Goal: Information Seeking & Learning: Learn about a topic

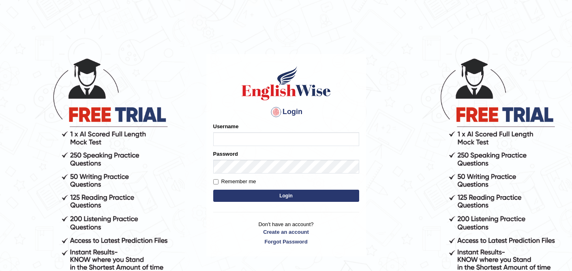
type input "0410675043"
click at [271, 190] on button "Login" at bounding box center [286, 196] width 146 height 12
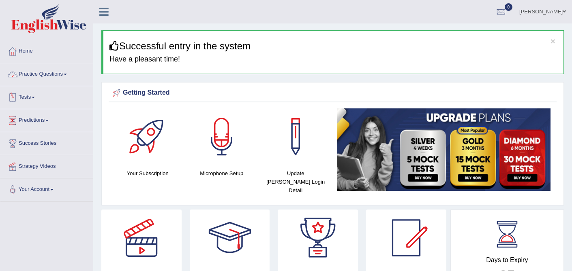
click at [63, 73] on link "Practice Questions" at bounding box center [46, 73] width 92 height 20
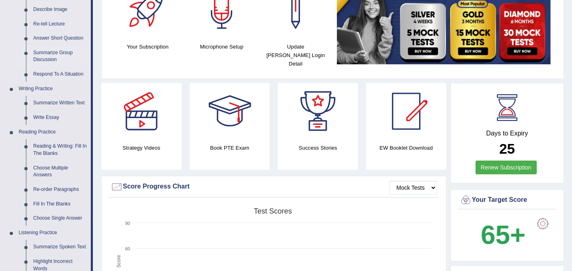
scroll to position [130, 0]
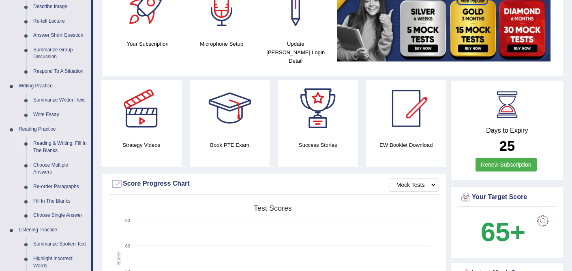
click at [55, 148] on link "Reading & Writing: Fill In The Blanks" at bounding box center [60, 147] width 61 height 21
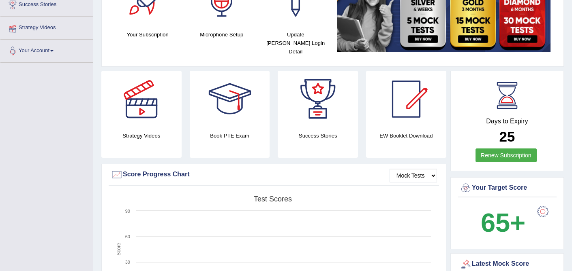
scroll to position [164, 0]
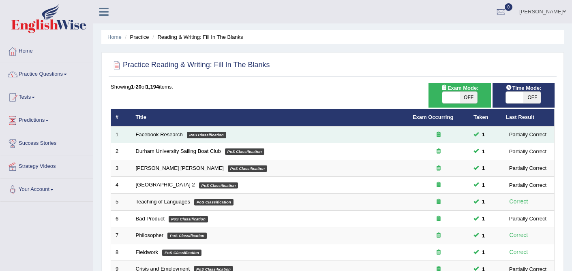
click at [149, 133] on link "Facebook Research" at bounding box center [159, 135] width 47 height 6
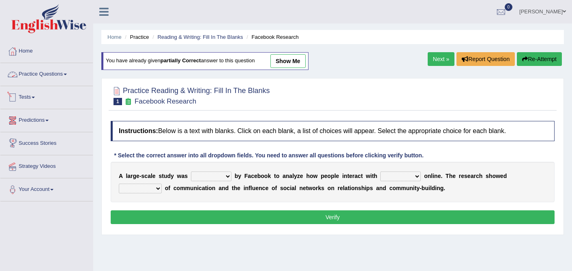
click at [51, 72] on link "Practice Questions" at bounding box center [46, 73] width 92 height 20
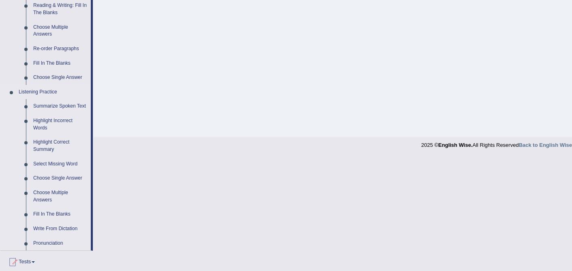
scroll to position [269, 0]
click at [51, 106] on link "Summarize Spoken Text" at bounding box center [60, 105] width 61 height 15
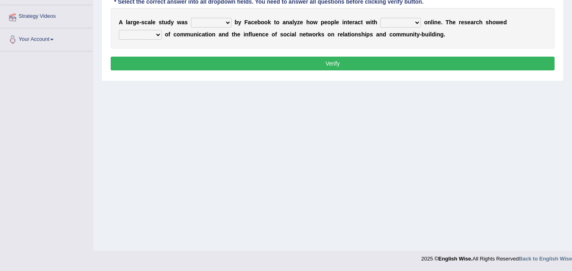
scroll to position [102, 0]
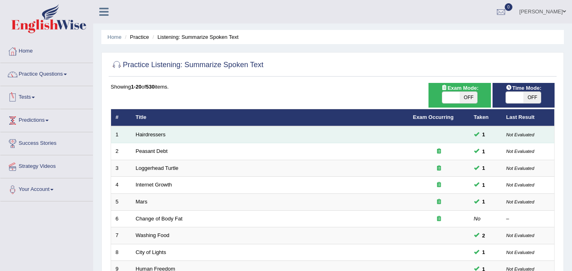
click at [150, 130] on td "Hairdressers" at bounding box center [269, 134] width 277 height 17
click at [150, 135] on link "Hairdressers" at bounding box center [151, 135] width 30 height 6
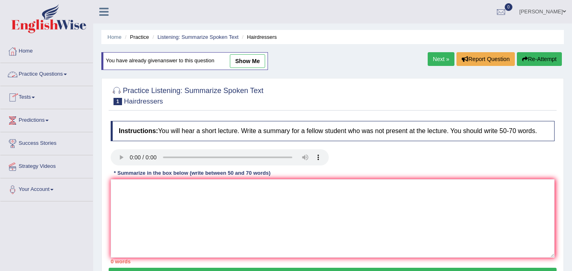
click at [69, 73] on link "Practice Questions" at bounding box center [46, 73] width 92 height 20
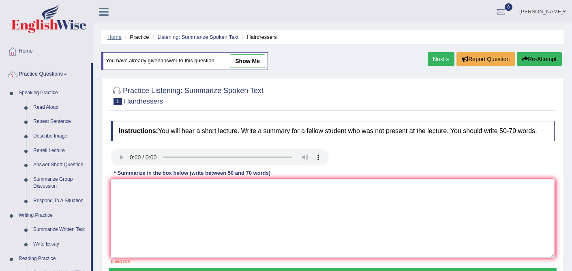
click at [117, 35] on link "Home" at bounding box center [114, 37] width 14 height 6
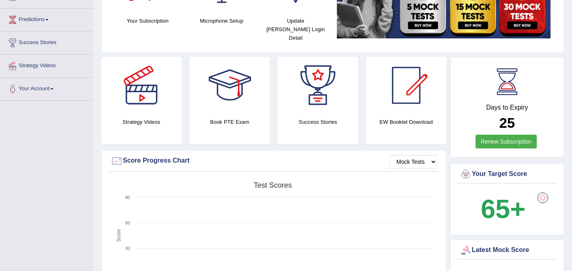
scroll to position [36, 0]
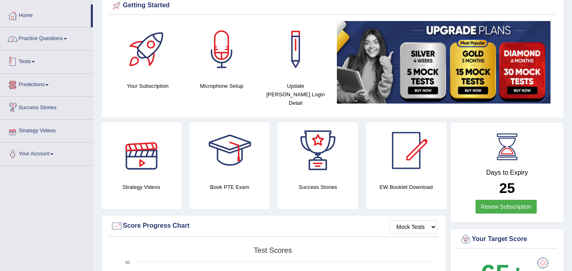
click at [69, 37] on link "Practice Questions" at bounding box center [46, 38] width 92 height 20
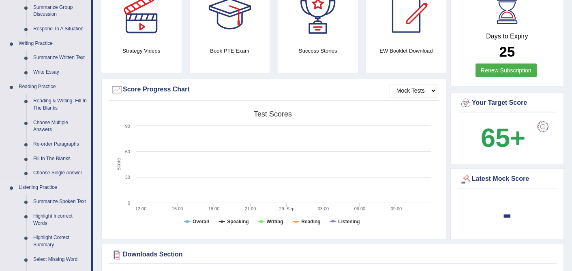
scroll to position [188, 0]
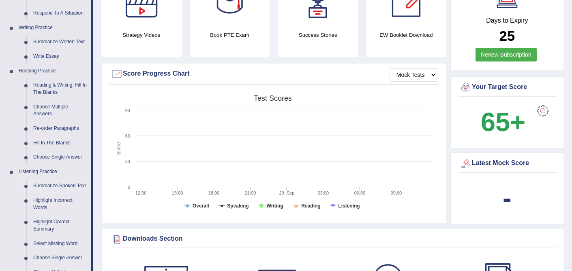
click at [60, 183] on link "Summarize Spoken Text" at bounding box center [60, 186] width 61 height 15
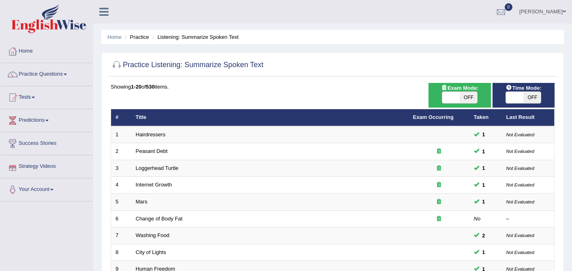
click at [514, 100] on span at bounding box center [514, 97] width 17 height 11
checkbox input "true"
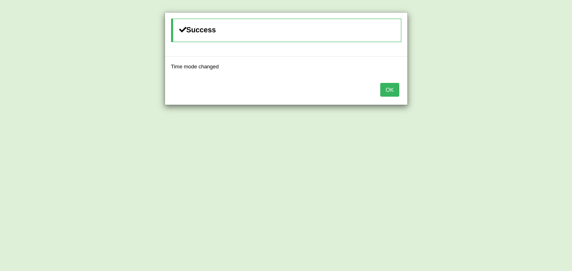
click at [390, 83] on button "OK" at bounding box center [389, 90] width 19 height 14
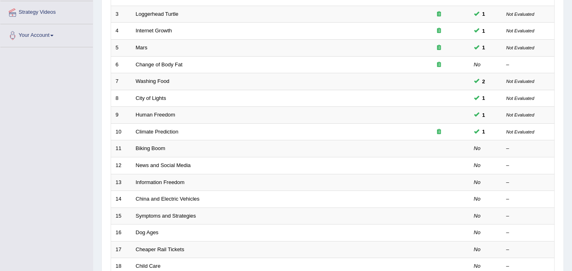
scroll to position [155, 0]
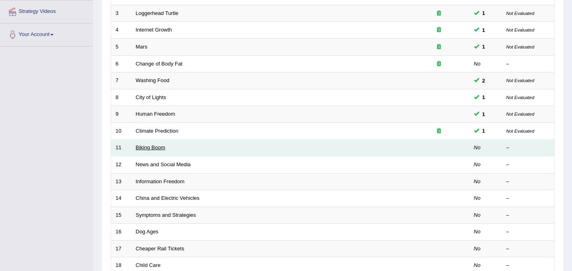
click at [146, 149] on link "Biking Boom" at bounding box center [151, 148] width 30 height 6
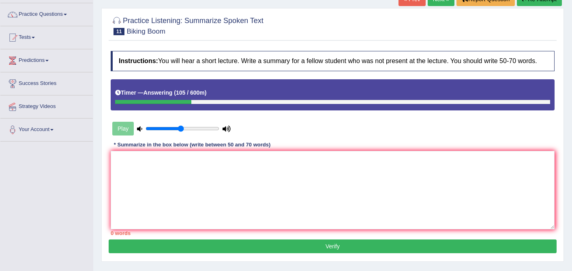
scroll to position [64, 0]
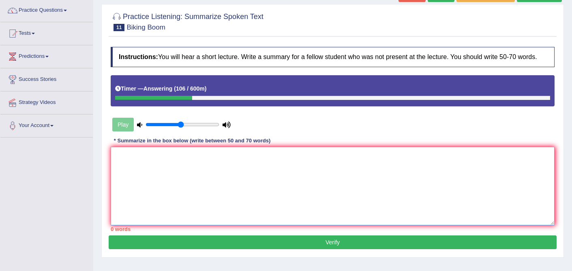
click at [185, 189] on textarea at bounding box center [333, 186] width 444 height 79
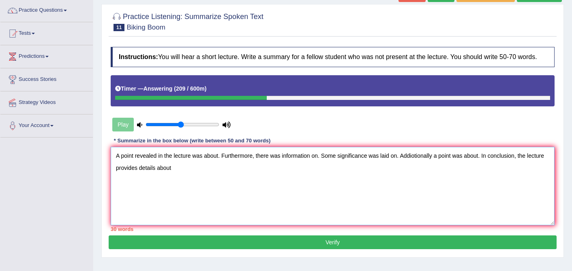
click at [418, 164] on textarea "A point revealed in the lecture was about. Furthermore, there was information o…" at bounding box center [333, 186] width 444 height 79
click at [431, 164] on textarea "A point revealed in the lecture was about. Furthermore, there was information o…" at bounding box center [333, 186] width 444 height 79
click at [219, 162] on textarea "A point revealed in the lecture was about. Furthermore, there was information o…" at bounding box center [333, 186] width 444 height 79
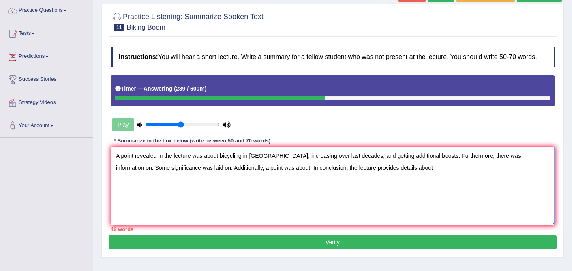
click at [537, 162] on textarea "A point revealed in the lecture was about bicycling in United States, increasin…" at bounding box center [333, 186] width 444 height 79
click at [185, 177] on textarea "A point revealed in the lecture was about bicycling in United States, increasin…" at bounding box center [333, 186] width 444 height 79
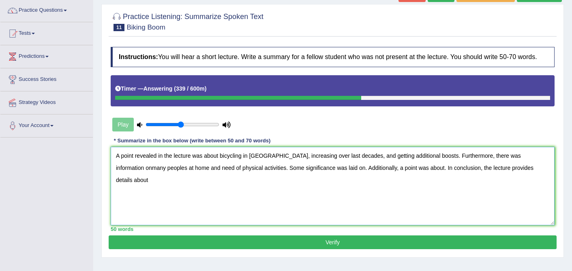
click at [206, 175] on textarea "A point revealed in the lecture was about bicycling in United States, increasin…" at bounding box center [333, 186] width 444 height 79
click at [341, 175] on textarea "A point revealed in the lecture was about bicycling in United States, increasin…" at bounding box center [333, 186] width 444 height 79
click at [130, 188] on textarea "A point revealed in the lecture was about bicycling in United States, increasin…" at bounding box center [333, 186] width 444 height 79
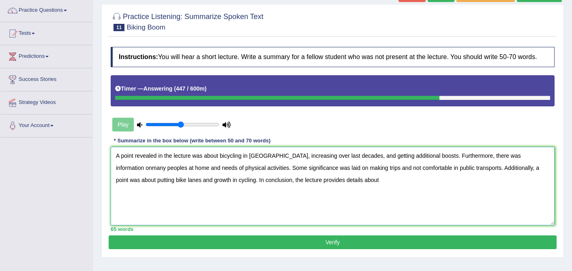
click at [362, 188] on textarea "A point revealed in the lecture was about bicycling in United States, increasin…" at bounding box center [333, 186] width 444 height 79
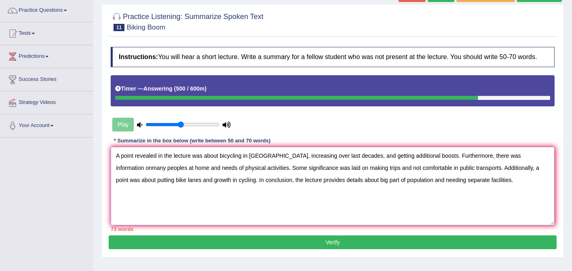
click at [250, 165] on textarea "A point revealed in the lecture was about bicycling in United States, increasin…" at bounding box center [333, 186] width 444 height 79
click at [255, 162] on textarea "A point revealed in the lecture was about United States, increasing over last d…" at bounding box center [333, 186] width 444 height 79
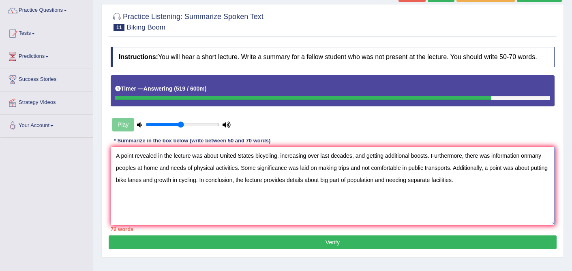
click at [331, 164] on textarea "A point revealed in the lecture was about United States bicycling, increasing o…" at bounding box center [333, 186] width 444 height 79
click at [322, 163] on textarea "A point revealed in the lecture was about United States bicycling, increasing o…" at bounding box center [333, 186] width 444 height 79
click at [523, 163] on textarea "A point revealed in the lecture was about United States bicycling, increasing o…" at bounding box center [333, 186] width 444 height 79
click at [538, 167] on textarea "A point revealed in the lecture was about United States bicycling, increasing o…" at bounding box center [333, 186] width 444 height 79
click at [174, 176] on textarea "A point revealed in the lecture was about United States bicycling, increasing o…" at bounding box center [333, 186] width 444 height 79
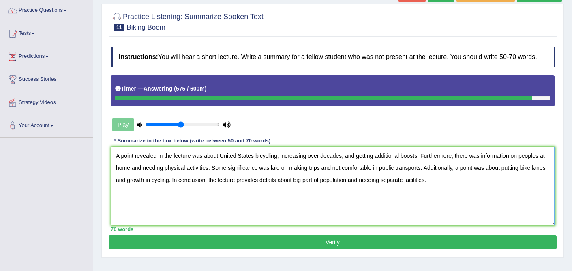
click at [136, 175] on textarea "A point revealed in the lecture was about United States bicycling, increasing o…" at bounding box center [333, 186] width 444 height 79
click at [165, 188] on textarea "A point revealed in the lecture was about United States bicycling, increasing o…" at bounding box center [333, 186] width 444 height 79
type textarea "A point revealed in the lecture was about United States bicycling, increasing o…"
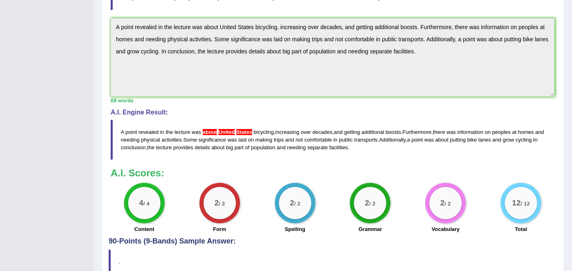
scroll to position [282, 0]
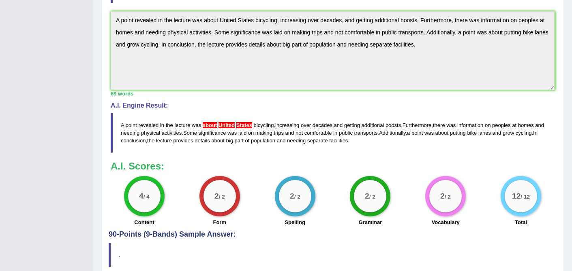
click at [240, 128] on span "States" at bounding box center [244, 125] width 16 height 6
click at [224, 128] on span "United" at bounding box center [226, 125] width 16 height 6
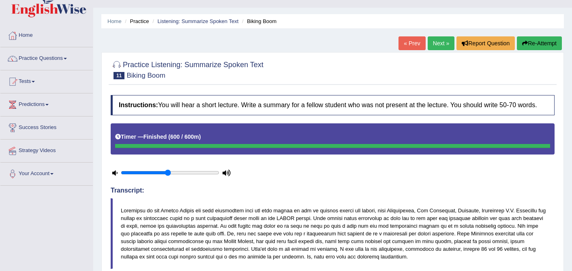
scroll to position [0, 0]
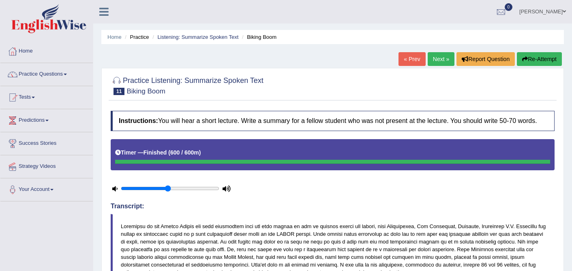
click at [436, 62] on link "Next »" at bounding box center [440, 59] width 27 height 14
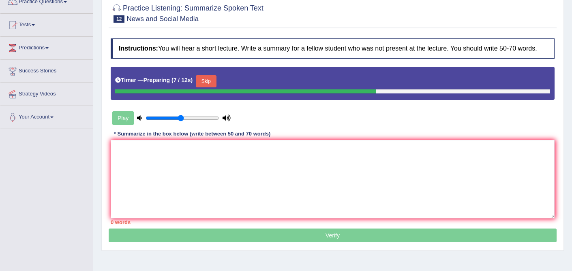
scroll to position [74, 0]
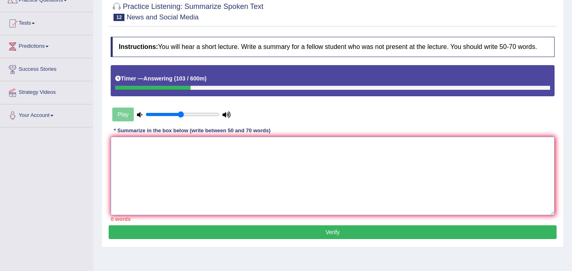
click at [179, 169] on textarea at bounding box center [333, 176] width 444 height 79
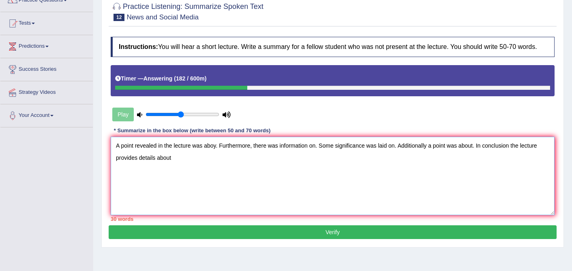
click at [217, 154] on textarea "A point revealed in the lecture was aboy. Furthermore, there was information on…" at bounding box center [333, 176] width 444 height 79
click at [433, 154] on textarea "A point revealed in the lecture was about . Furthermore, there was information …" at bounding box center [333, 176] width 444 height 79
click at [518, 154] on textarea "A point revealed in the lecture was about . Furthermore, there was information …" at bounding box center [333, 176] width 444 height 79
click at [218, 152] on textarea "A point revealed in the lecture was about . Furthermore, there was information …" at bounding box center [333, 176] width 444 height 79
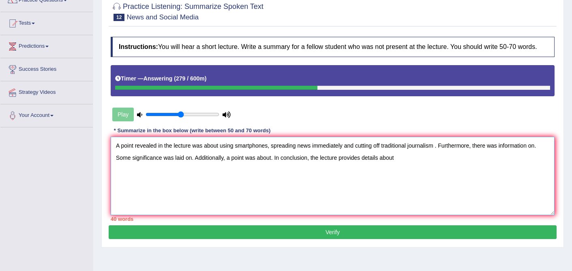
click at [538, 152] on textarea "A point revealed in the lecture was about using smartphones, spreading news imm…" at bounding box center [333, 176] width 444 height 79
click at [122, 164] on textarea "A point revealed in the lecture was about using smartphones, spreading news imm…" at bounding box center [333, 176] width 444 height 79
click at [196, 166] on textarea "A point revealed in the lecture was about using smartphones, spreading news imm…" at bounding box center [333, 176] width 444 height 79
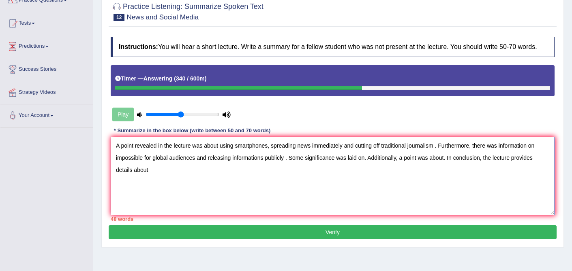
click at [366, 167] on textarea "A point revealed in the lecture was about using smartphones, spreading news imm…" at bounding box center [333, 176] width 444 height 79
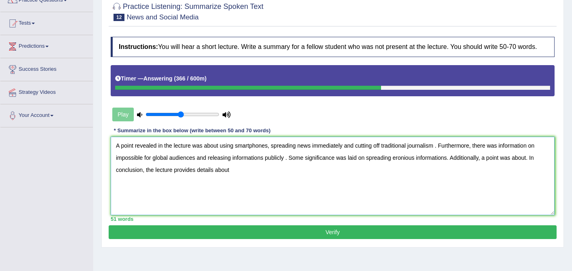
click at [417, 166] on textarea "A point revealed in the lecture was about using smartphones, spreading news imm…" at bounding box center [333, 176] width 444 height 79
click at [427, 166] on textarea "A point revealed in the lecture was about using smartphones, spreading news imm…" at bounding box center [333, 176] width 444 height 79
click at [193, 176] on textarea "A point revealed in the lecture was about using smartphones, spreading news imm…" at bounding box center [333, 176] width 444 height 79
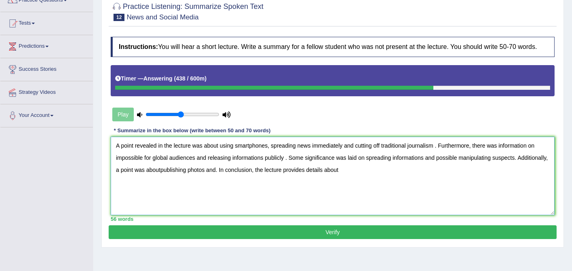
click at [194, 177] on textarea "A point revealed in the lecture was about using smartphones, spreading news imm…" at bounding box center [333, 176] width 444 height 79
click at [251, 177] on textarea "A point revealed in the lecture was about using smartphones, spreading news imm…" at bounding box center [333, 176] width 444 height 79
click at [463, 177] on textarea "A point revealed in the lecture was about using smartphones, spreading news imm…" at bounding box center [333, 176] width 444 height 79
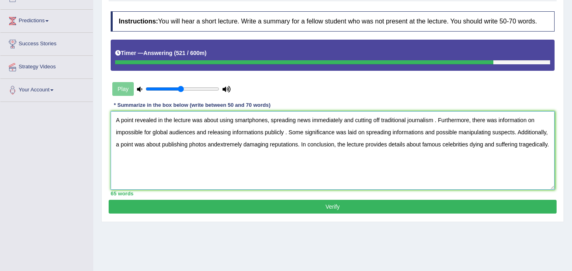
scroll to position [110, 0]
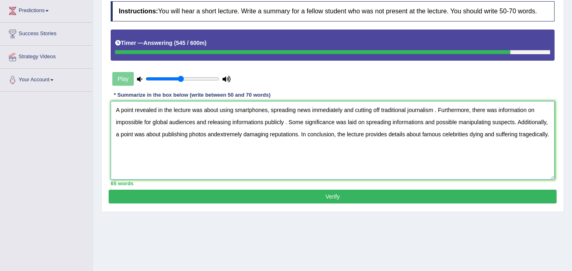
click at [287, 130] on textarea "A point revealed in the lecture was about using smartphones, spreading news imm…" at bounding box center [333, 140] width 444 height 79
click at [116, 143] on textarea "A point revealed in the lecture was about using smartphones, spreading news imm…" at bounding box center [333, 140] width 444 height 79
click at [253, 143] on textarea "A point revealed in the lecture was about using smartphones, spreading news imm…" at bounding box center [333, 140] width 444 height 79
click at [252, 142] on textarea "A point revealed in the lecture was about using smartphones, spreading news imm…" at bounding box center [333, 140] width 444 height 79
type textarea "A point revealed in the lecture was about using smartphones, spreading news imm…"
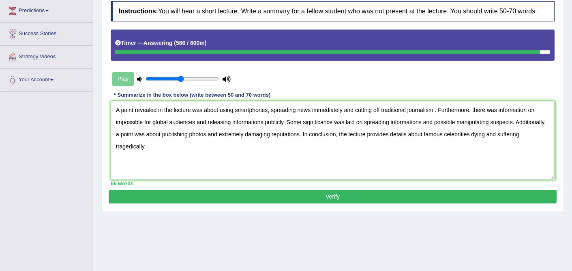
click at [347, 203] on button "Verify" at bounding box center [333, 197] width 448 height 14
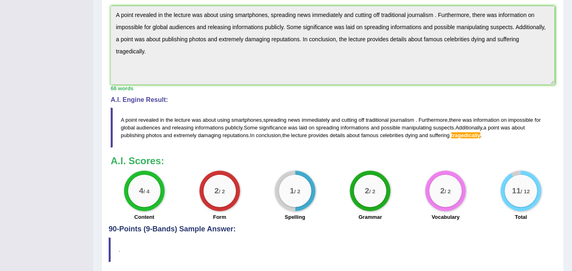
scroll to position [267, 0]
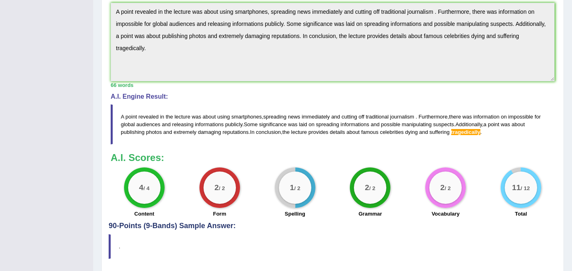
click at [480, 135] on span "tragedically" at bounding box center [465, 132] width 29 height 6
click at [474, 135] on span "tragedically" at bounding box center [465, 132] width 29 height 6
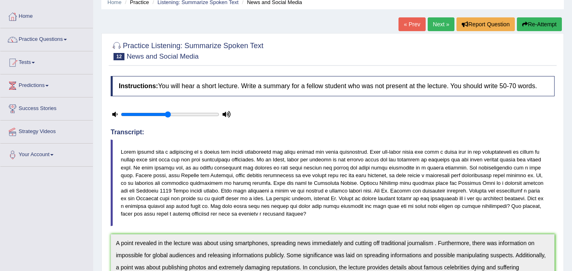
scroll to position [0, 0]
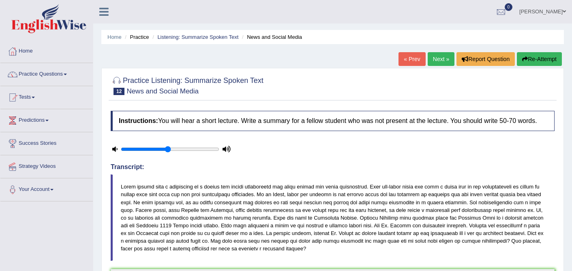
click at [440, 62] on link "Next »" at bounding box center [440, 59] width 27 height 14
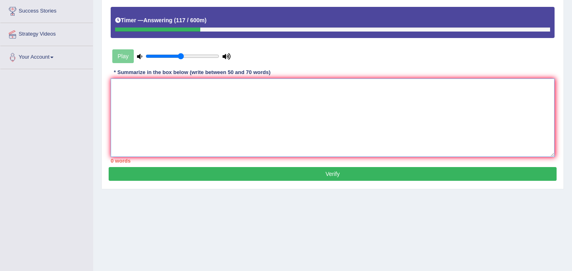
click at [243, 106] on textarea at bounding box center [333, 118] width 444 height 79
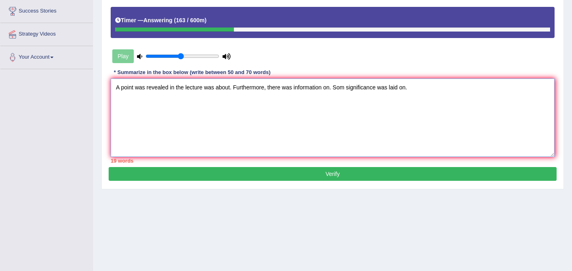
click at [345, 93] on textarea "A point was revealed in the lecture was about. Furthermore, there was informati…" at bounding box center [333, 118] width 444 height 79
click at [435, 98] on textarea "A point was revealed in the lecture was about. Furthermore, there was informati…" at bounding box center [333, 118] width 444 height 79
click at [417, 96] on textarea "A point was revealed in the lecture was about. Furthermore, there was informati…" at bounding box center [333, 118] width 444 height 79
click at [441, 94] on textarea "A point was revealed in the lecture was about. Furthermore, there was informati…" at bounding box center [333, 118] width 444 height 79
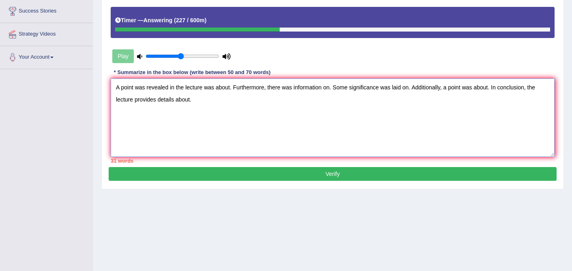
click at [145, 96] on textarea "A point was revealed in the lecture was about. Furthermore, there was informati…" at bounding box center [333, 118] width 444 height 79
click at [220, 96] on textarea "A point revealed in the lecture was about. Furthermore, there was information o…" at bounding box center [333, 118] width 444 height 79
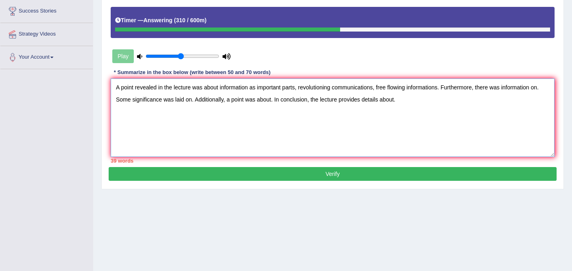
click at [379, 93] on textarea "A point revealed in the lecture was about information as important parts, revol…" at bounding box center [333, 118] width 444 height 79
click at [123, 105] on textarea "A point revealed in the lecture was about information as important parts, revol…" at bounding box center [333, 118] width 444 height 79
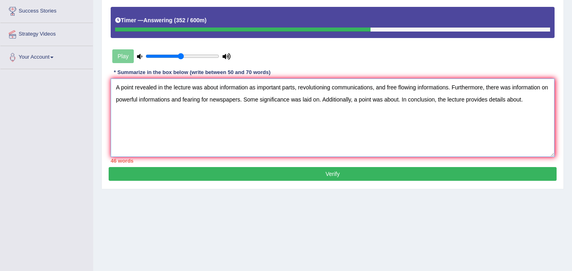
click at [330, 106] on textarea "A point revealed in the lecture was about information as important parts, revol…" at bounding box center [333, 118] width 444 height 79
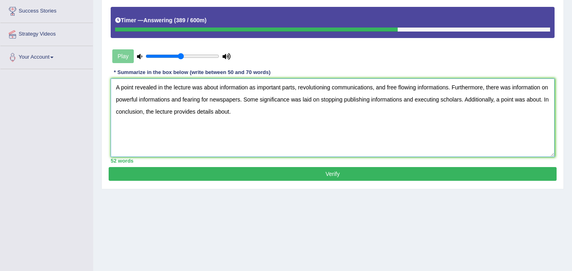
click at [130, 117] on textarea "A point revealed in the lecture was about information as important parts, revol…" at bounding box center [333, 118] width 444 height 79
click at [377, 119] on textarea "A point revealed in the lecture was about information as important parts, revol…" at bounding box center [333, 118] width 444 height 79
click at [367, 119] on textarea "A point revealed in the lecture was about information as important parts, revol…" at bounding box center [333, 118] width 444 height 79
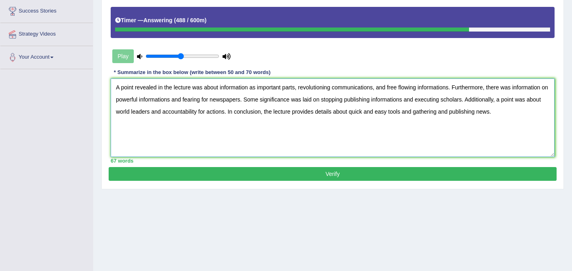
type textarea "A point revealed in the lecture was about information as important parts, revol…"
click at [342, 181] on button "Verify" at bounding box center [333, 174] width 448 height 14
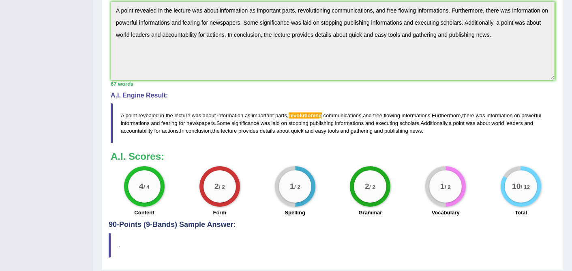
scroll to position [269, 0]
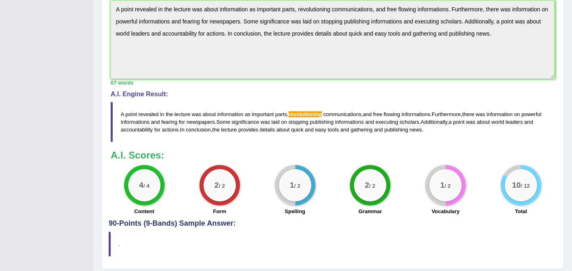
click at [299, 117] on span "revolutioning" at bounding box center [304, 114] width 33 height 6
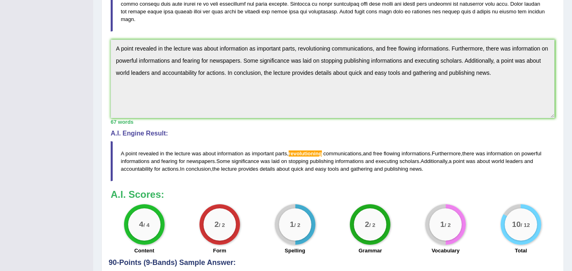
scroll to position [0, 0]
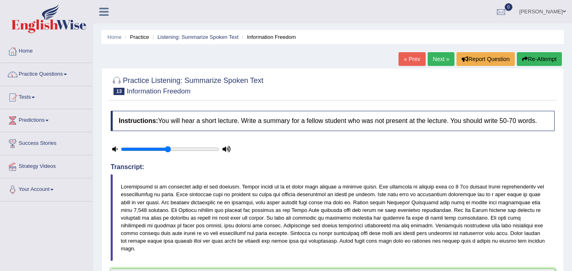
click at [444, 60] on link "Next »" at bounding box center [440, 59] width 27 height 14
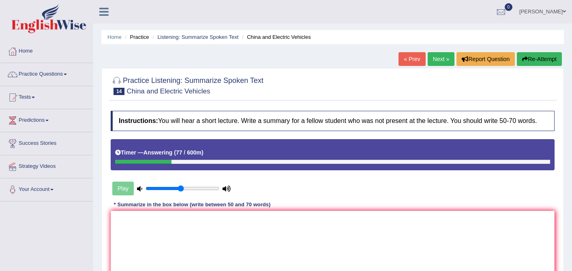
click at [524, 64] on button "Re-Attempt" at bounding box center [539, 59] width 45 height 14
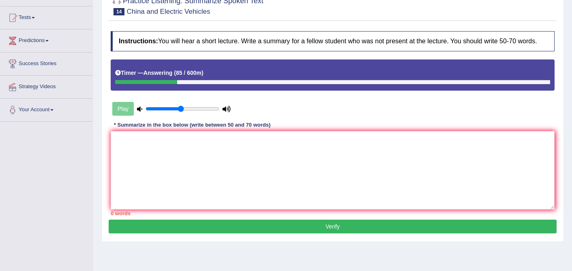
scroll to position [86, 0]
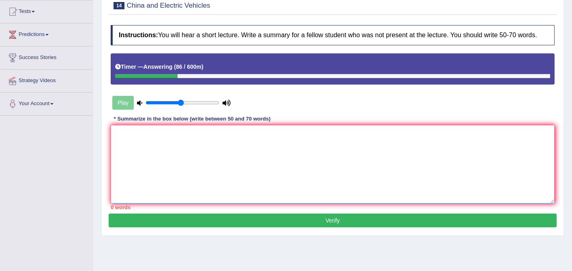
click at [151, 136] on textarea at bounding box center [333, 164] width 444 height 79
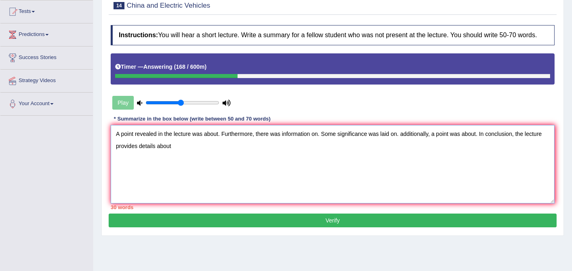
click at [405, 141] on textarea "A point revealed in the lecture was about. Furthermore, there was information o…" at bounding box center [333, 164] width 444 height 79
click at [220, 140] on textarea "A point revealed in the lecture was about. Furthermore, there was information o…" at bounding box center [333, 164] width 444 height 79
click at [222, 141] on textarea "A point revealed in the lecture was about global electric vehicle markets. Furt…" at bounding box center [333, 164] width 444 height 79
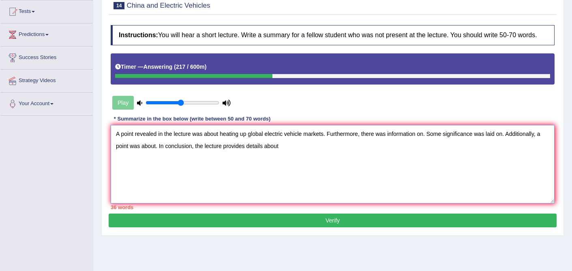
click at [325, 141] on textarea "A point revealed in the lecture was about heating up global electric vehicle ma…" at bounding box center [333, 164] width 444 height 79
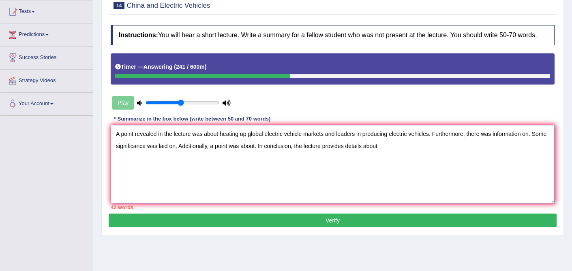
click at [532, 142] on textarea "A point revealed in the lecture was about heating up global electric vehicle ma…" at bounding box center [333, 164] width 444 height 79
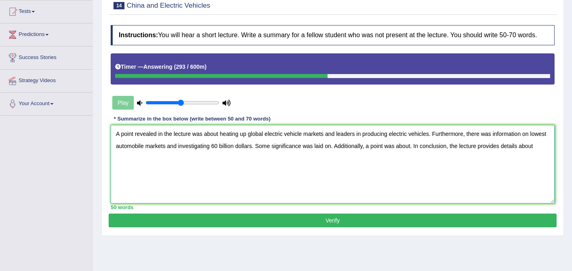
click at [352, 154] on textarea "A point revealed in the lecture was about heating up global electric vehicle ma…" at bounding box center [333, 164] width 444 height 79
click at [404, 153] on textarea "A point revealed in the lecture was about heating up global electric vehicle ma…" at bounding box center [333, 164] width 444 height 79
click at [416, 152] on textarea "A point revealed in the lecture was about heating up global electric vehicle ma…" at bounding box center [333, 164] width 444 height 79
click at [480, 153] on textarea "A point revealed in the lecture was about heating up global electric vehicle ma…" at bounding box center [333, 164] width 444 height 79
click at [131, 165] on textarea "A point revealed in the lecture was about heating up global electric vehicle ma…" at bounding box center [333, 164] width 444 height 79
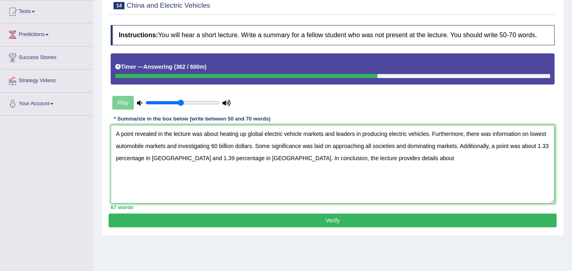
click at [405, 166] on textarea "A point revealed in the lecture was about heating up global electric vehicle ma…" at bounding box center [333, 164] width 444 height 79
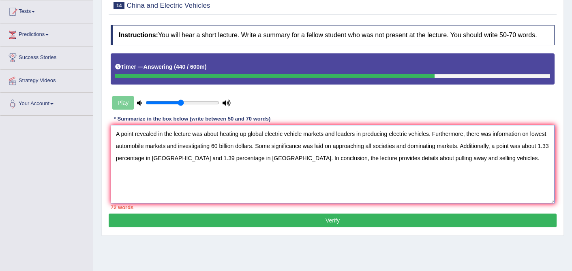
click at [362, 141] on textarea "A point revealed in the lecture was about heating up global electric vehicle ma…" at bounding box center [333, 164] width 444 height 79
drag, startPoint x: 393, startPoint y: 142, endPoint x: 431, endPoint y: 140, distance: 38.1
click at [431, 140] on textarea "A point revealed in the lecture was about heating up global electric vehicle ma…" at bounding box center [333, 164] width 444 height 79
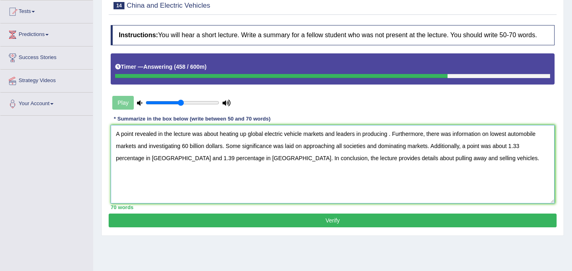
drag, startPoint x: 364, startPoint y: 141, endPoint x: 358, endPoint y: 140, distance: 5.7
click at [358, 140] on textarea "A point revealed in the lecture was about heating up global electric vehicle ma…" at bounding box center [333, 164] width 444 height 79
drag, startPoint x: 337, startPoint y: 141, endPoint x: 356, endPoint y: 142, distance: 19.1
click at [356, 142] on textarea "A point revealed in the lecture was about heating up global electric vehicle ma…" at bounding box center [333, 164] width 444 height 79
click at [369, 145] on textarea "A point revealed in the lecture was about heating up global electric vehicle ma…" at bounding box center [333, 164] width 444 height 79
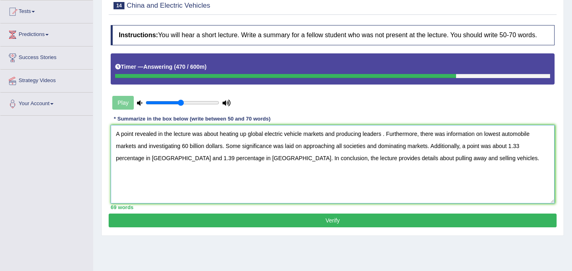
click at [385, 142] on textarea "A point revealed in the lecture was about heating up global electric vehicle ma…" at bounding box center [333, 164] width 444 height 79
click at [405, 164] on textarea "A point revealed in the lecture was about heating up global electric vehicle ma…" at bounding box center [333, 164] width 444 height 79
type textarea "A point revealed in the lecture was about heating up global electric vehicle ma…"
click at [337, 228] on button "Verify" at bounding box center [333, 221] width 448 height 14
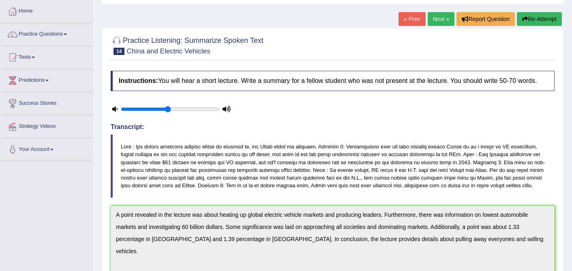
scroll to position [0, 0]
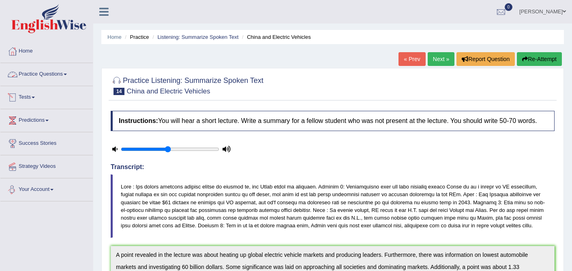
click at [47, 74] on link "Practice Questions" at bounding box center [46, 73] width 92 height 20
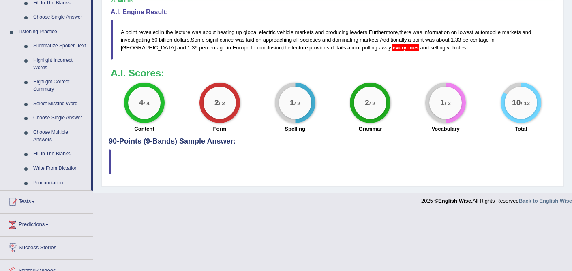
scroll to position [336, 0]
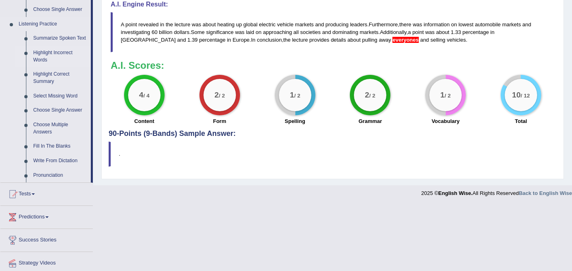
click at [50, 59] on link "Highlight Incorrect Words" at bounding box center [60, 56] width 61 height 21
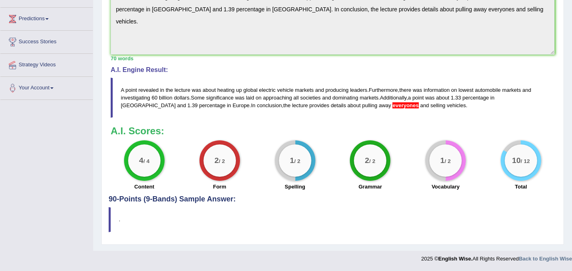
scroll to position [204, 0]
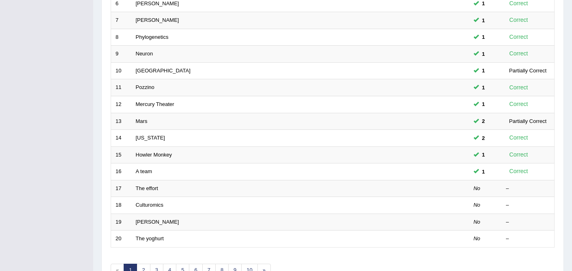
scroll to position [265, 0]
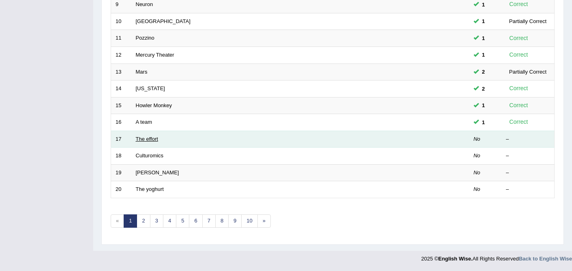
click at [156, 140] on link "The effort" at bounding box center [147, 139] width 22 height 6
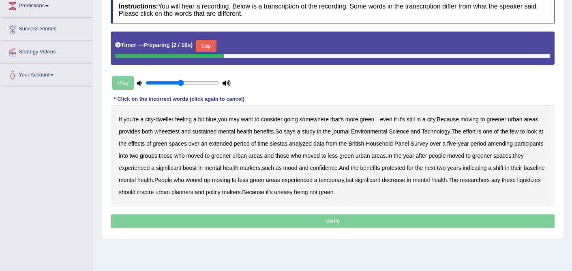
scroll to position [116, 0]
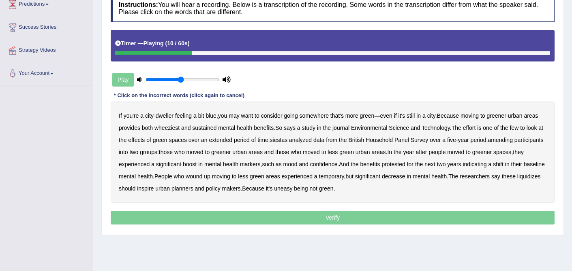
click at [165, 130] on b "wheeziest" at bounding box center [166, 128] width 25 height 6
click at [208, 128] on b "sustained" at bounding box center [204, 128] width 24 height 6
click at [286, 140] on b "siestas" at bounding box center [279, 140] width 18 height 6
click at [512, 140] on b "amending" at bounding box center [499, 140] width 25 height 6
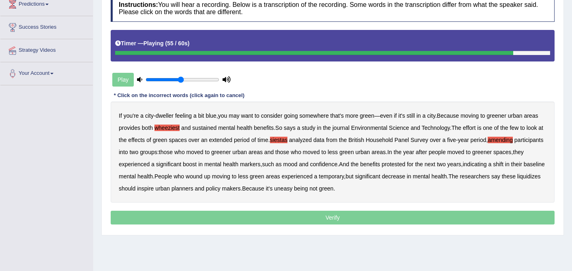
click at [517, 180] on b "liquidizes" at bounding box center [528, 176] width 23 height 6
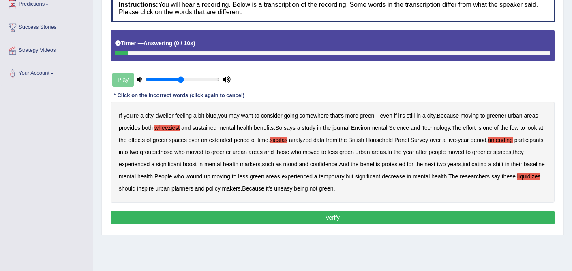
click at [327, 217] on button "Verify" at bounding box center [333, 218] width 444 height 14
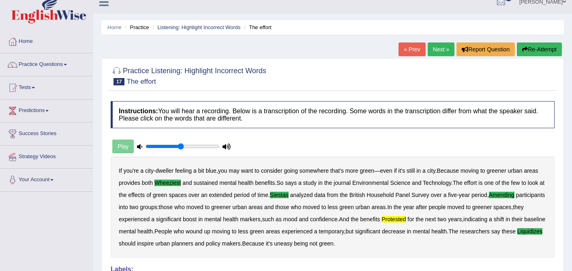
scroll to position [0, 0]
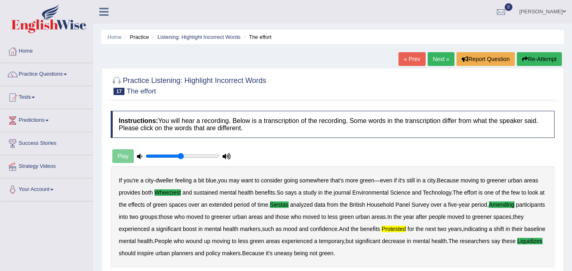
click at [437, 62] on link "Next »" at bounding box center [440, 59] width 27 height 14
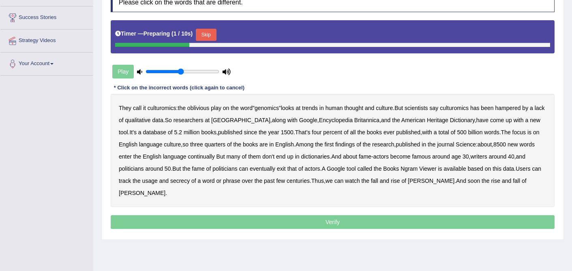
scroll to position [154, 0]
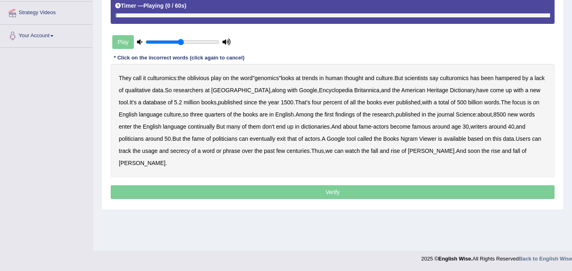
click at [127, 79] on b "They" at bounding box center [125, 78] width 13 height 6
click at [126, 78] on b "They" at bounding box center [125, 78] width 13 height 6
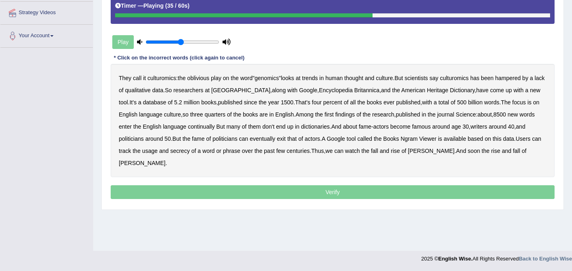
click at [215, 126] on b "continually" at bounding box center [201, 127] width 27 height 6
click at [190, 152] on b "secrecy" at bounding box center [179, 151] width 19 height 6
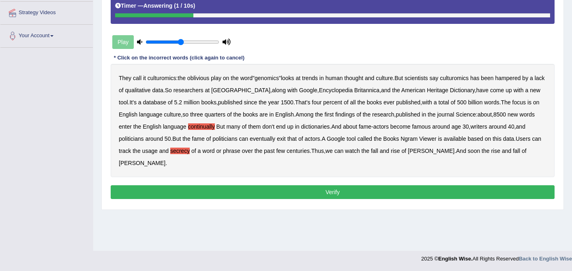
click at [341, 192] on button "Verify" at bounding box center [333, 193] width 444 height 14
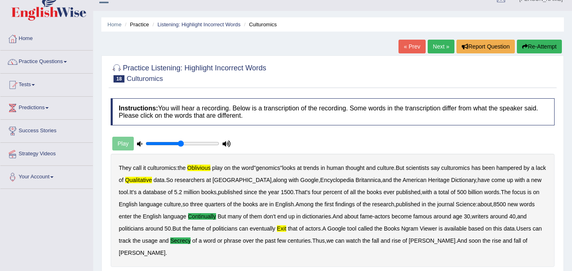
scroll to position [0, 0]
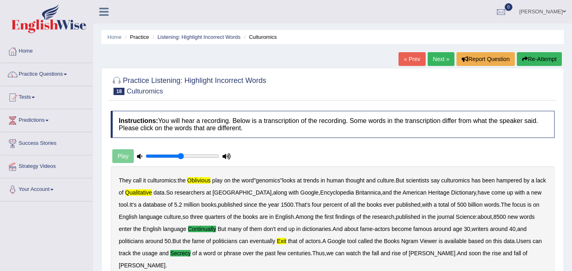
click at [436, 60] on link "Next »" at bounding box center [440, 59] width 27 height 14
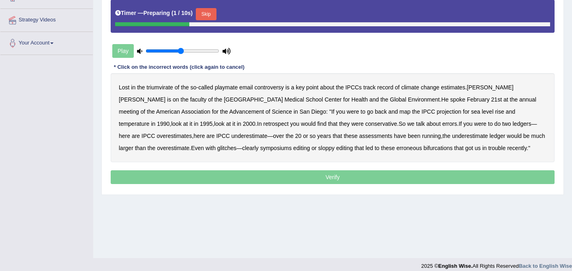
scroll to position [154, 0]
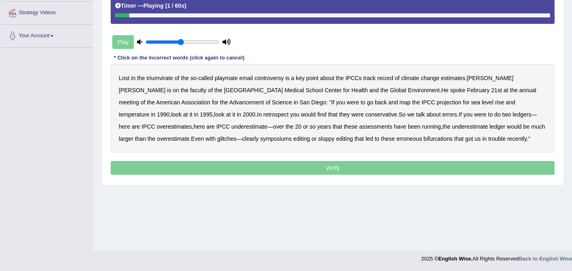
click at [159, 77] on b "triumvirate" at bounding box center [160, 78] width 26 height 6
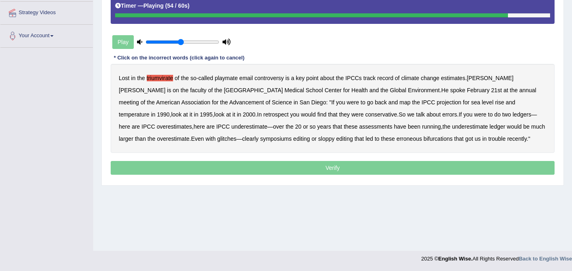
click at [260, 138] on b "symposiums" at bounding box center [276, 139] width 32 height 6
click at [423, 138] on b "bifurcations" at bounding box center [437, 139] width 29 height 6
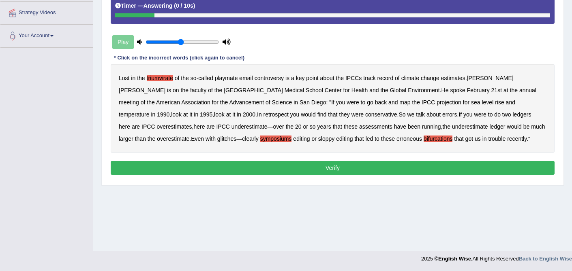
click at [352, 166] on button "Verify" at bounding box center [333, 168] width 444 height 14
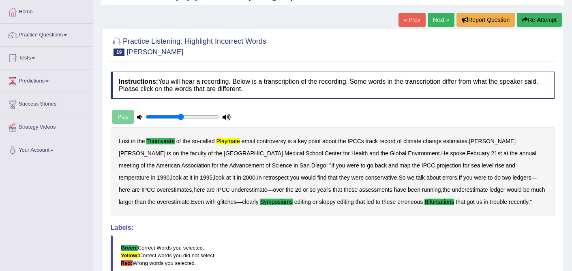
scroll to position [34, 0]
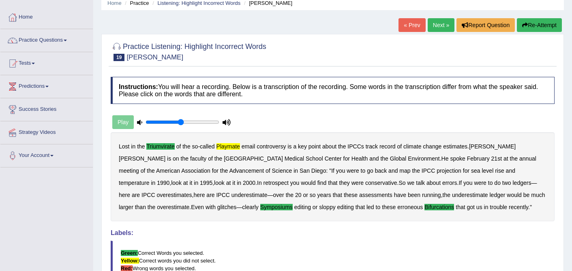
click at [432, 28] on link "Next »" at bounding box center [440, 25] width 27 height 14
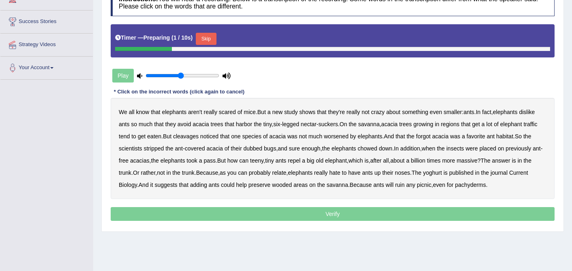
scroll to position [154, 0]
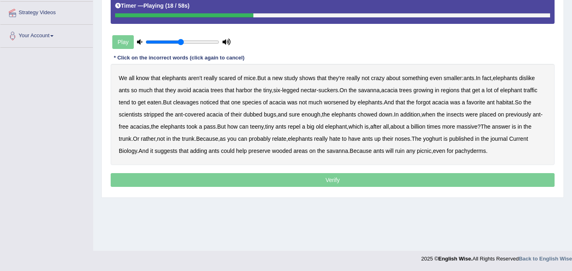
click at [199, 102] on b "cleavages" at bounding box center [186, 102] width 26 height 6
click at [348, 100] on b "worsened" at bounding box center [336, 102] width 25 height 6
click at [430, 102] on b "forgot" at bounding box center [423, 102] width 15 height 6
click at [262, 115] on b "dubbed" at bounding box center [252, 114] width 19 height 6
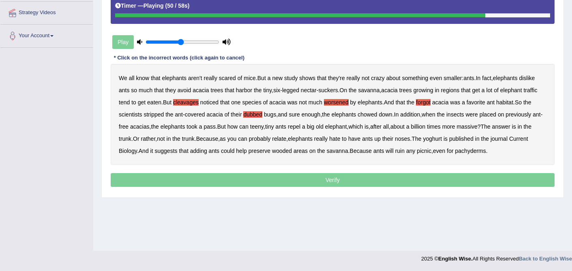
click at [442, 138] on b "yoghurt" at bounding box center [432, 139] width 19 height 6
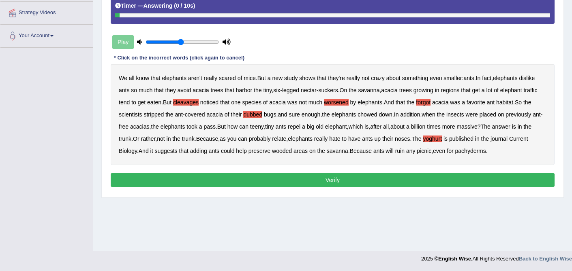
click at [331, 181] on button "Verify" at bounding box center [333, 180] width 444 height 14
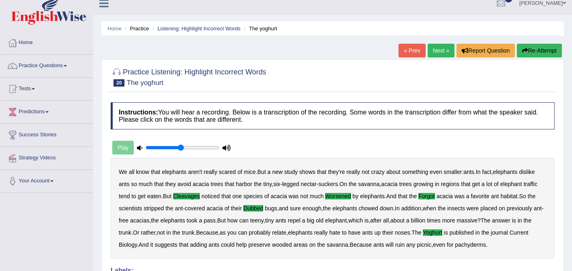
scroll to position [7, 0]
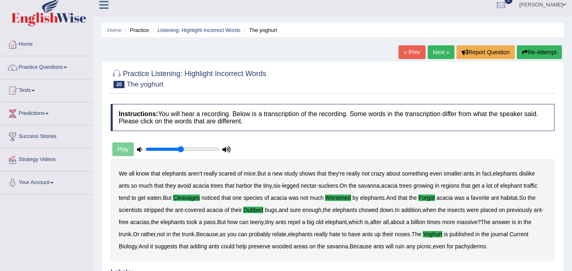
click at [438, 49] on link "Next »" at bounding box center [440, 52] width 27 height 14
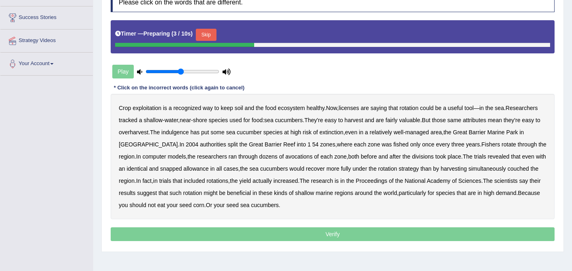
scroll to position [134, 0]
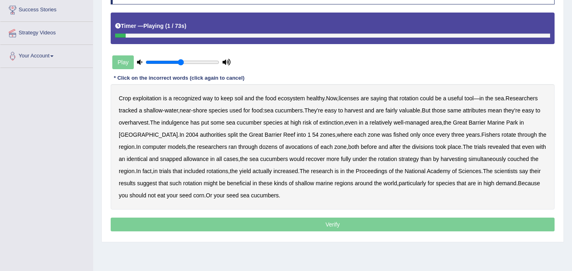
click at [148, 98] on b "exploitation" at bounding box center [146, 98] width 29 height 6
click at [359, 98] on b "licenses" at bounding box center [348, 98] width 21 height 6
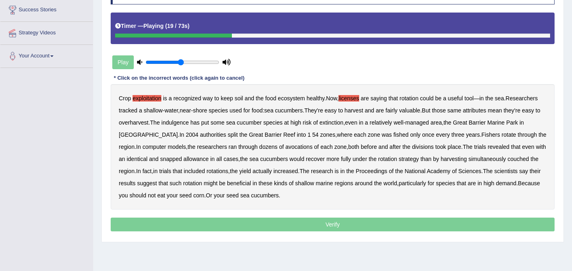
click at [189, 122] on b "indulgence" at bounding box center [175, 123] width 28 height 6
click at [228, 134] on b "split" at bounding box center [233, 135] width 10 height 6
click at [285, 145] on b "avocations" at bounding box center [298, 147] width 27 height 6
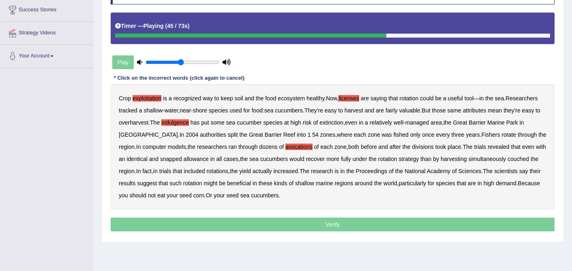
click at [171, 159] on b "snapped" at bounding box center [171, 159] width 22 height 6
click at [514, 158] on b "couched" at bounding box center [517, 159] width 21 height 6
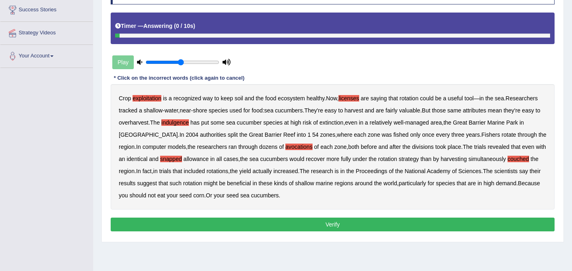
click at [334, 224] on button "Verify" at bounding box center [333, 225] width 444 height 14
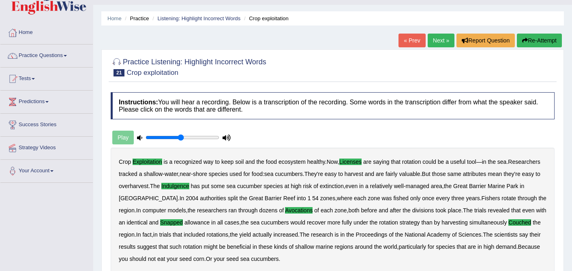
scroll to position [0, 0]
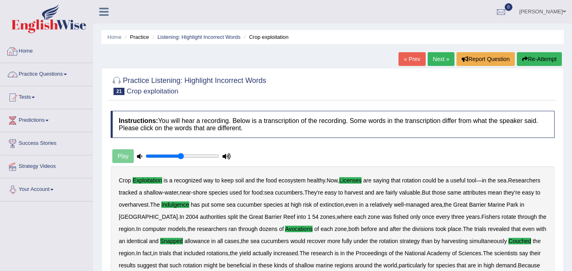
click at [58, 74] on link "Practice Questions" at bounding box center [46, 73] width 92 height 20
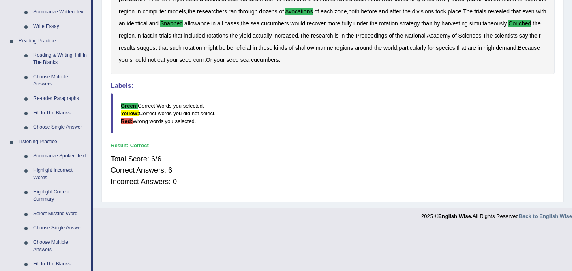
scroll to position [222, 0]
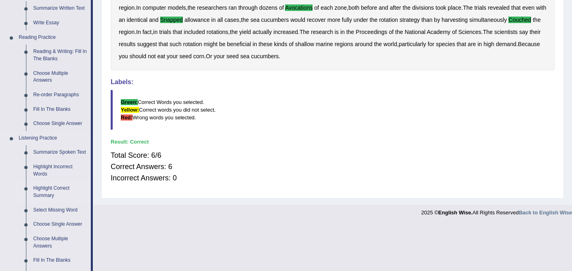
click at [52, 199] on link "Highlight Correct Summary" at bounding box center [60, 191] width 61 height 21
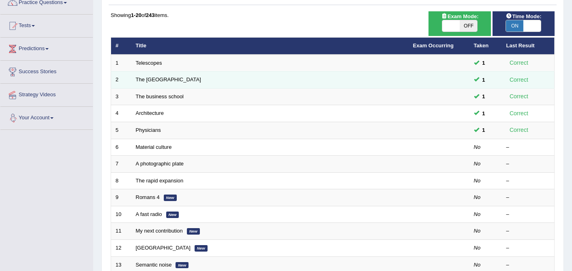
scroll to position [83, 0]
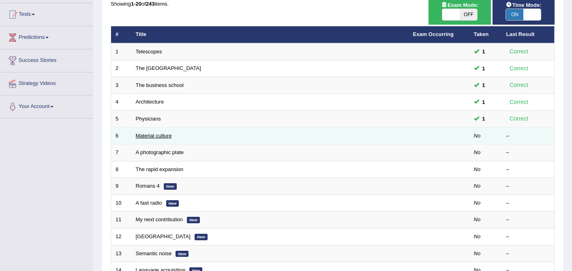
click at [158, 137] on link "Material culture" at bounding box center [154, 136] width 36 height 6
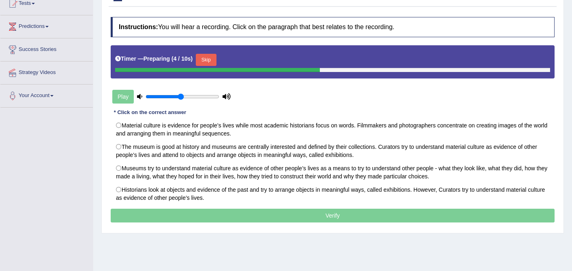
scroll to position [94, 0]
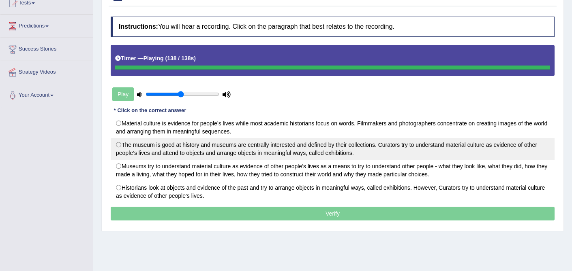
click at [341, 155] on label "The museum is good at history and museums are centrally interested and defined …" at bounding box center [333, 149] width 444 height 22
radio input "true"
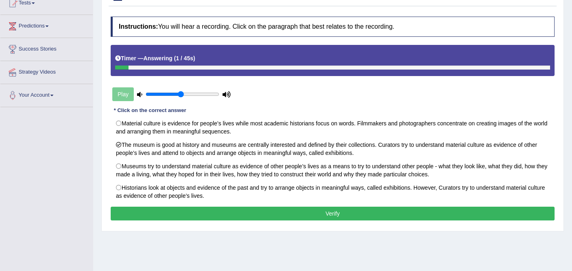
click at [350, 216] on button "Verify" at bounding box center [333, 214] width 444 height 14
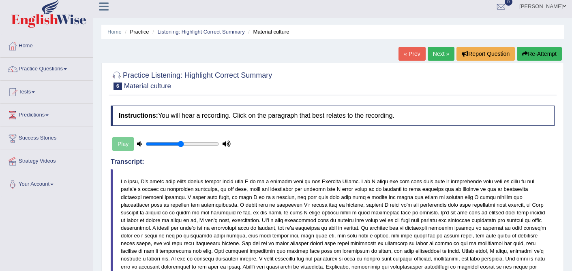
scroll to position [0, 0]
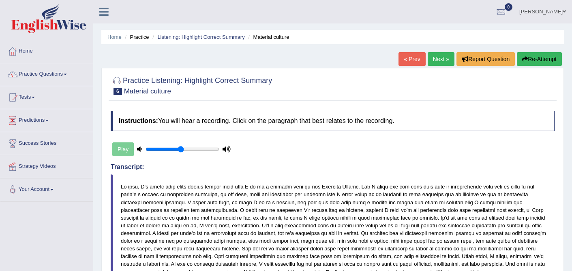
click at [436, 58] on link "Next »" at bounding box center [440, 59] width 27 height 14
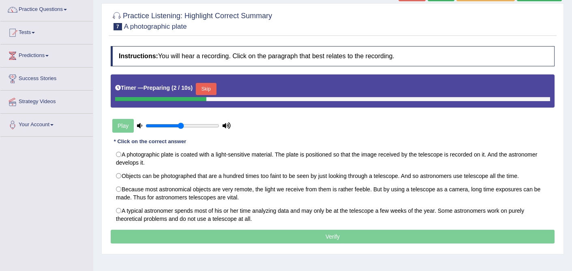
scroll to position [83, 0]
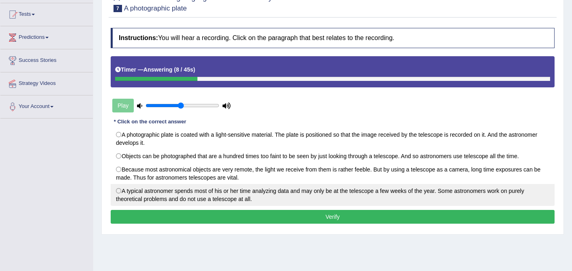
click at [367, 196] on label "A typical astronomer spends most of his or her time analyzing data and may only…" at bounding box center [333, 195] width 444 height 22
radio input "true"
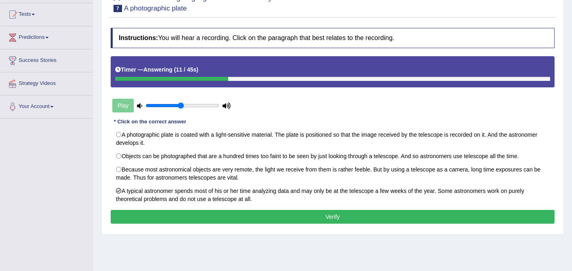
click at [352, 212] on button "Verify" at bounding box center [333, 217] width 444 height 14
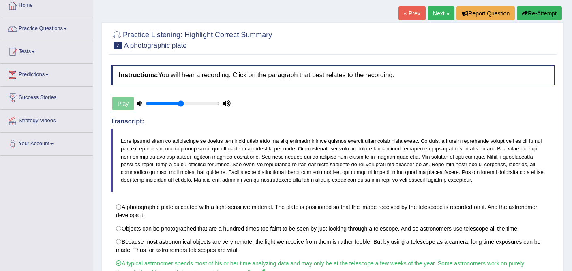
scroll to position [38, 0]
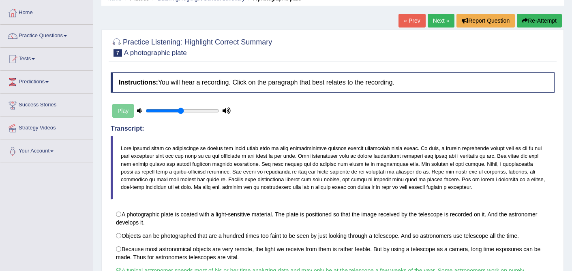
click at [438, 23] on link "Next »" at bounding box center [440, 21] width 27 height 14
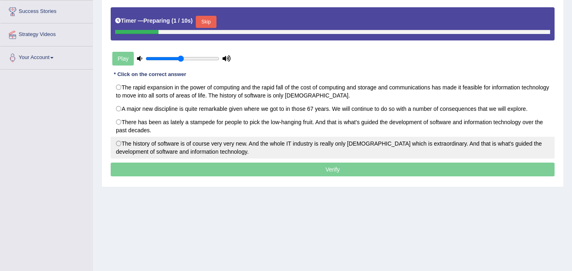
scroll to position [132, 0]
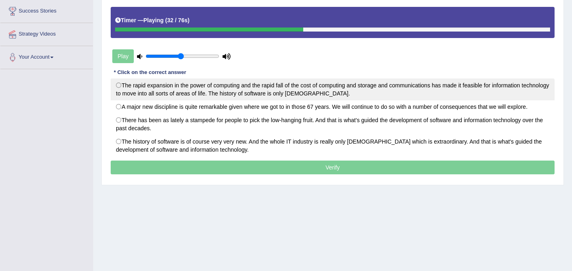
click at [207, 92] on label "The rapid expansion in the power of computing and the rapid fall of the cost of…" at bounding box center [333, 90] width 444 height 22
radio input "true"
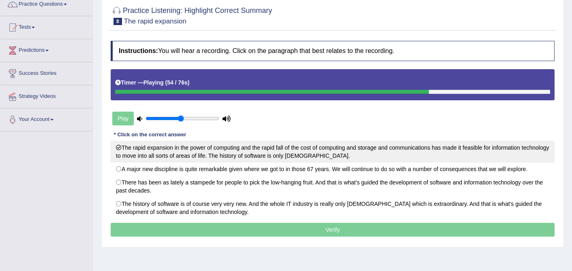
scroll to position [73, 0]
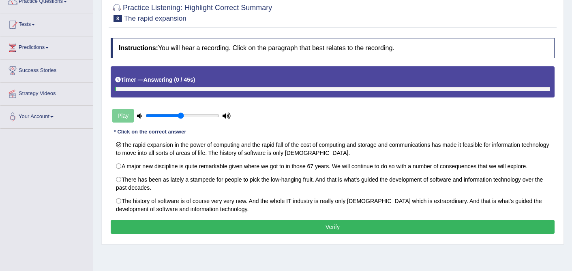
click at [319, 225] on button "Verify" at bounding box center [333, 227] width 444 height 14
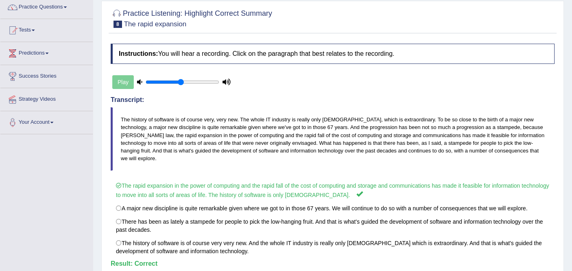
scroll to position [0, 0]
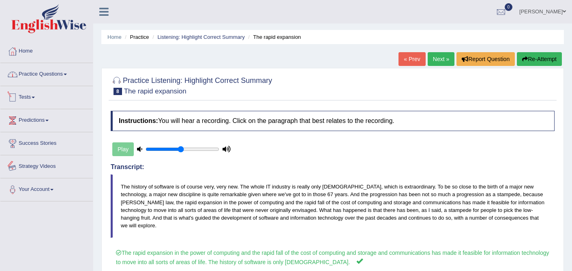
click at [50, 74] on link "Practice Questions" at bounding box center [46, 73] width 92 height 20
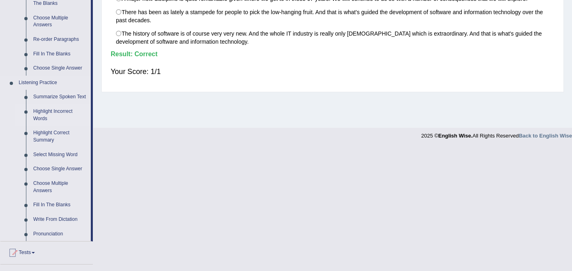
scroll to position [280, 0]
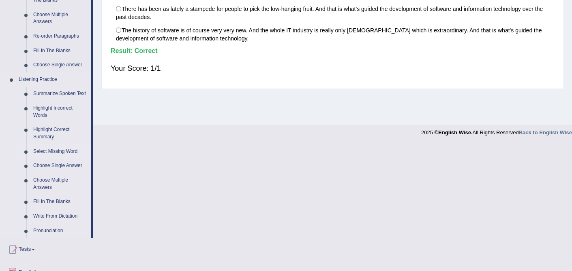
click at [50, 156] on link "Select Missing Word" at bounding box center [60, 152] width 61 height 15
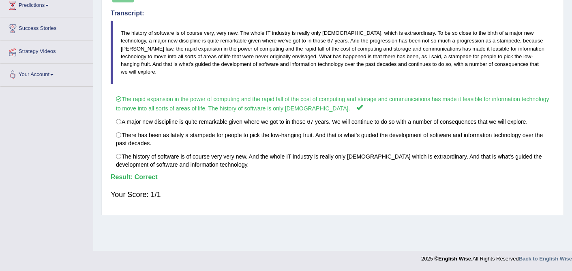
scroll to position [100, 0]
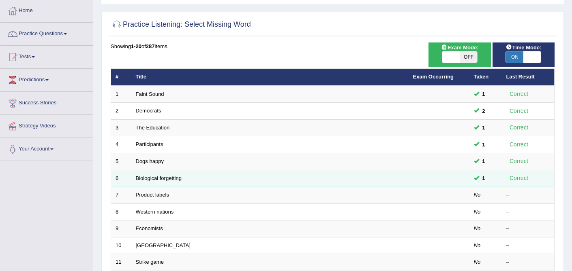
scroll to position [43, 0]
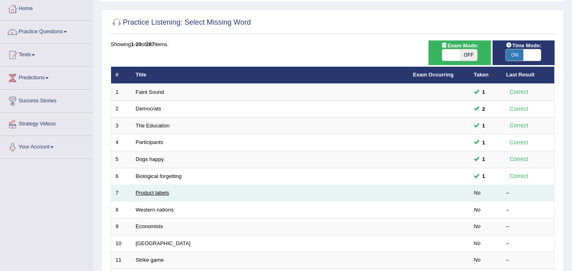
click at [157, 193] on link "Product labels" at bounding box center [152, 193] width 33 height 6
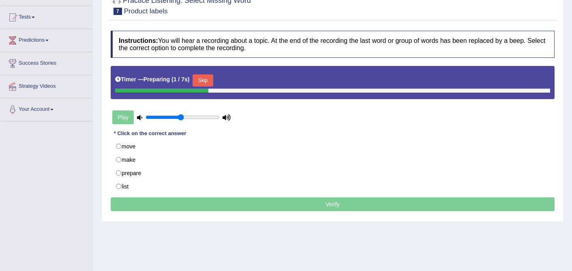
scroll to position [81, 0]
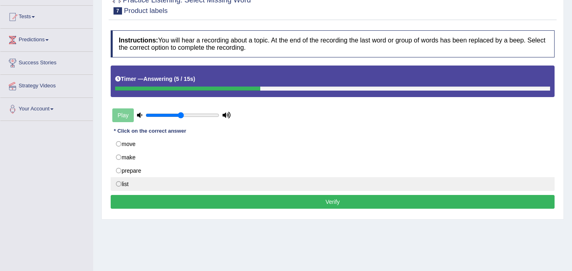
click at [130, 179] on label "list" at bounding box center [333, 184] width 444 height 14
radio input "true"
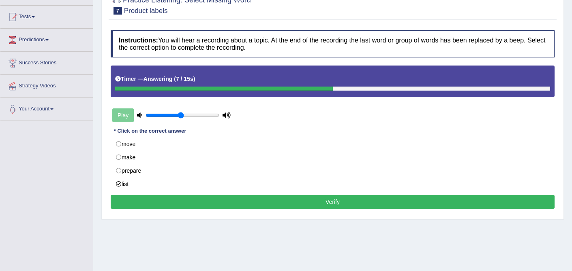
click at [192, 207] on button "Verify" at bounding box center [333, 202] width 444 height 14
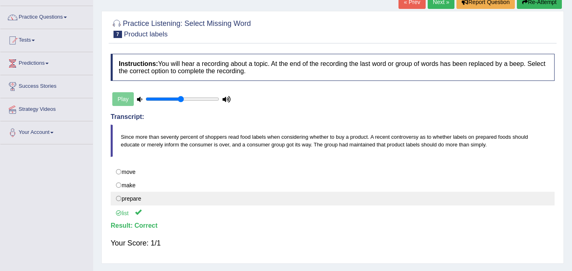
scroll to position [1, 0]
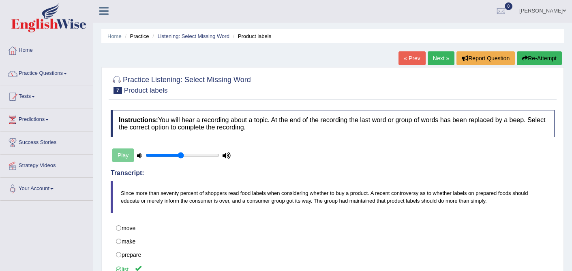
click at [444, 58] on link "Next »" at bounding box center [440, 58] width 27 height 14
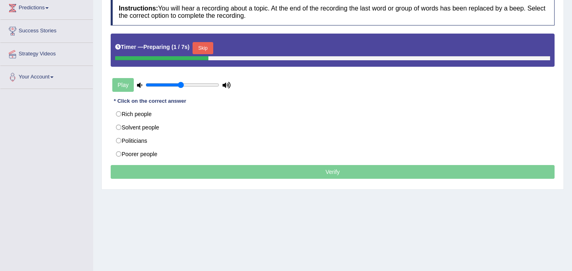
scroll to position [114, 0]
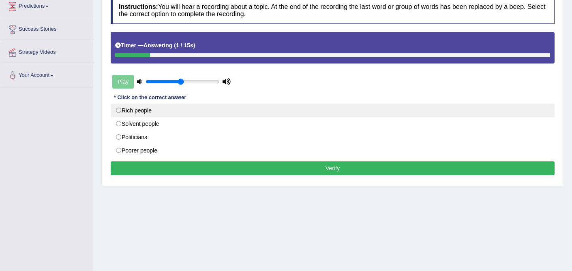
click at [146, 111] on label "Rich people" at bounding box center [333, 111] width 444 height 14
radio input "true"
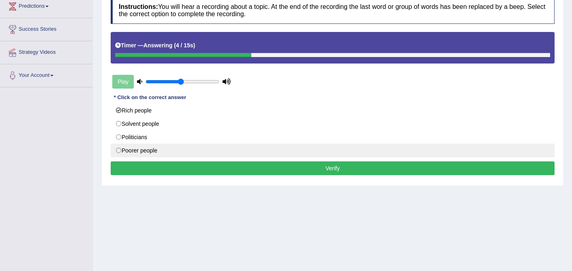
click at [165, 151] on label "Poorer people" at bounding box center [333, 151] width 444 height 14
radio input "true"
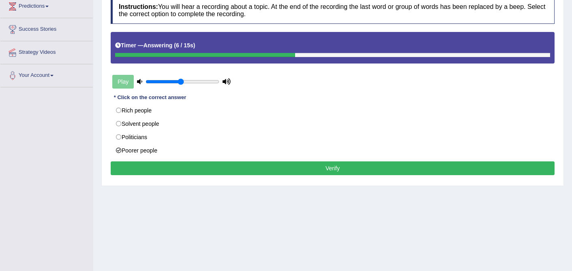
click at [305, 169] on button "Verify" at bounding box center [333, 169] width 444 height 14
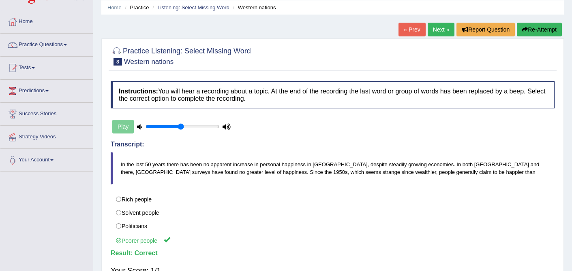
scroll to position [21, 0]
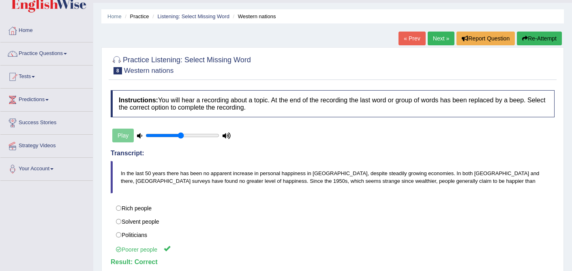
click at [439, 39] on link "Next »" at bounding box center [440, 39] width 27 height 14
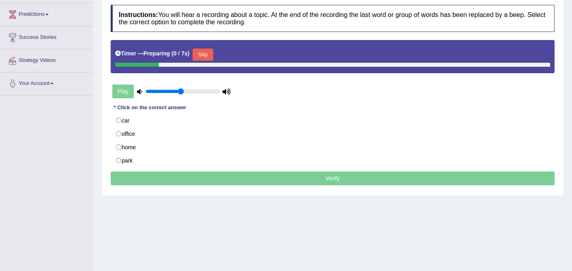
scroll to position [113, 0]
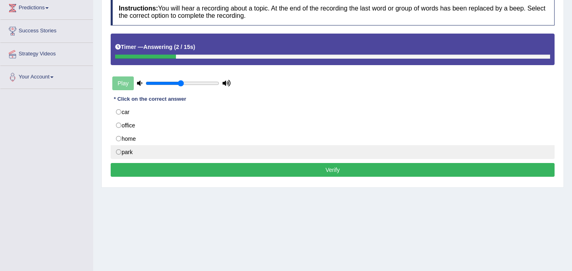
click at [137, 153] on label "park" at bounding box center [333, 152] width 444 height 14
radio input "true"
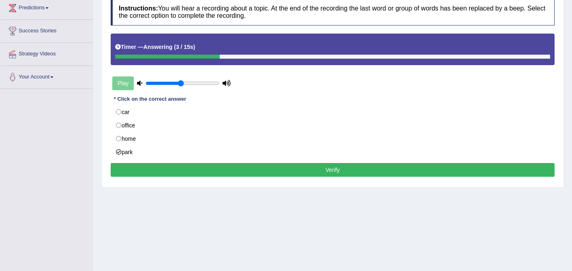
click at [310, 172] on button "Verify" at bounding box center [333, 170] width 444 height 14
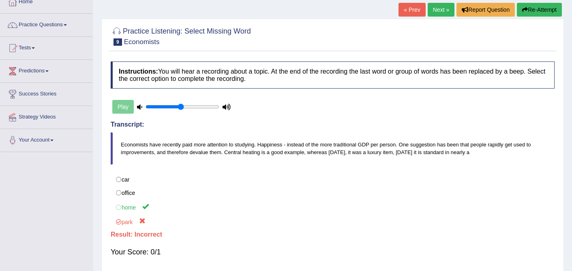
scroll to position [44, 0]
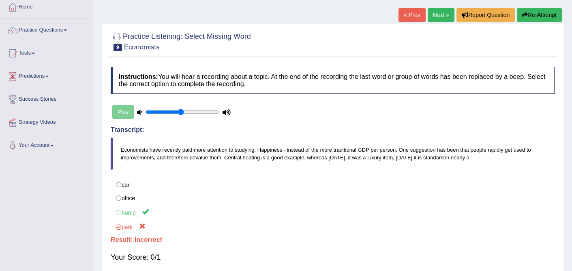
click at [439, 13] on link "Next »" at bounding box center [440, 15] width 27 height 14
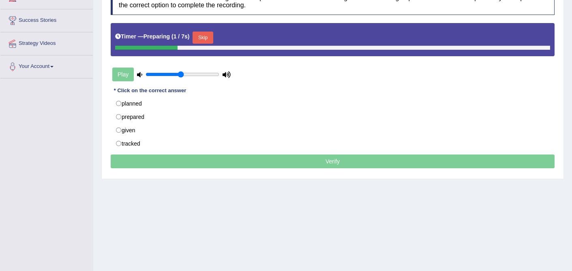
scroll to position [124, 0]
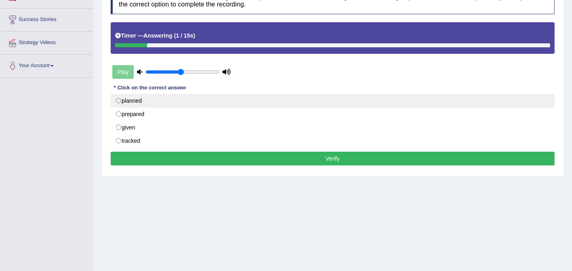
click at [134, 105] on label "planned" at bounding box center [333, 101] width 444 height 14
radio input "true"
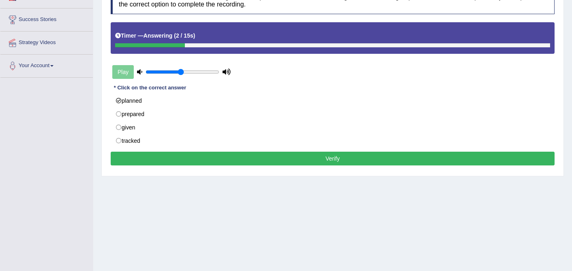
click at [350, 162] on button "Verify" at bounding box center [333, 159] width 444 height 14
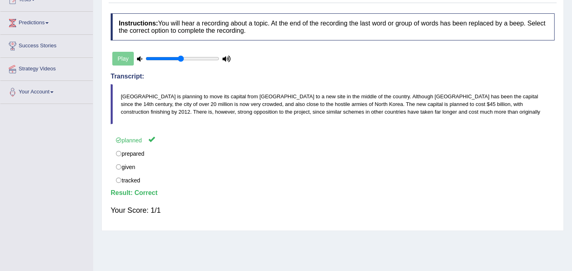
scroll to position [0, 0]
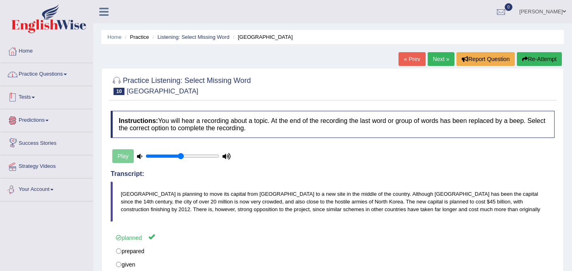
click at [67, 68] on link "Practice Questions" at bounding box center [46, 73] width 92 height 20
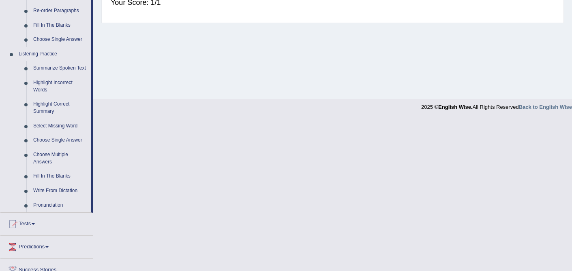
scroll to position [307, 0]
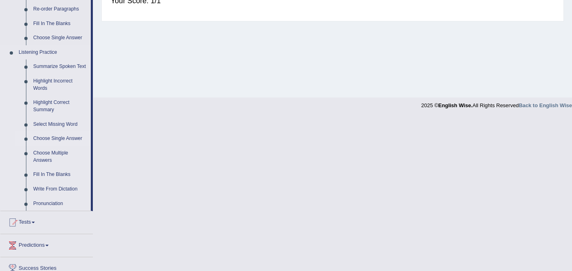
click at [63, 146] on link "Choose Single Answer" at bounding box center [60, 139] width 61 height 15
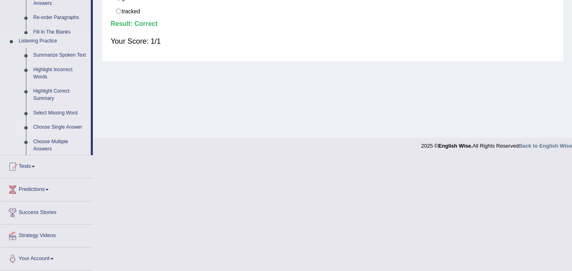
scroll to position [154, 0]
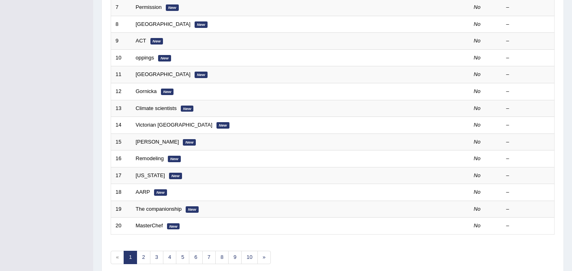
scroll to position [265, 0]
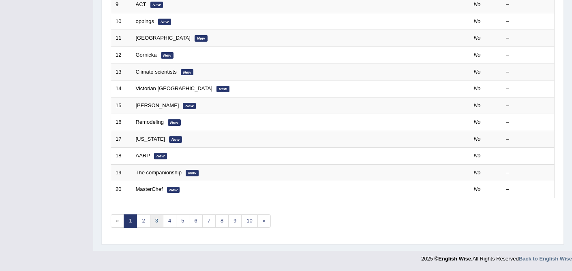
click at [155, 220] on link "3" at bounding box center [156, 221] width 13 height 13
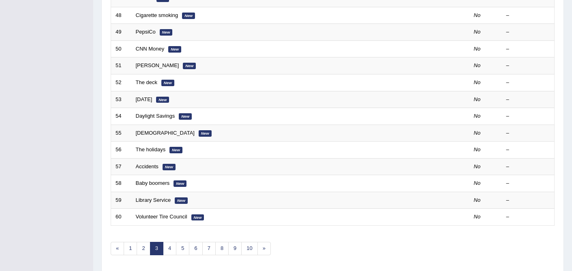
scroll to position [265, 0]
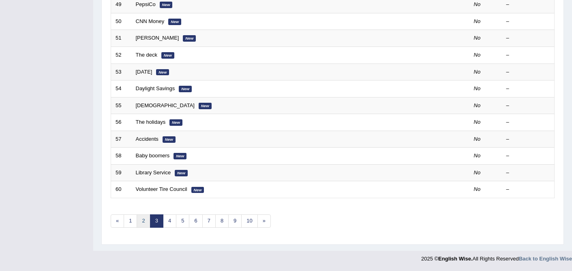
click at [144, 221] on link "2" at bounding box center [143, 221] width 13 height 13
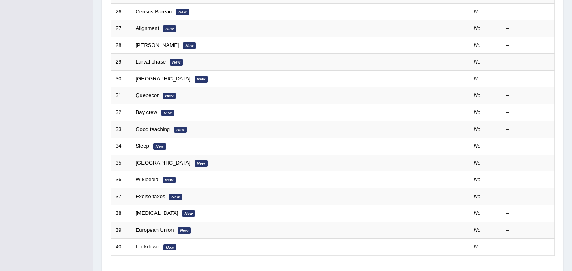
scroll to position [265, 0]
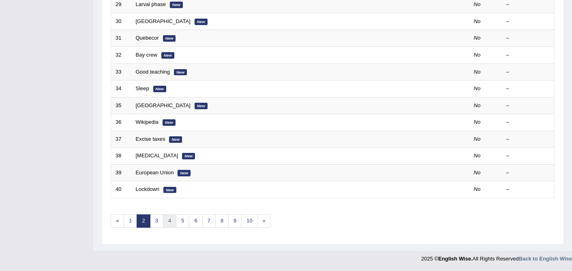
click at [173, 226] on link "4" at bounding box center [169, 221] width 13 height 13
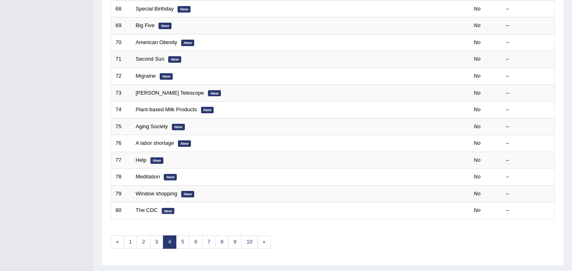
scroll to position [265, 0]
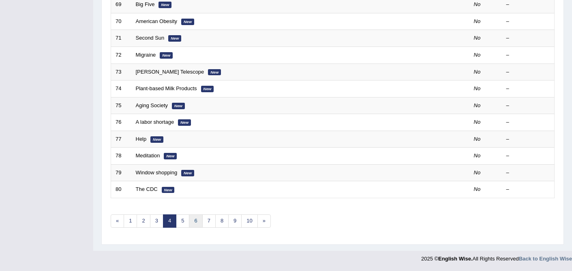
click at [194, 227] on link "6" at bounding box center [195, 221] width 13 height 13
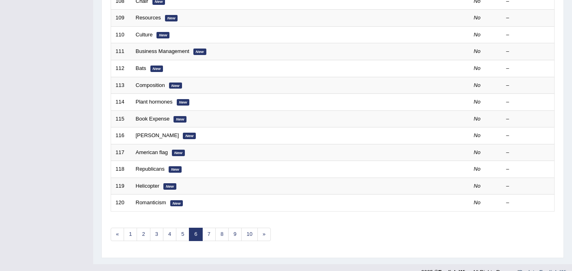
scroll to position [265, 0]
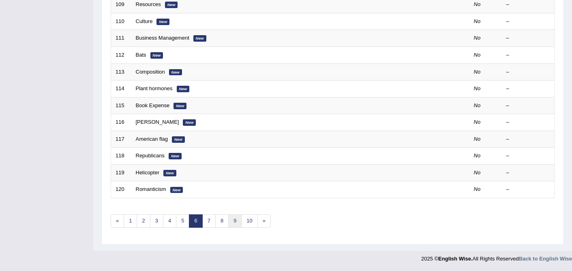
click at [235, 224] on link "9" at bounding box center [234, 221] width 13 height 13
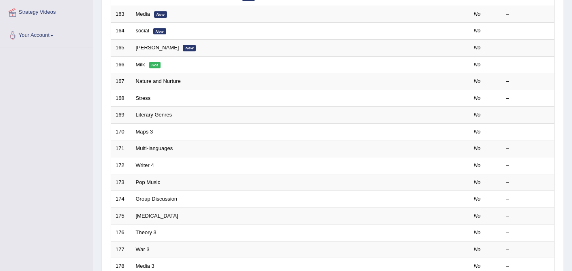
scroll to position [265, 0]
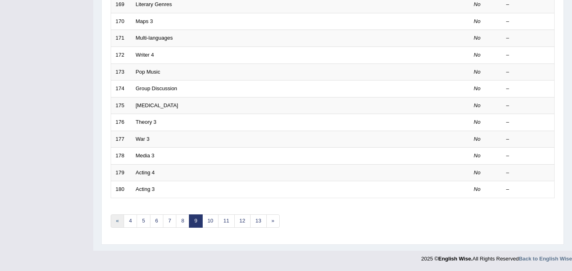
click at [120, 221] on link "«" at bounding box center [117, 221] width 13 height 13
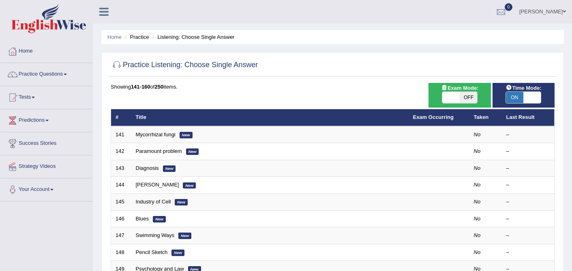
scroll to position [265, 0]
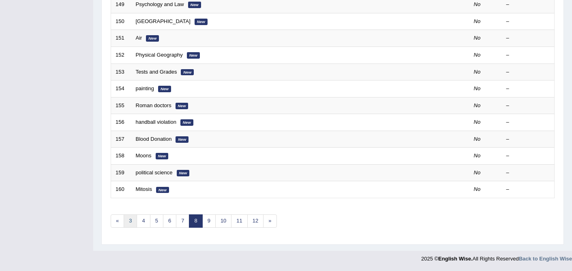
click at [128, 224] on link "3" at bounding box center [130, 221] width 13 height 13
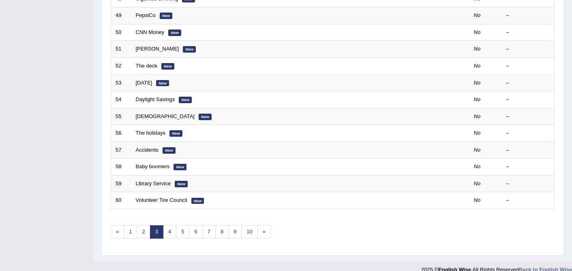
scroll to position [265, 0]
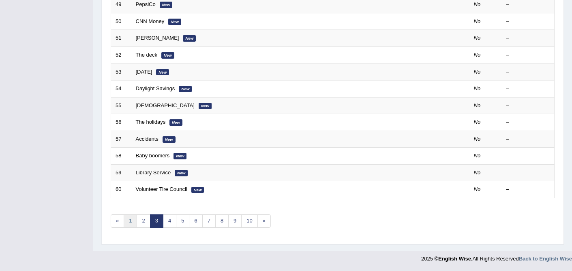
click at [128, 224] on link "1" at bounding box center [130, 221] width 13 height 13
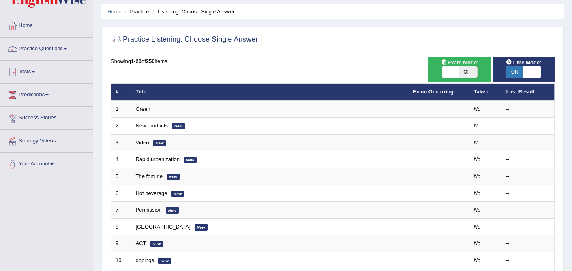
scroll to position [28, 0]
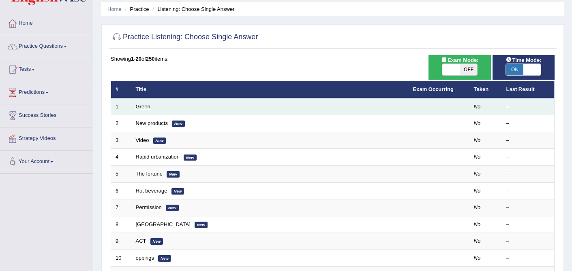
click at [141, 109] on link "Green" at bounding box center [143, 107] width 15 height 6
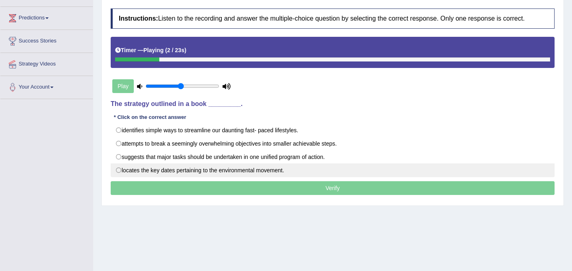
scroll to position [113, 0]
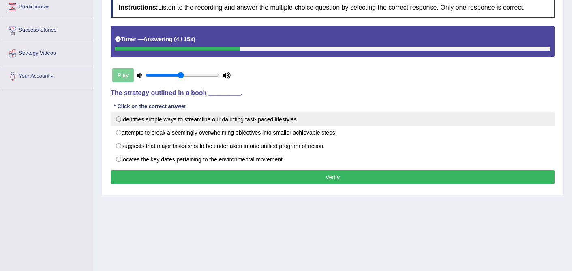
click at [193, 124] on label "identifies simple ways to streamline our daunting fast- paced lifestyles." at bounding box center [333, 120] width 444 height 14
radio input "true"
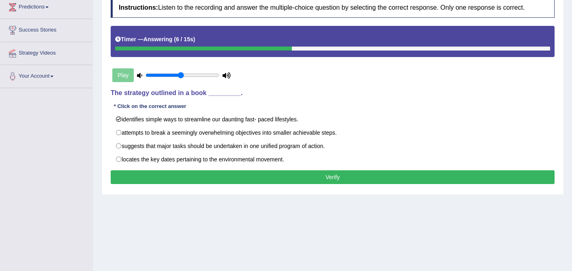
click at [324, 179] on button "Verify" at bounding box center [333, 178] width 444 height 14
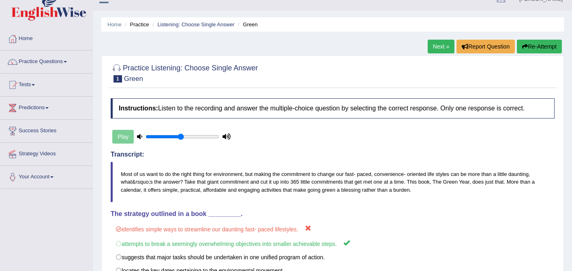
scroll to position [0, 0]
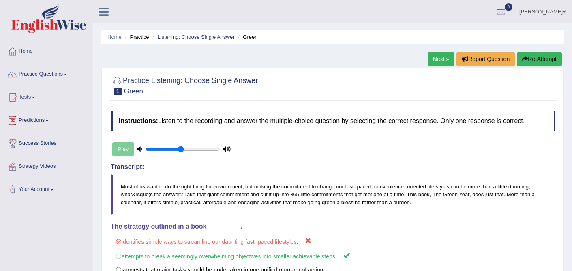
click at [438, 59] on link "Next »" at bounding box center [440, 59] width 27 height 14
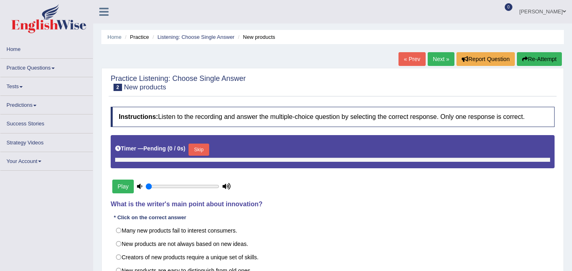
type input "0.5"
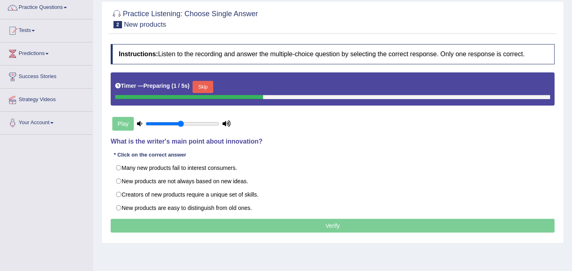
scroll to position [76, 0]
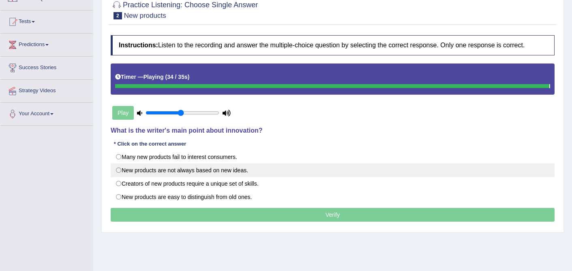
click at [202, 175] on label "New products are not always based on new ideas." at bounding box center [333, 171] width 444 height 14
radio input "true"
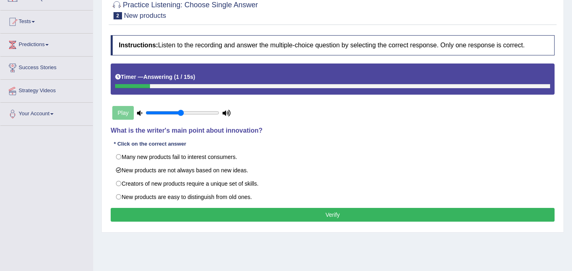
click at [298, 211] on button "Verify" at bounding box center [333, 215] width 444 height 14
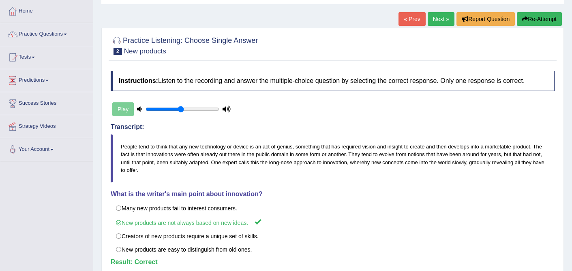
scroll to position [30, 0]
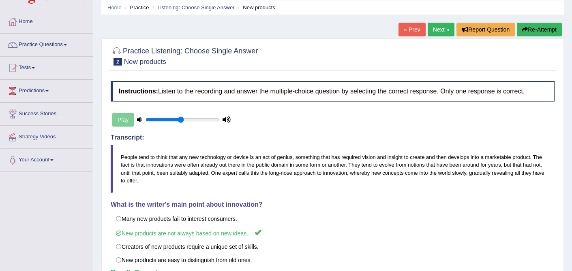
click at [440, 28] on link "Next »" at bounding box center [440, 30] width 27 height 14
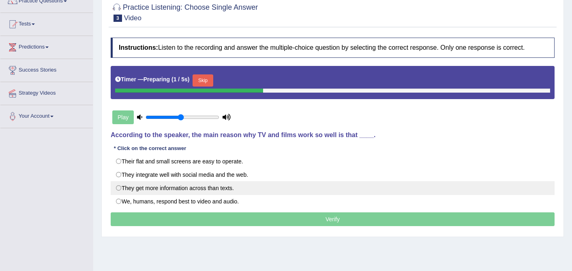
scroll to position [77, 0]
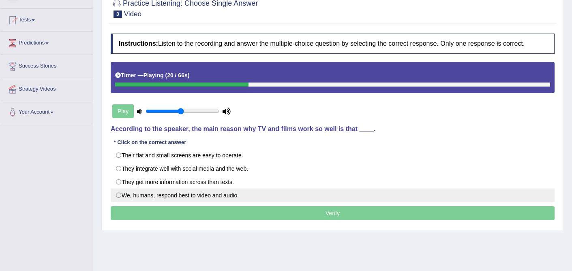
click at [188, 195] on label "We, humans, respond best to video and audio." at bounding box center [333, 196] width 444 height 14
radio input "true"
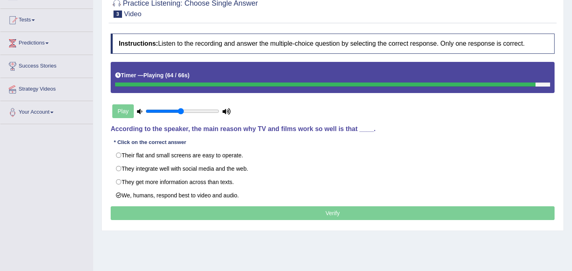
click at [316, 212] on p "Verify" at bounding box center [333, 214] width 444 height 14
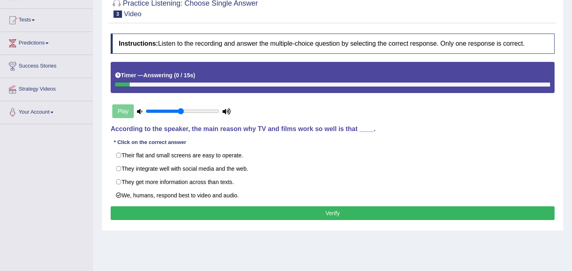
click at [316, 212] on button "Verify" at bounding box center [333, 214] width 444 height 14
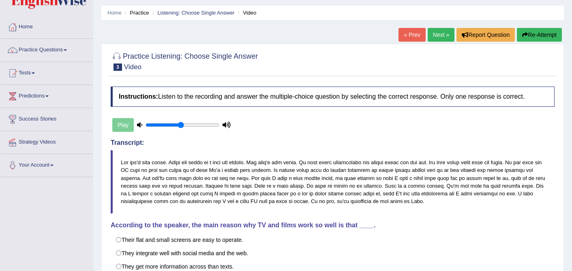
scroll to position [0, 0]
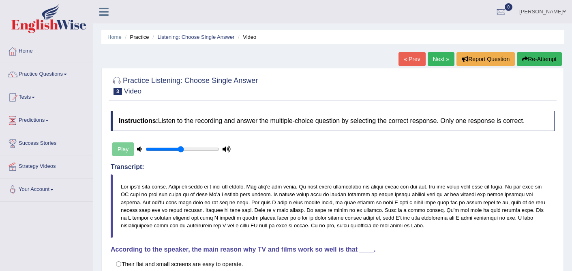
click at [439, 59] on link "Next »" at bounding box center [440, 59] width 27 height 14
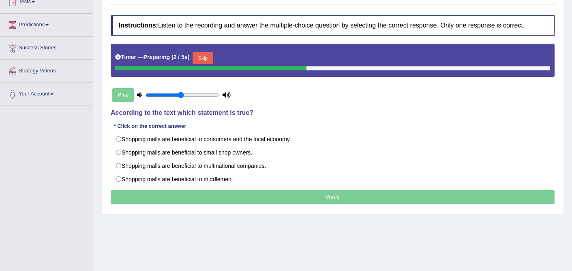
scroll to position [94, 0]
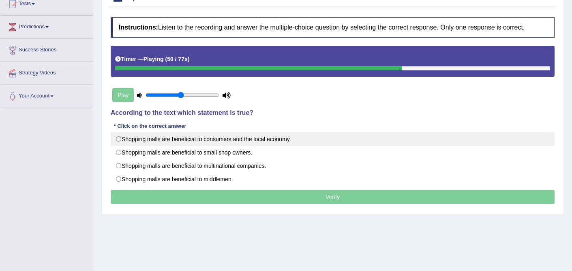
click at [258, 143] on label "Shopping malls are beneficial to consumers and the local economy." at bounding box center [333, 139] width 444 height 14
radio input "true"
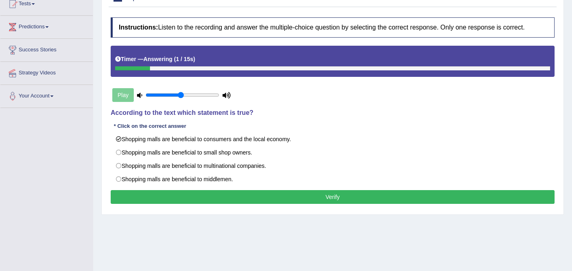
click at [293, 200] on button "Verify" at bounding box center [333, 197] width 444 height 14
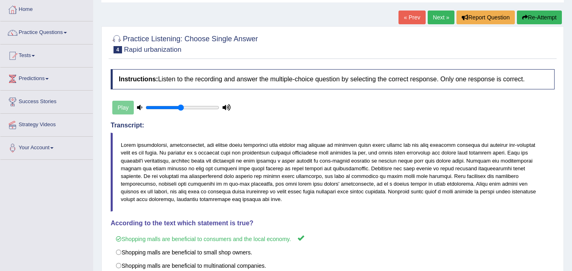
scroll to position [0, 0]
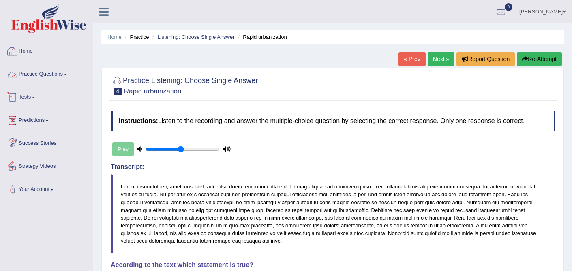
click at [71, 76] on link "Practice Questions" at bounding box center [46, 73] width 92 height 20
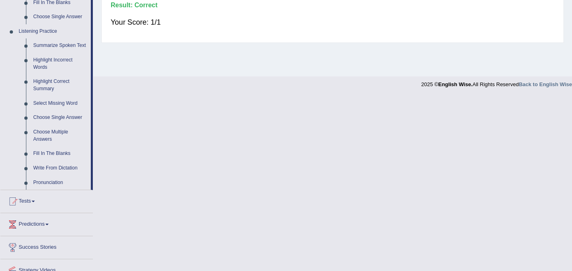
scroll to position [329, 0]
click at [62, 139] on link "Choose Multiple Answers" at bounding box center [60, 135] width 61 height 21
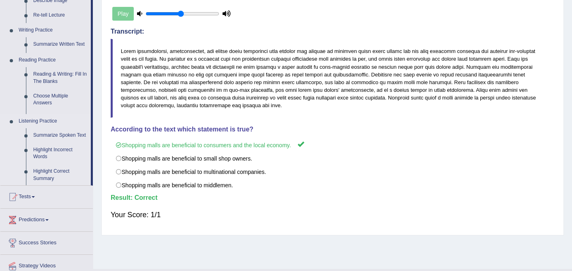
scroll to position [101, 0]
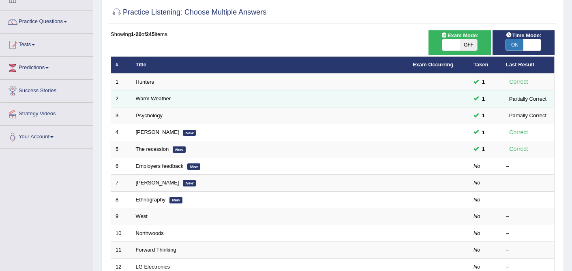
scroll to position [60, 0]
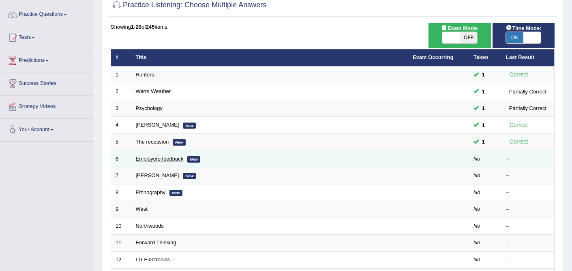
click at [162, 156] on link "Employers feedback" at bounding box center [160, 159] width 48 height 6
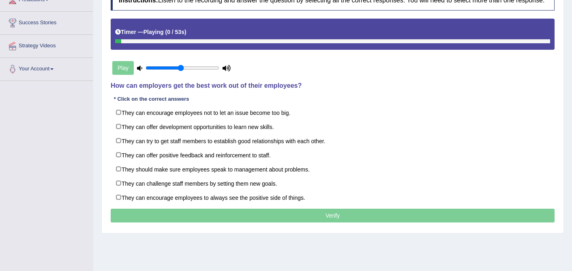
scroll to position [121, 0]
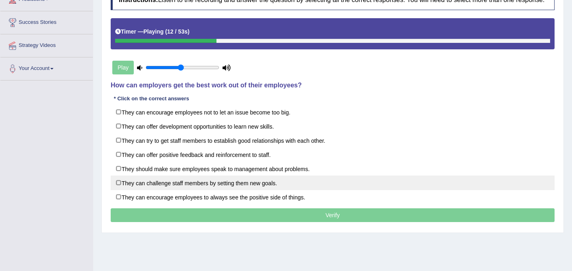
click at [231, 190] on label "They can challenge staff members by setting them new goals." at bounding box center [333, 183] width 444 height 15
checkbox input "true"
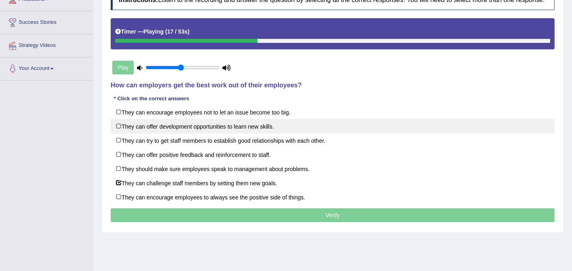
click at [254, 133] on label "They can offer development opportunities to learn new skills." at bounding box center [333, 126] width 444 height 15
checkbox input "true"
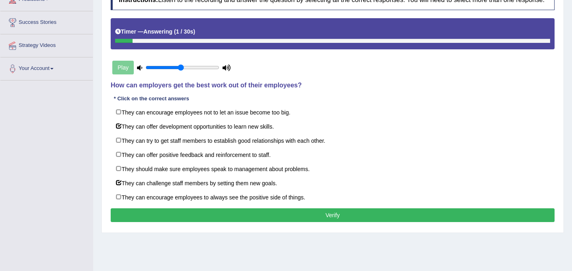
click at [324, 220] on button "Verify" at bounding box center [333, 216] width 444 height 14
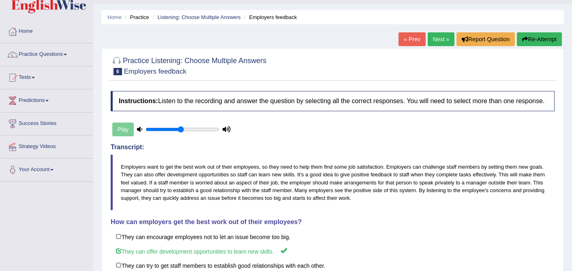
scroll to position [0, 0]
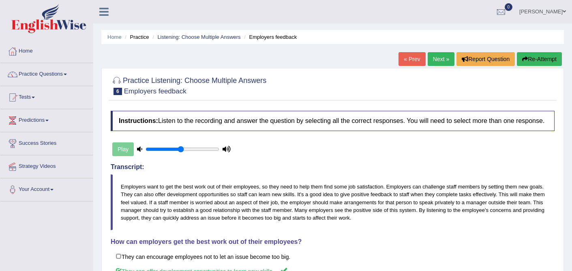
click at [440, 59] on link "Next »" at bounding box center [440, 59] width 27 height 14
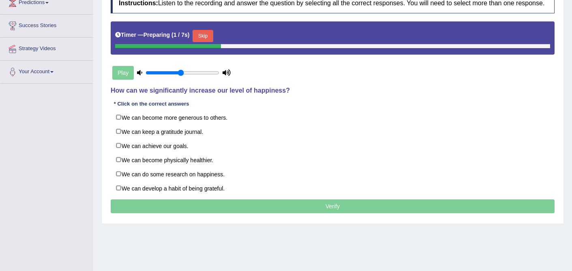
scroll to position [126, 0]
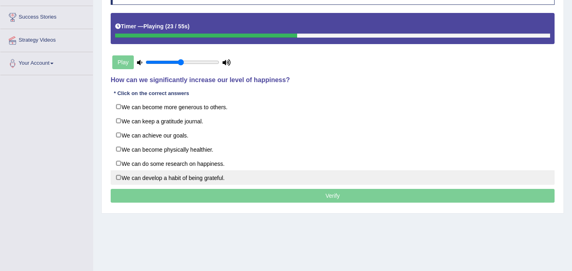
click at [197, 185] on label "We can develop a habit of being grateful." at bounding box center [333, 178] width 444 height 15
checkbox input "true"
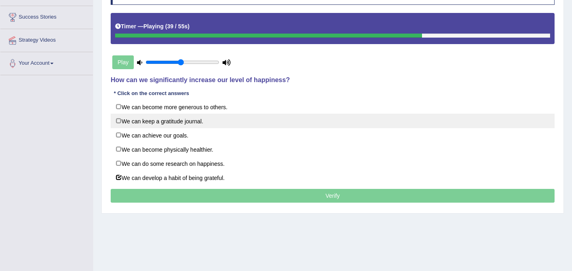
click at [203, 128] on label "We can keep a gratitude journal." at bounding box center [333, 121] width 444 height 15
checkbox input "true"
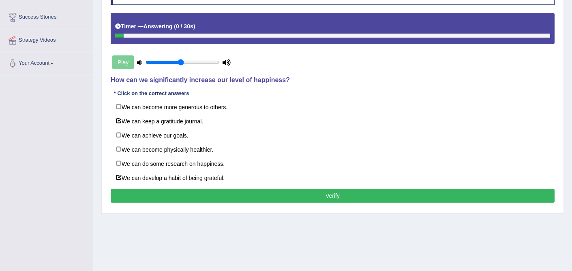
click at [297, 203] on button "Verify" at bounding box center [333, 196] width 444 height 14
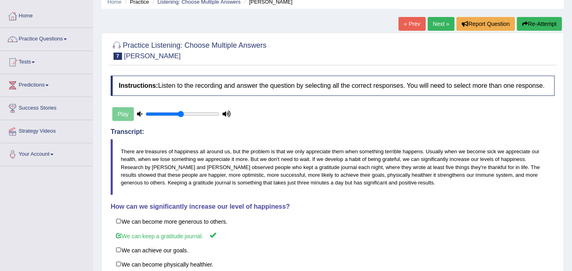
scroll to position [0, 0]
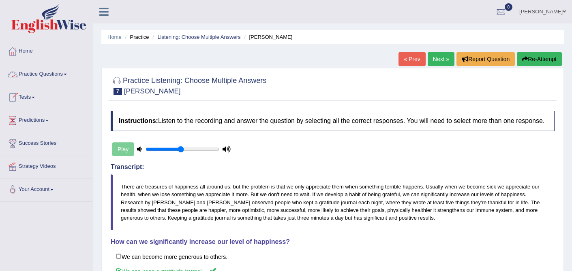
click at [69, 79] on link "Practice Questions" at bounding box center [46, 73] width 92 height 20
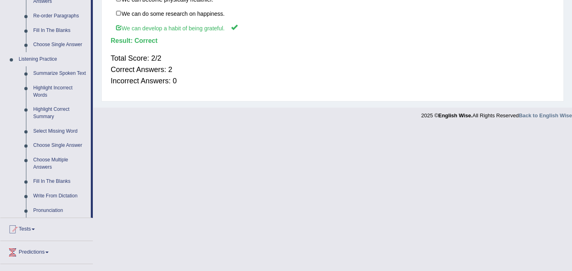
scroll to position [301, 0]
click at [51, 189] on link "Fill In The Blanks" at bounding box center [60, 181] width 61 height 15
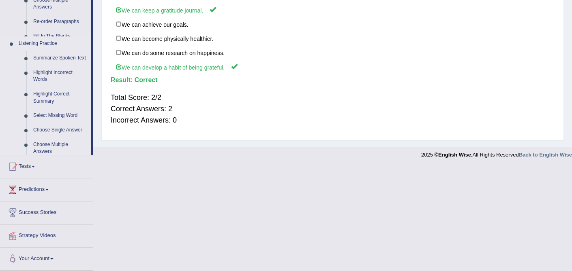
scroll to position [164, 0]
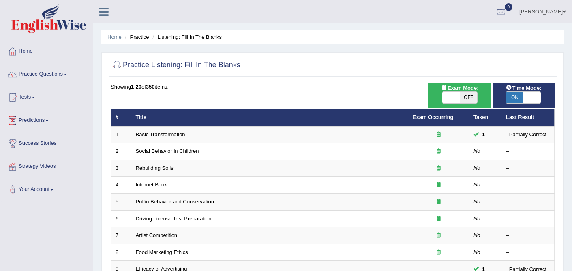
click at [526, 98] on span at bounding box center [531, 97] width 17 height 11
checkbox input "false"
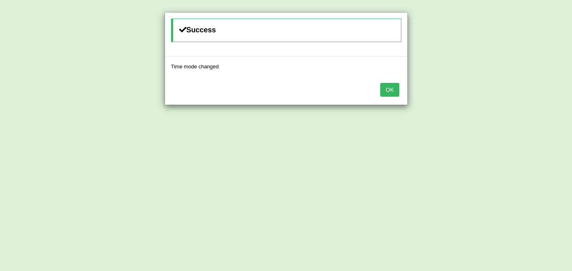
click at [384, 91] on button "OK" at bounding box center [389, 90] width 19 height 14
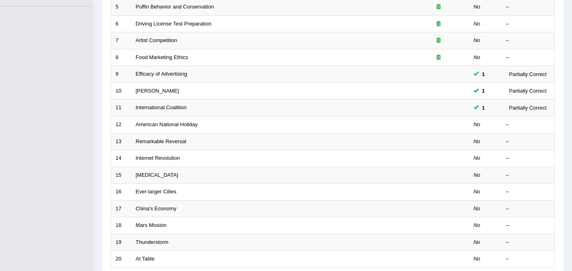
scroll to position [196, 0]
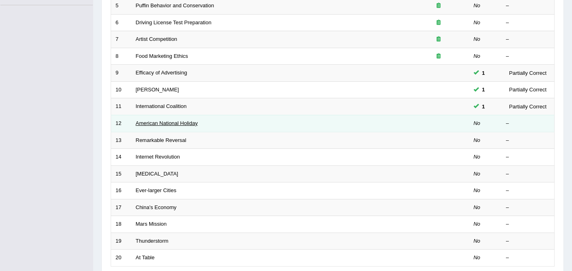
click at [175, 124] on link "American National Holiday" at bounding box center [167, 123] width 62 height 6
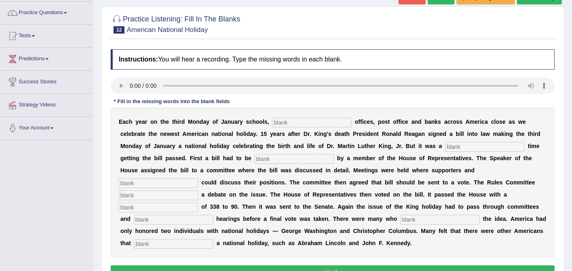
scroll to position [73, 0]
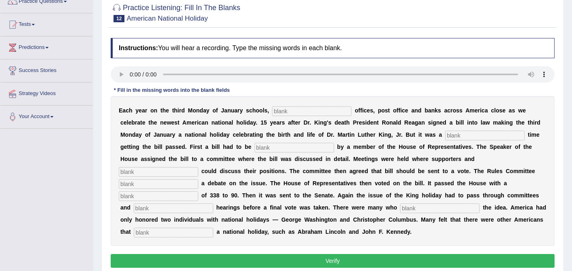
click at [306, 111] on input "text" at bounding box center [311, 112] width 79 height 10
type input "federal"
click at [445, 137] on input "text" at bounding box center [484, 136] width 79 height 10
type input "tough"
click at [254, 150] on input "text" at bounding box center [293, 148] width 79 height 10
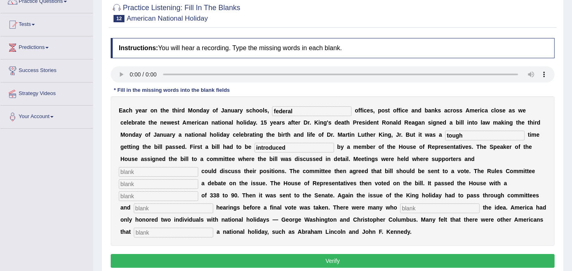
type input "introduced"
click at [198, 167] on input "text" at bounding box center [158, 172] width 79 height 10
type input "opponents"
click at [198, 179] on input "text" at bounding box center [158, 184] width 79 height 10
type input "scheduled"
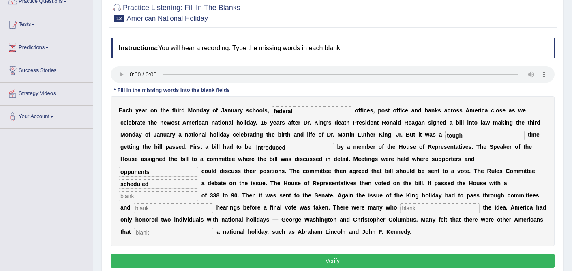
click at [198, 192] on input "text" at bounding box center [158, 197] width 79 height 10
type input "vote"
click at [213, 204] on input "text" at bounding box center [173, 209] width 79 height 10
type input "public"
click at [400, 210] on input "text" at bounding box center [439, 209] width 79 height 10
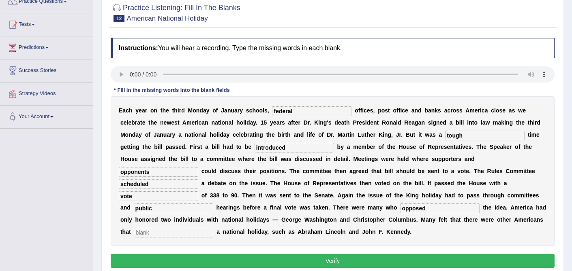
click at [400, 209] on input "opposed" at bounding box center [439, 209] width 79 height 10
type input "opposed"
click at [213, 228] on input "text" at bounding box center [173, 233] width 79 height 10
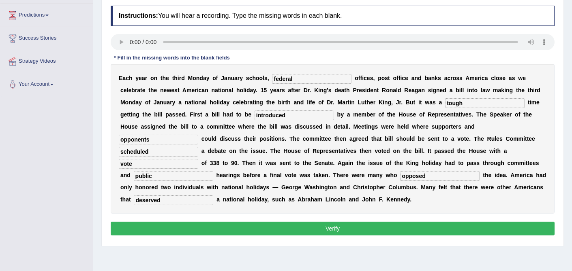
scroll to position [108, 0]
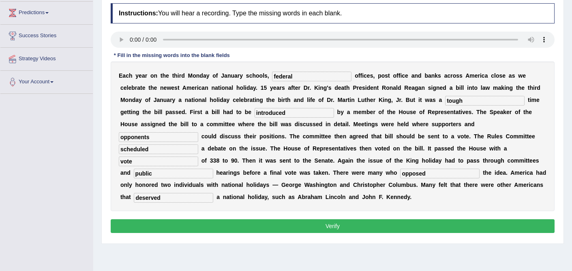
type input "deserved"
click at [350, 233] on button "Verify" at bounding box center [333, 227] width 444 height 14
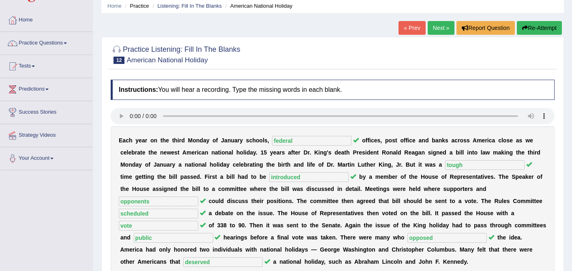
scroll to position [10, 0]
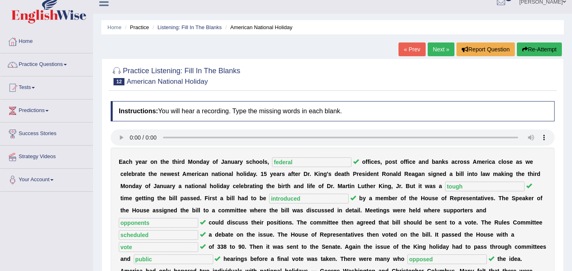
click at [445, 47] on link "Next »" at bounding box center [440, 50] width 27 height 14
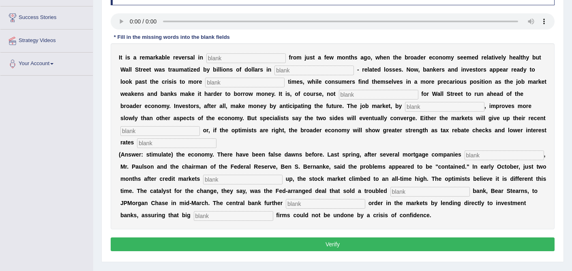
scroll to position [126, 0]
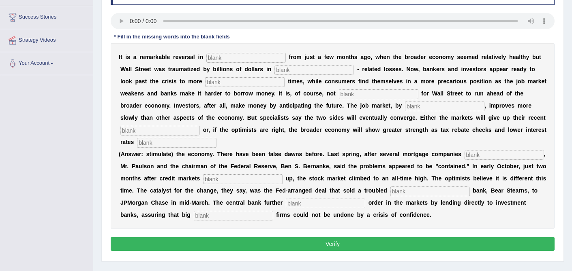
click at [236, 56] on input "text" at bounding box center [245, 58] width 79 height 10
type input "attitude"
click at [286, 67] on input "text" at bounding box center [313, 70] width 79 height 10
type input "mortage"
click at [223, 83] on input "text" at bounding box center [244, 82] width 79 height 10
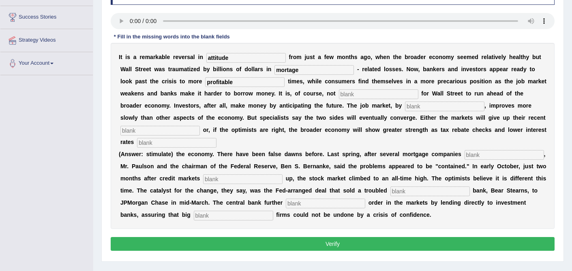
type input "profitable"
click at [339, 91] on input "text" at bounding box center [378, 95] width 79 height 10
type input "uncommon"
click at [405, 106] on input "text" at bounding box center [444, 107] width 79 height 10
type input "contrast"
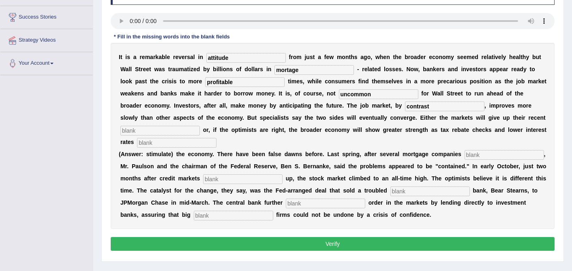
click at [200, 126] on input "text" at bounding box center [159, 131] width 79 height 10
type input "gain"
click at [147, 144] on input "text" at bounding box center [176, 143] width 79 height 10
type input "stimulate"
click at [219, 181] on input "text" at bounding box center [242, 180] width 79 height 10
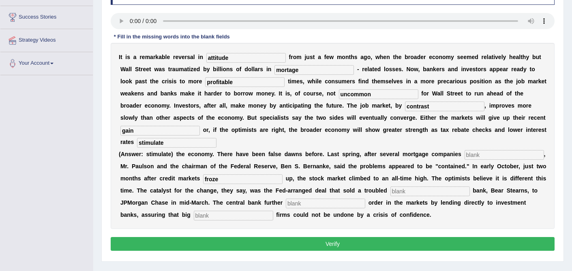
type input "froze"
click at [417, 191] on input "text" at bounding box center [429, 192] width 79 height 10
type input "investment"
click at [335, 200] on input "text" at bounding box center [325, 204] width 79 height 10
type input "restored"
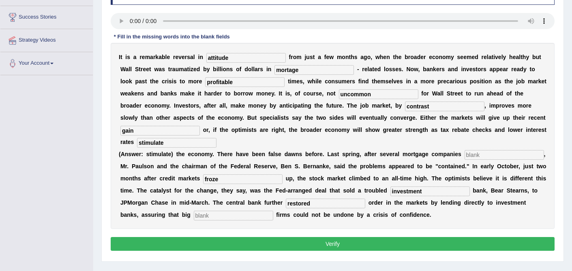
click at [222, 216] on input "text" at bounding box center [233, 216] width 79 height 10
type input "securities"
click at [237, 242] on button "Verify" at bounding box center [333, 244] width 444 height 14
click at [246, 228] on div "I t i s a r e m a r k a b l e r e v e r s a l i n attitude f r o m j u s t a f …" at bounding box center [333, 136] width 444 height 186
click at [310, 244] on button "Verify" at bounding box center [333, 244] width 444 height 14
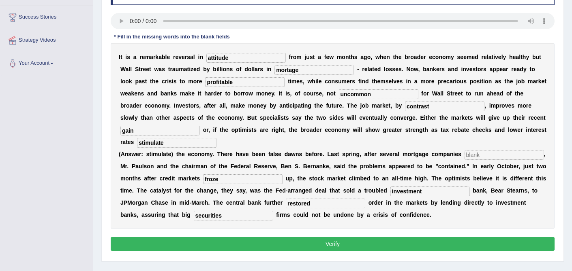
click at [484, 151] on input "text" at bounding box center [503, 155] width 79 height 10
click at [484, 154] on input "text" at bounding box center [503, 155] width 79 height 10
type input "m"
type input "stop"
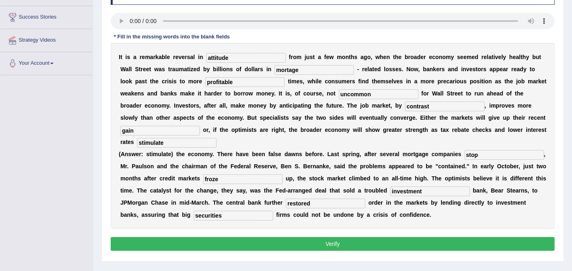
click at [365, 241] on button "Verify" at bounding box center [333, 244] width 444 height 14
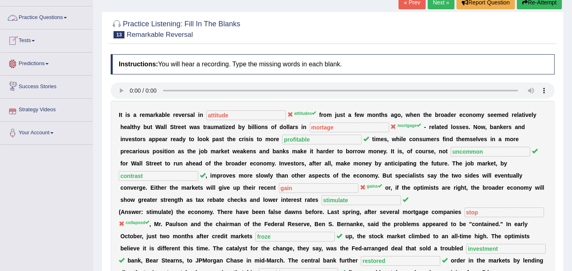
scroll to position [55, 0]
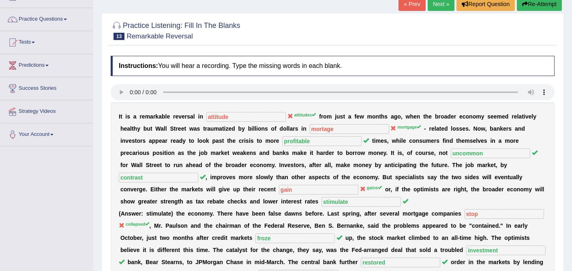
click at [52, 17] on link "Practice Questions" at bounding box center [46, 18] width 92 height 20
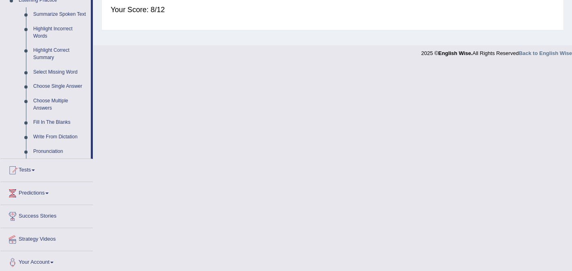
scroll to position [371, 0]
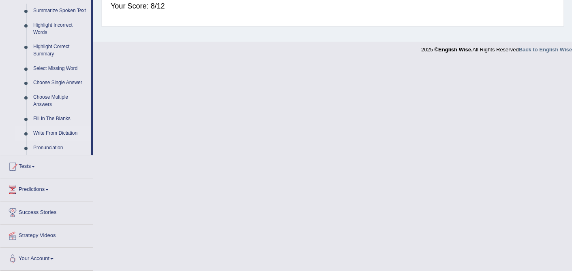
click at [67, 134] on link "Write From Dictation" at bounding box center [60, 133] width 61 height 15
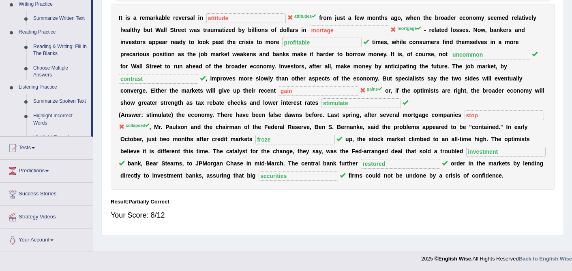
scroll to position [103, 0]
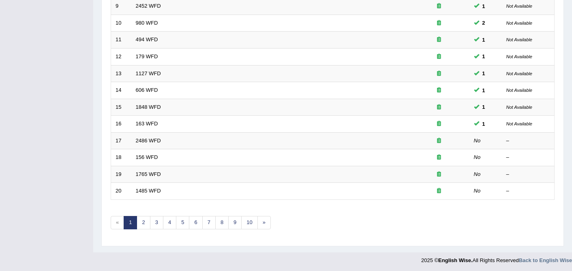
scroll to position [265, 0]
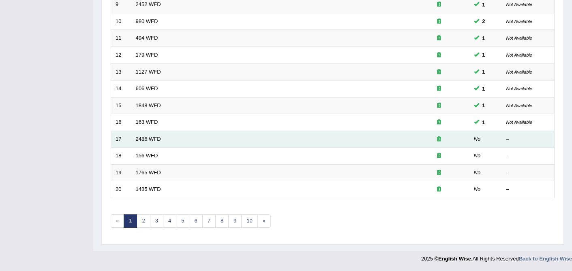
click at [134, 143] on td "2486 WFD" at bounding box center [269, 139] width 277 height 17
click at [143, 137] on link "2486 WFD" at bounding box center [148, 139] width 25 height 6
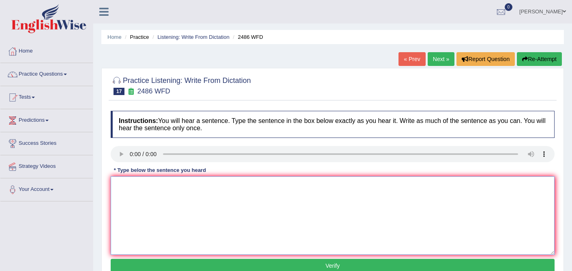
click at [135, 185] on textarea at bounding box center [333, 216] width 444 height 79
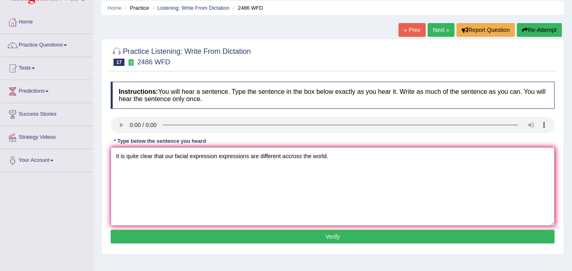
scroll to position [32, 0]
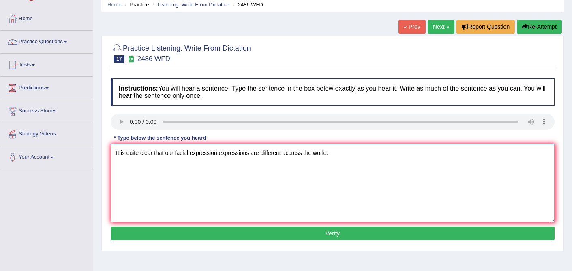
click at [304, 152] on textarea "It is quite clear that our facial expression expressions are different accross …" at bounding box center [333, 183] width 444 height 79
type textarea "It is quite clear that our facial expression expressions are different accross …"
click at [331, 229] on button "Verify" at bounding box center [333, 234] width 444 height 14
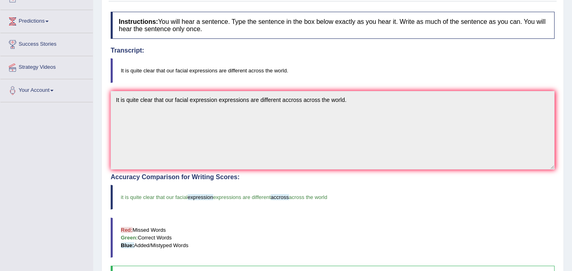
scroll to position [0, 0]
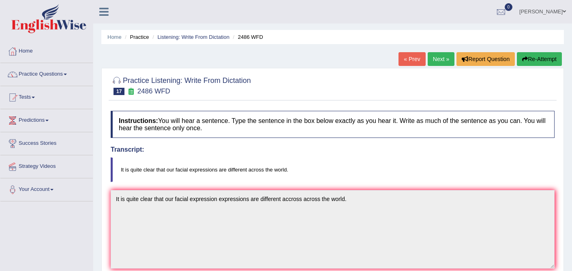
click at [441, 62] on link "Next »" at bounding box center [440, 59] width 27 height 14
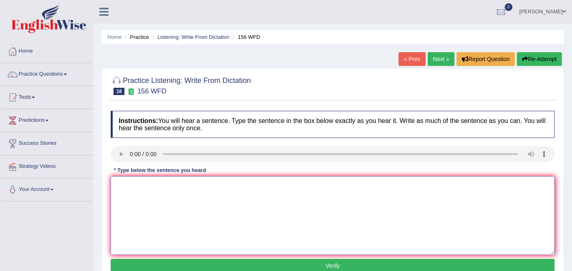
click at [128, 190] on textarea at bounding box center [333, 216] width 444 height 79
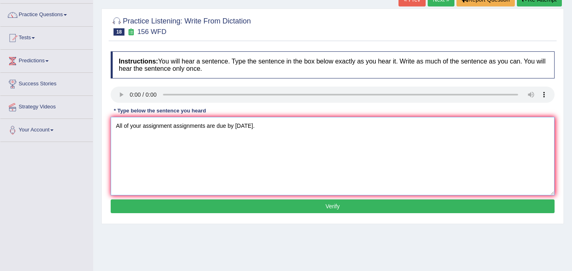
scroll to position [63, 0]
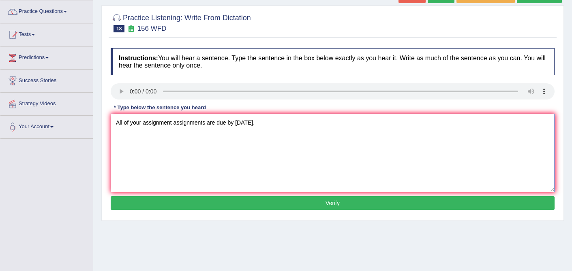
type textarea "All of your assignment assignments are due by [DATE]."
click at [321, 208] on button "Verify" at bounding box center [333, 203] width 444 height 14
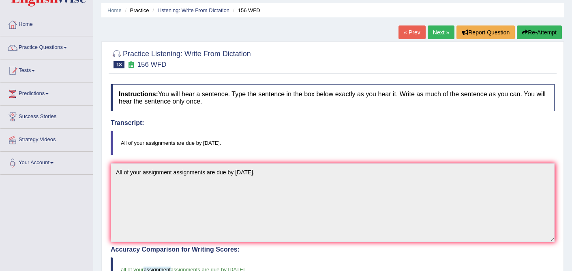
scroll to position [0, 0]
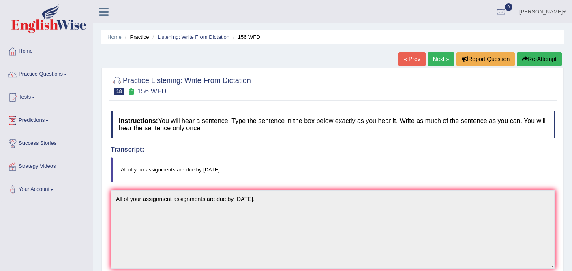
click at [437, 59] on link "Next »" at bounding box center [440, 59] width 27 height 14
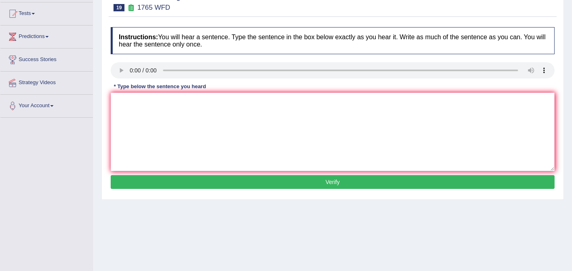
scroll to position [88, 0]
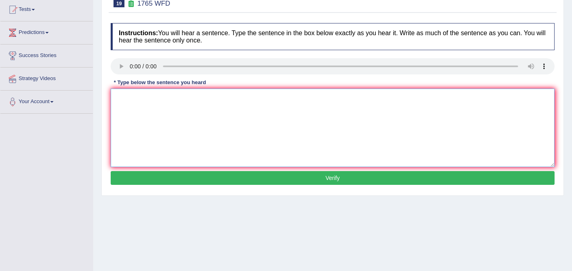
click at [146, 116] on textarea at bounding box center [333, 128] width 444 height 79
click at [318, 97] on textarea "Application form forms for sharing accomodation accomodations must be filled [D…" at bounding box center [333, 128] width 444 height 79
click at [405, 100] on textarea "Application form forms for sharing accomodation accomodations must be filled fo…" at bounding box center [333, 128] width 444 height 79
type textarea "Application form forms for sharing accomodation accomodations must be filled fo…"
click at [378, 180] on button "Verify" at bounding box center [333, 178] width 444 height 14
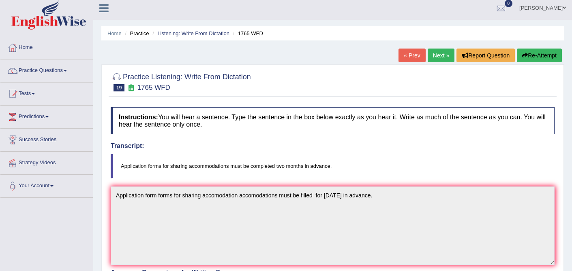
scroll to position [0, 0]
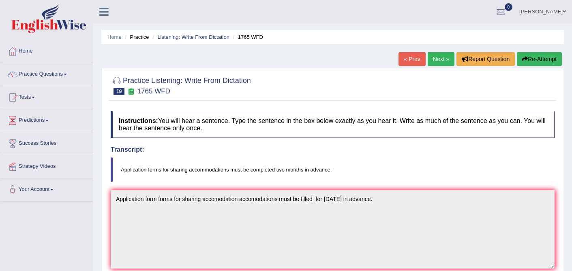
click at [438, 63] on link "Next »" at bounding box center [440, 59] width 27 height 14
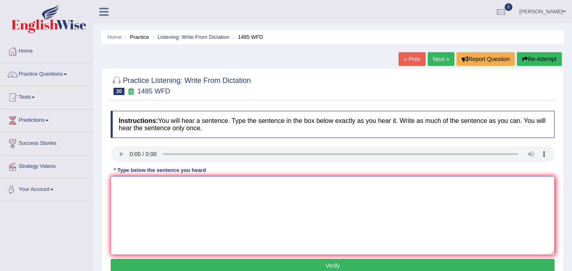
click at [114, 199] on textarea at bounding box center [333, 216] width 444 height 79
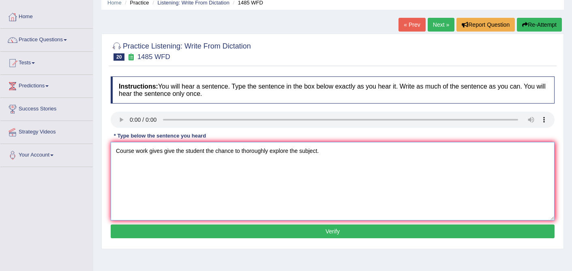
scroll to position [36, 0]
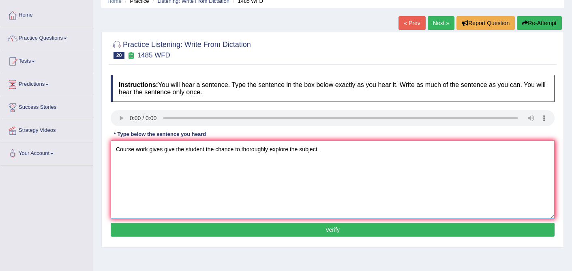
click at [272, 151] on textarea "Course work gives give the student the chance to thoroughly explore the subject." at bounding box center [333, 180] width 444 height 79
type textarea "Course work gives give the student the chance to thoroughly thorougly explore t…"
click at [329, 232] on button "Verify" at bounding box center [333, 230] width 444 height 14
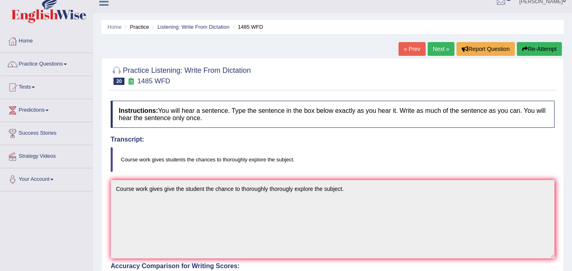
scroll to position [0, 0]
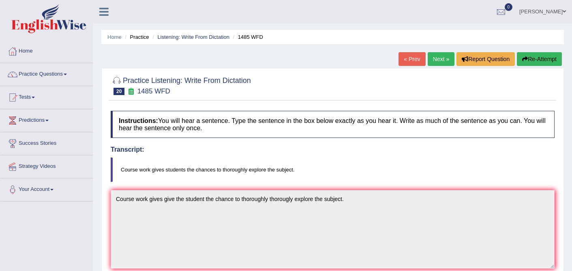
click at [436, 58] on link "Next »" at bounding box center [440, 59] width 27 height 14
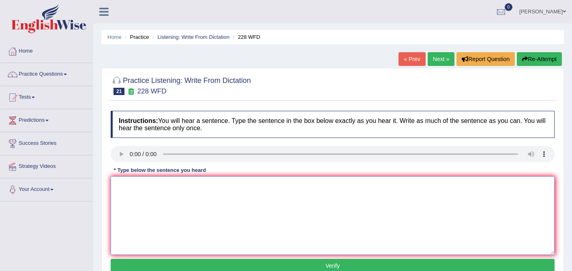
click at [141, 187] on textarea at bounding box center [333, 216] width 444 height 79
click at [163, 186] on textarea "Computer science has become a popular university degree course." at bounding box center [333, 216] width 444 height 79
click at [269, 185] on textarea "Computer science Science has become a popular university degree course." at bounding box center [333, 216] width 444 height 79
click at [272, 188] on textarea "Computer science Science has become a popular university degree course." at bounding box center [333, 216] width 444 height 79
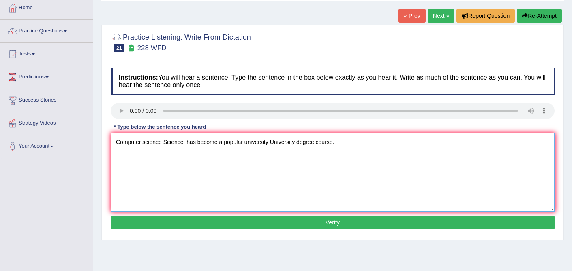
scroll to position [46, 0]
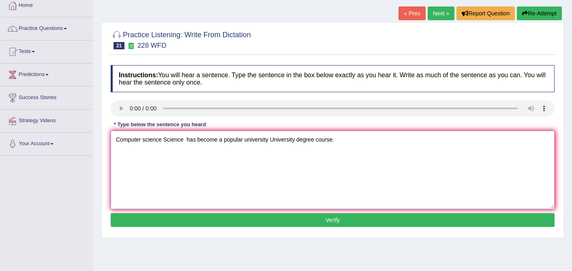
type textarea "Computer science Science has become a popular university University degree cour…"
click at [335, 216] on button "Verify" at bounding box center [333, 221] width 444 height 14
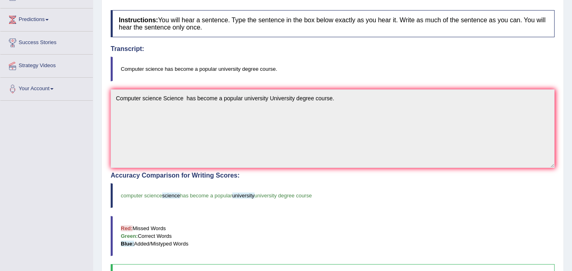
scroll to position [0, 0]
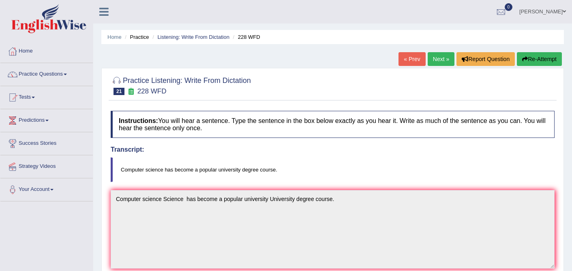
click at [434, 62] on link "Next »" at bounding box center [440, 59] width 27 height 14
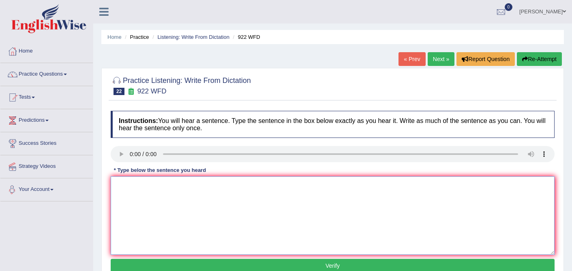
click at [133, 191] on textarea at bounding box center [333, 216] width 444 height 79
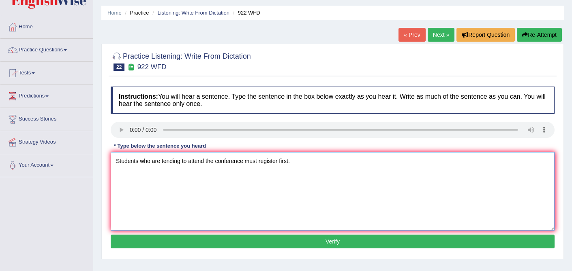
scroll to position [30, 0]
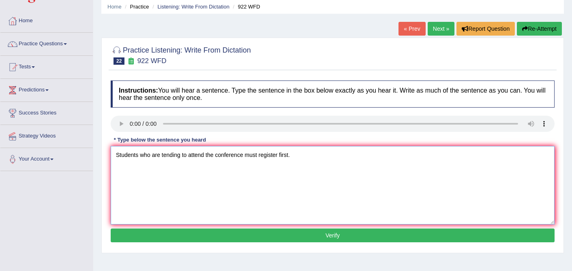
type textarea "Students who are tending to attend the conference must register first."
click at [310, 233] on button "Verify" at bounding box center [333, 236] width 444 height 14
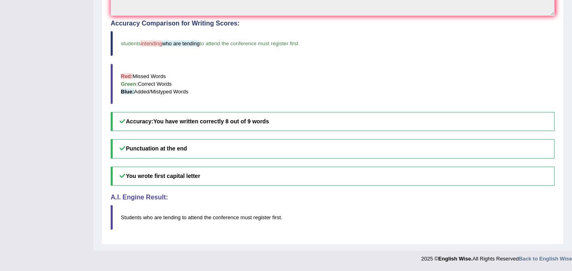
scroll to position [0, 0]
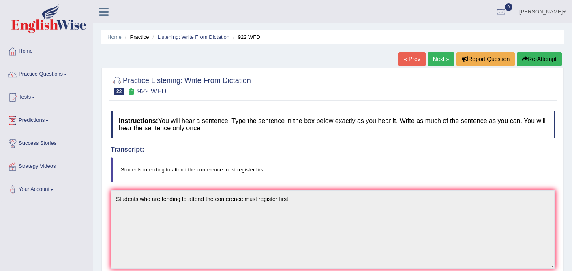
click at [429, 59] on link "Next »" at bounding box center [440, 59] width 27 height 14
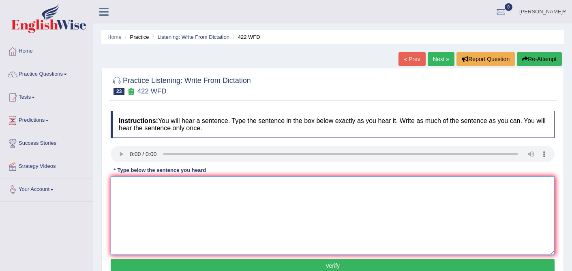
click at [170, 190] on textarea at bounding box center [333, 216] width 444 height 79
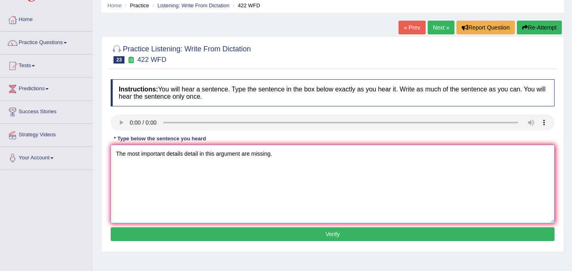
scroll to position [39, 0]
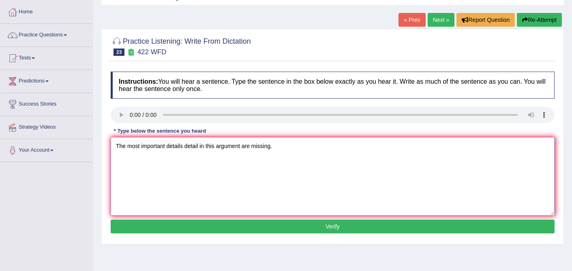
type textarea "The most important details detail in this argument are missing."
click at [273, 220] on button "Verify" at bounding box center [333, 227] width 444 height 14
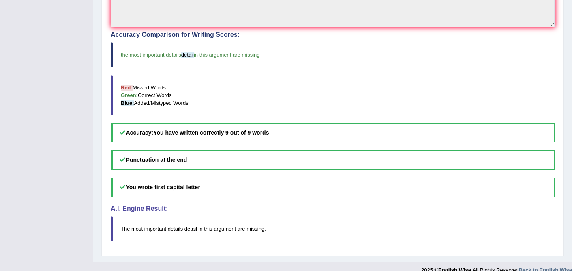
scroll to position [0, 0]
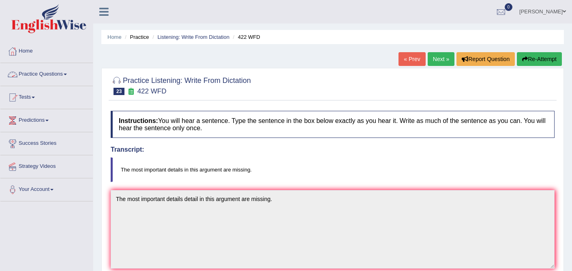
click at [64, 77] on link "Practice Questions" at bounding box center [46, 73] width 92 height 20
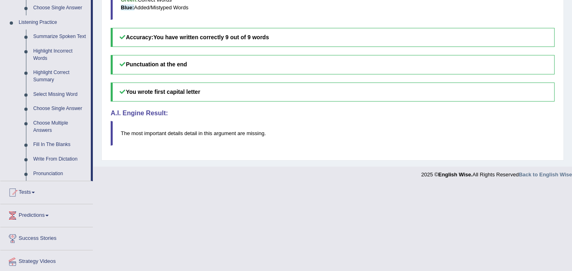
scroll to position [339, 0]
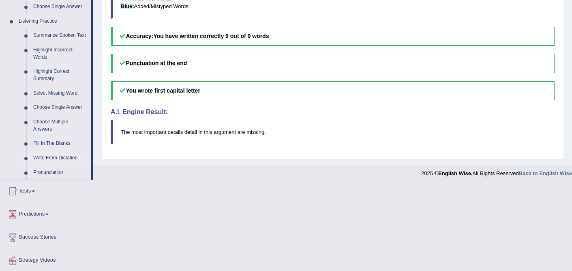
click at [62, 166] on link "Write From Dictation" at bounding box center [60, 158] width 61 height 15
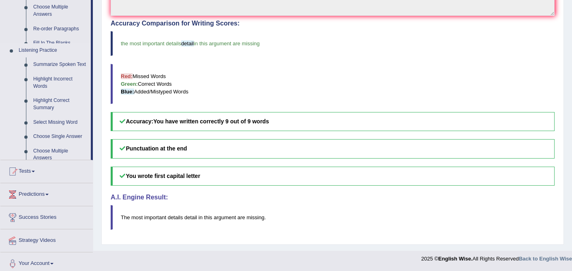
scroll to position [100, 0]
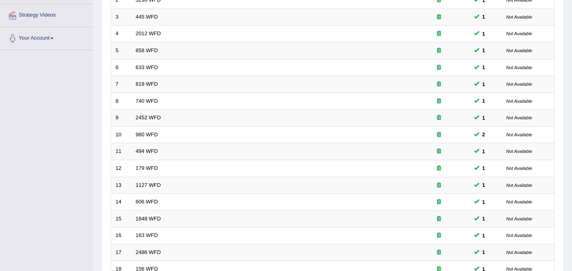
scroll to position [265, 0]
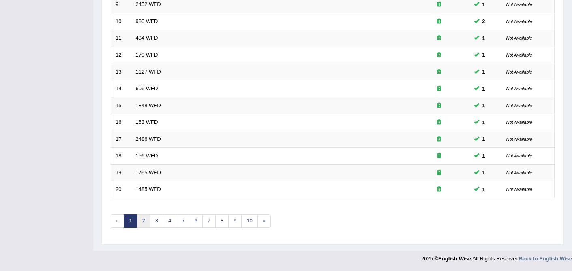
click at [143, 219] on link "2" at bounding box center [143, 221] width 13 height 13
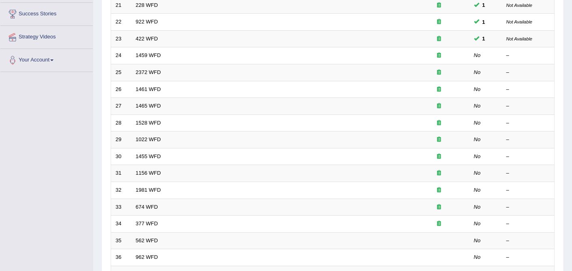
scroll to position [128, 0]
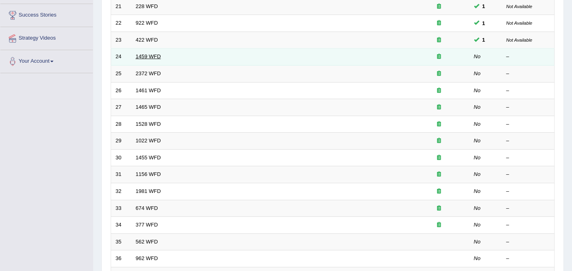
click at [141, 57] on link "1459 WFD" at bounding box center [148, 56] width 25 height 6
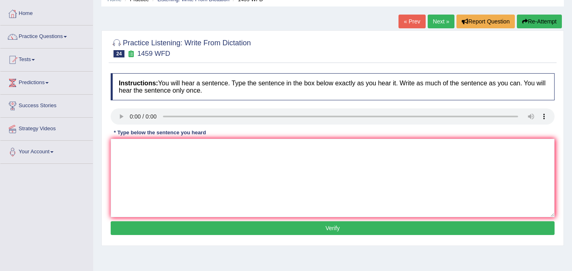
scroll to position [44, 0]
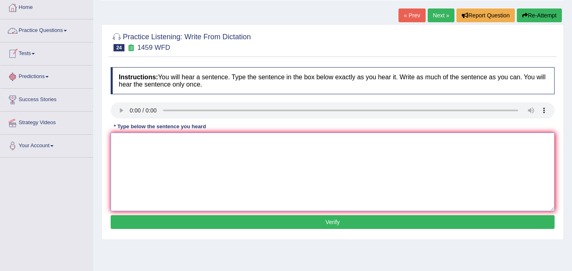
click at [150, 143] on textarea at bounding box center [333, 172] width 444 height 79
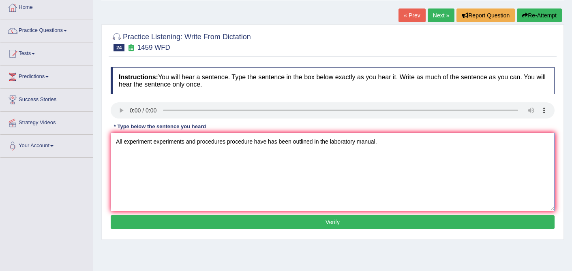
type textarea "All experiment experiments and procedures procedure have has been outlined in t…"
click at [317, 216] on button "Verify" at bounding box center [333, 223] width 444 height 14
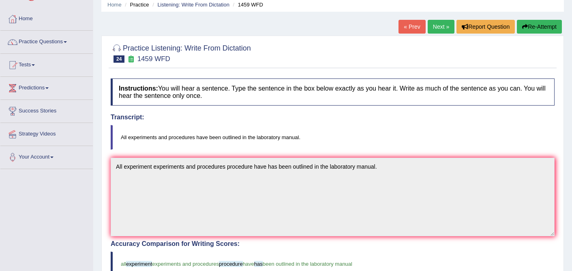
scroll to position [0, 0]
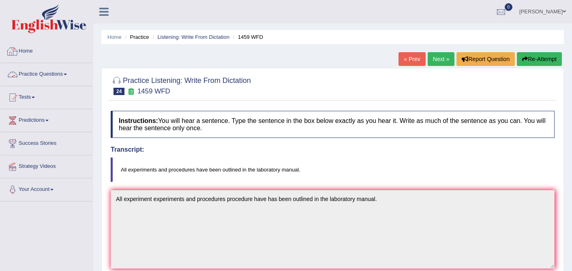
click at [53, 75] on link "Practice Questions" at bounding box center [46, 73] width 92 height 20
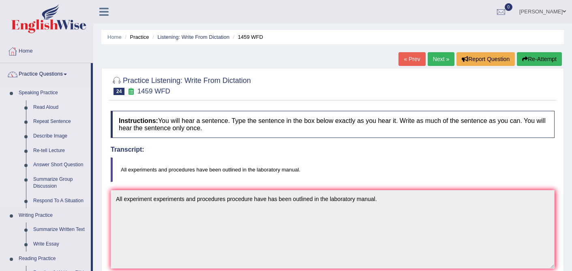
click at [54, 107] on link "Read Aloud" at bounding box center [60, 107] width 61 height 15
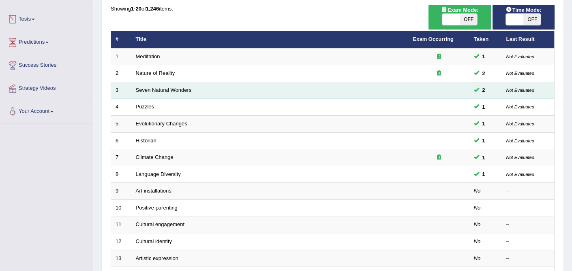
scroll to position [80, 0]
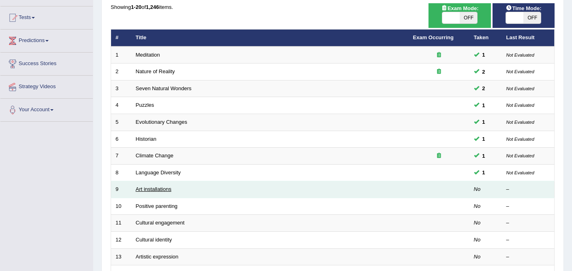
click at [159, 190] on link "Art installations" at bounding box center [154, 189] width 36 height 6
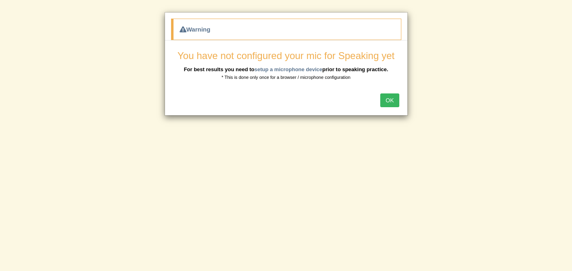
click at [390, 100] on button "OK" at bounding box center [389, 101] width 19 height 14
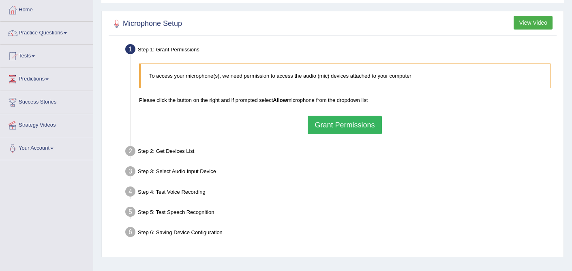
scroll to position [48, 0]
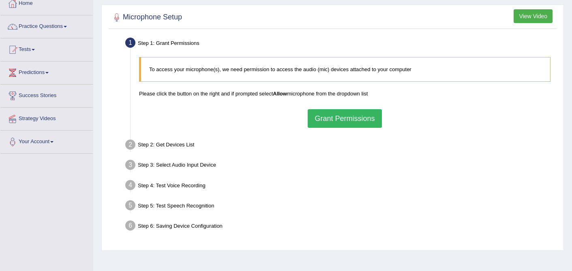
click at [353, 119] on button "Grant Permissions" at bounding box center [344, 118] width 74 height 19
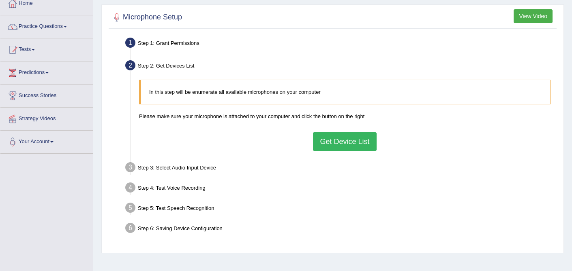
click at [344, 143] on button "Get Device List" at bounding box center [344, 141] width 63 height 19
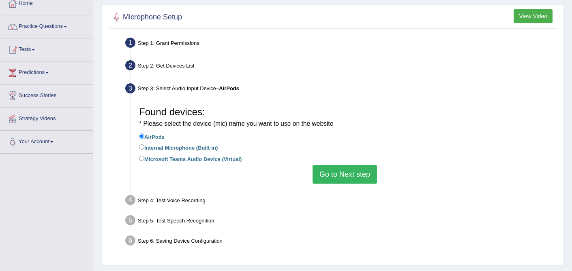
click at [345, 176] on button "Go to Next step" at bounding box center [344, 174] width 64 height 19
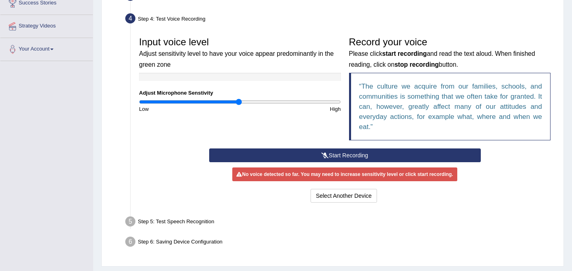
scroll to position [142, 0]
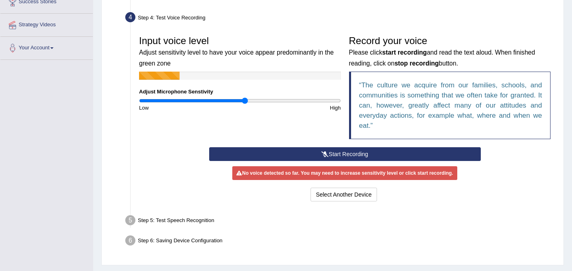
type input "1.06"
click at [245, 101] on input "range" at bounding box center [240, 101] width 202 height 6
click at [348, 155] on button "Start Recording" at bounding box center [344, 154] width 271 height 14
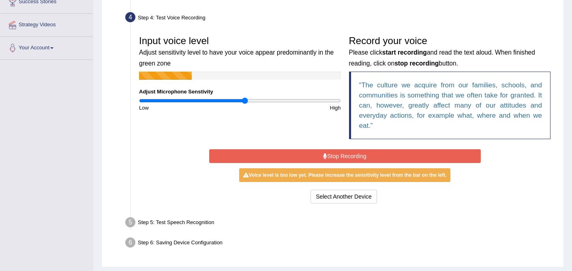
click at [348, 155] on button "Stop Recording" at bounding box center [344, 156] width 271 height 14
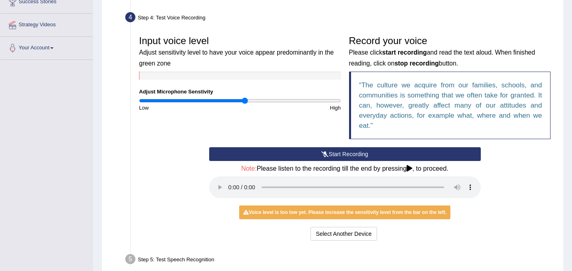
click at [348, 155] on button "Start Recording" at bounding box center [344, 154] width 271 height 14
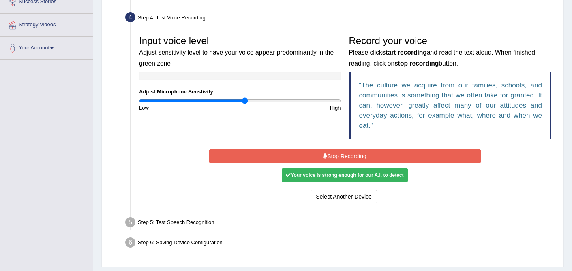
click at [363, 173] on div "Your voice is strong enough for our A.I. to detect" at bounding box center [345, 176] width 126 height 14
click at [362, 154] on button "Stop Recording" at bounding box center [344, 156] width 271 height 14
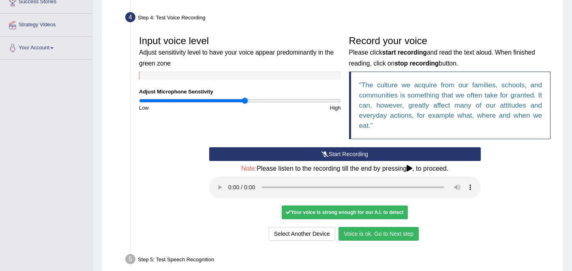
click at [365, 235] on button "Voice is ok. Go to Next step" at bounding box center [378, 234] width 80 height 14
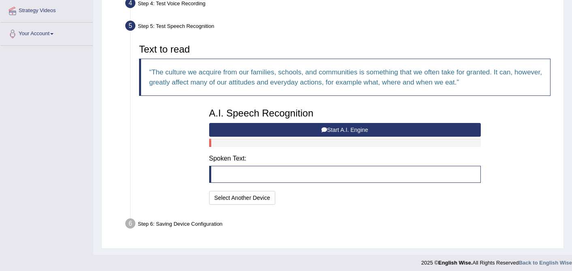
scroll to position [160, 0]
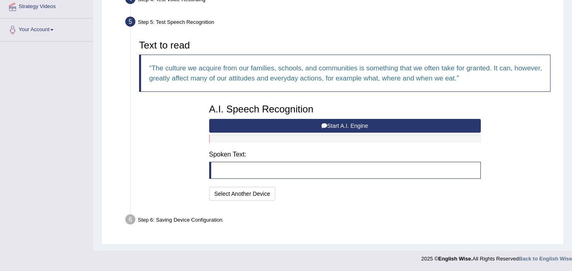
click at [316, 125] on button "Start A.I. Engine" at bounding box center [344, 126] width 271 height 14
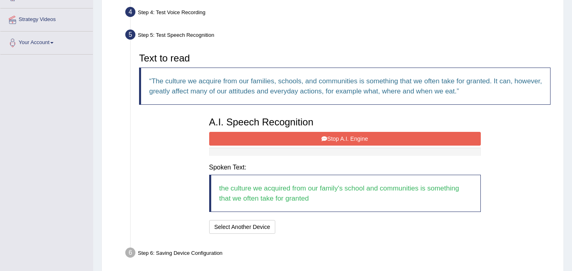
scroll to position [162, 0]
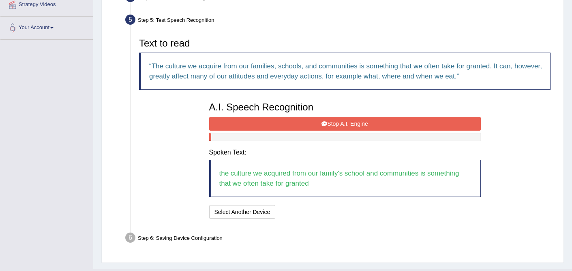
click at [325, 124] on icon at bounding box center [324, 124] width 6 height 6
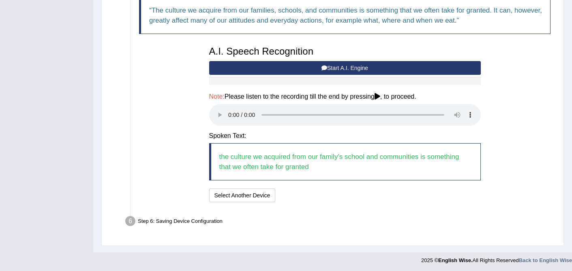
scroll to position [219, 0]
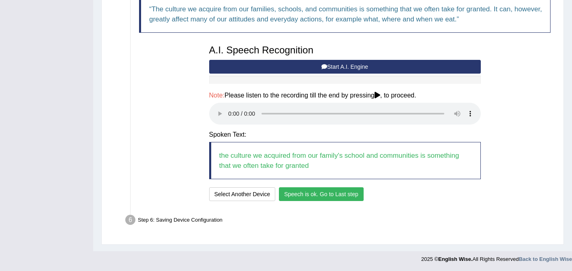
click at [309, 199] on button "Speech is ok. Go to Last step" at bounding box center [321, 195] width 85 height 14
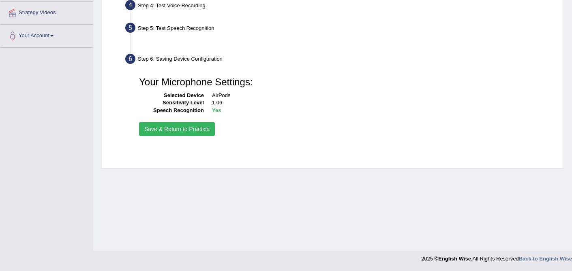
scroll to position [154, 0]
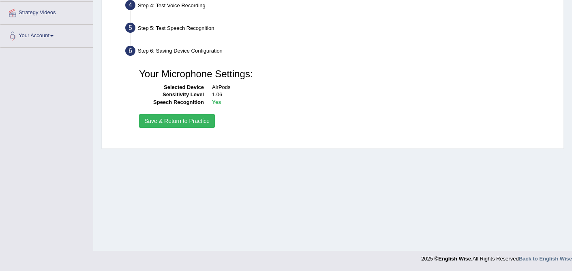
click at [203, 123] on button "Save & Return to Practice" at bounding box center [177, 121] width 76 height 14
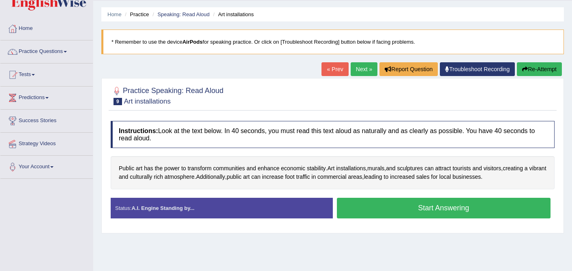
scroll to position [26, 0]
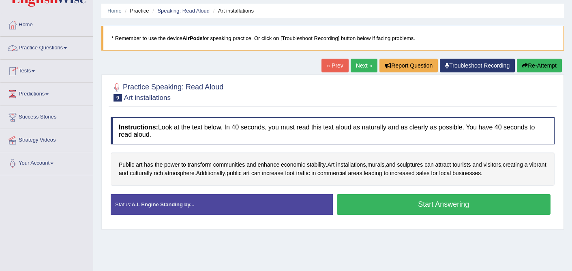
click at [33, 43] on link "Practice Questions" at bounding box center [46, 47] width 92 height 20
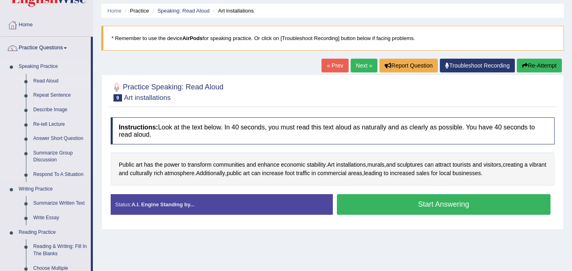
click at [52, 79] on link "Read Aloud" at bounding box center [60, 81] width 61 height 15
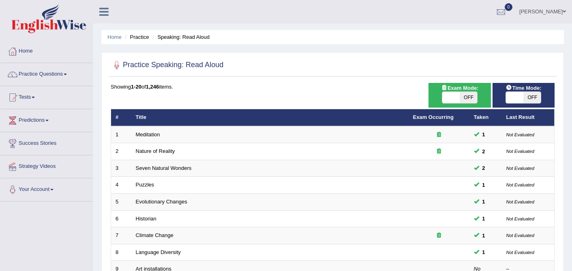
click at [518, 89] on span "Time Mode:" at bounding box center [523, 88] width 42 height 9
click at [524, 94] on span "OFF" at bounding box center [531, 97] width 17 height 11
checkbox input "true"
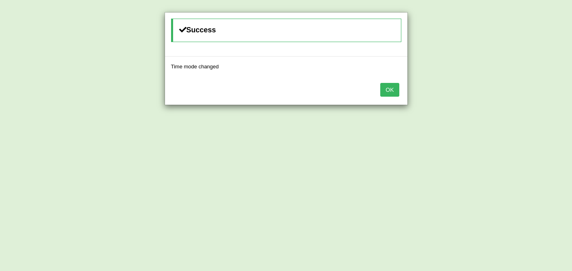
click at [394, 93] on button "OK" at bounding box center [389, 90] width 19 height 14
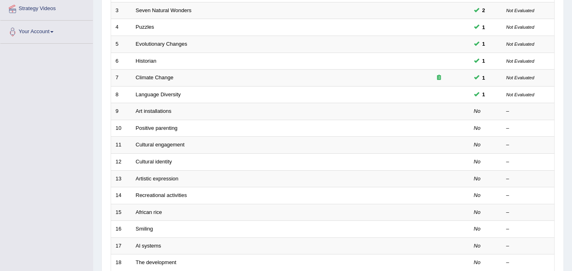
scroll to position [164, 0]
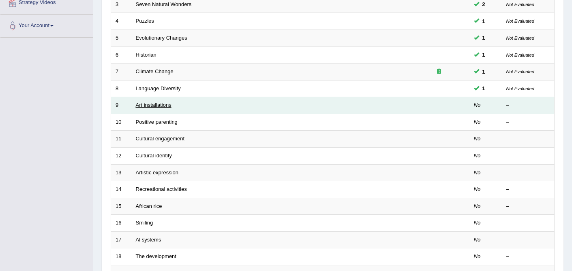
click at [164, 106] on link "Art installations" at bounding box center [154, 105] width 36 height 6
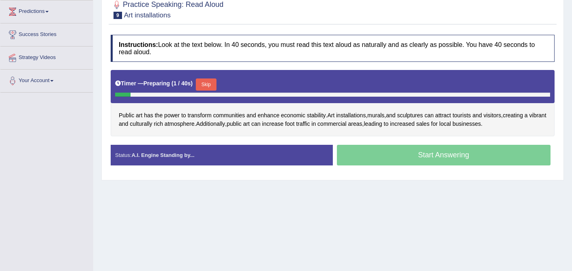
scroll to position [113, 0]
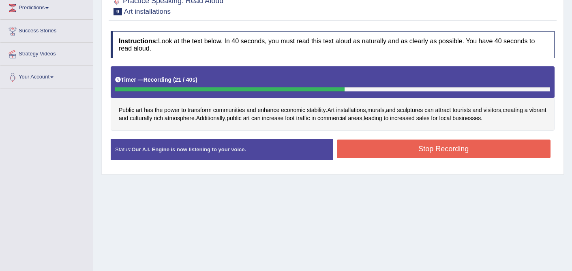
click at [402, 149] on button "Stop Recording" at bounding box center [444, 149] width 214 height 19
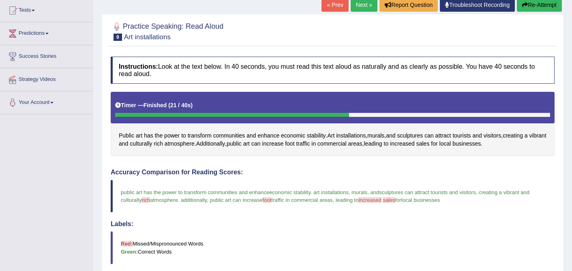
scroll to position [0, 0]
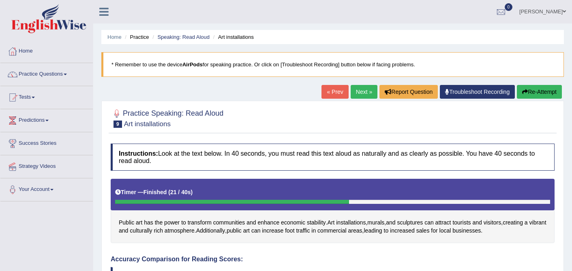
click at [358, 90] on link "Next »" at bounding box center [363, 92] width 27 height 14
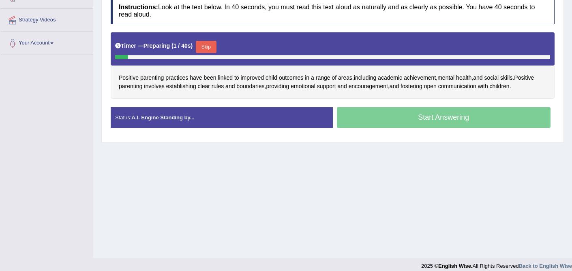
scroll to position [148, 0]
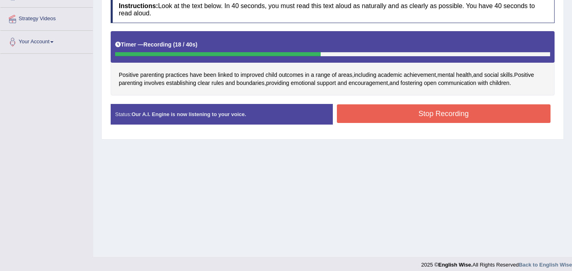
click at [440, 114] on button "Stop Recording" at bounding box center [444, 114] width 214 height 19
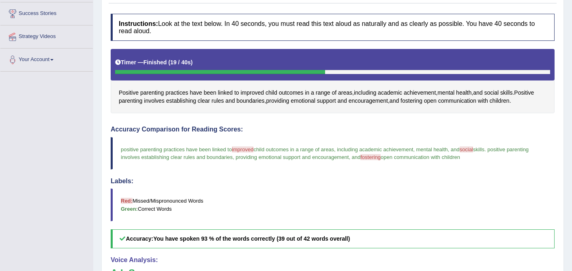
scroll to position [0, 0]
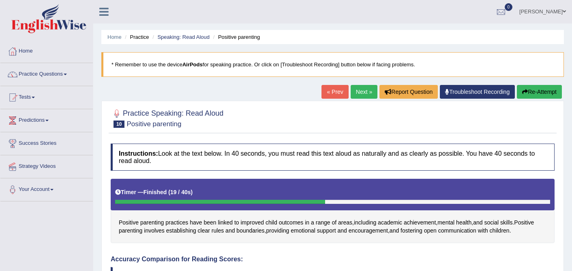
click at [356, 90] on link "Next »" at bounding box center [363, 92] width 27 height 14
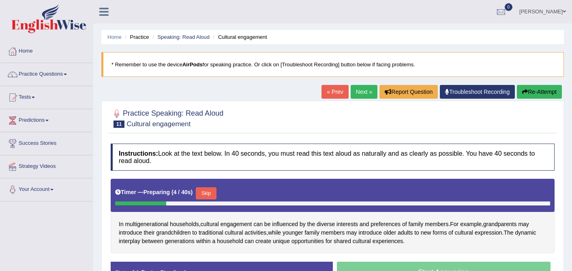
click at [63, 72] on link "Practice Questions" at bounding box center [46, 73] width 92 height 20
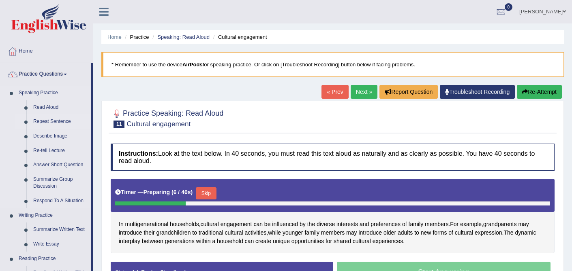
click at [60, 122] on link "Repeat Sentence" at bounding box center [60, 122] width 61 height 15
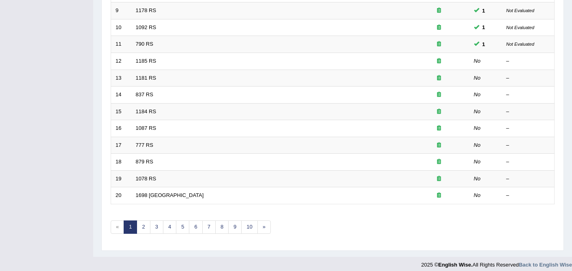
scroll to position [265, 0]
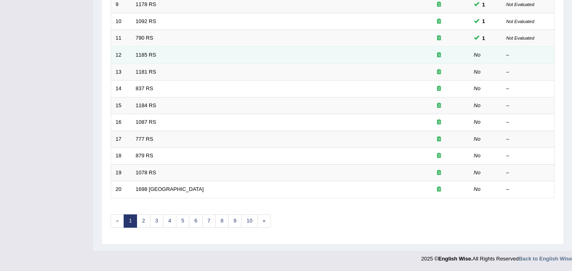
click at [117, 55] on td "12" at bounding box center [121, 55] width 20 height 17
click at [140, 55] on link "1185 RS" at bounding box center [146, 55] width 21 height 6
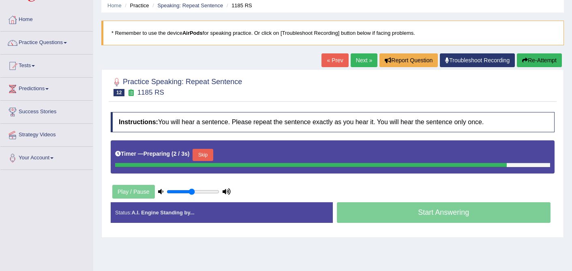
scroll to position [56, 0]
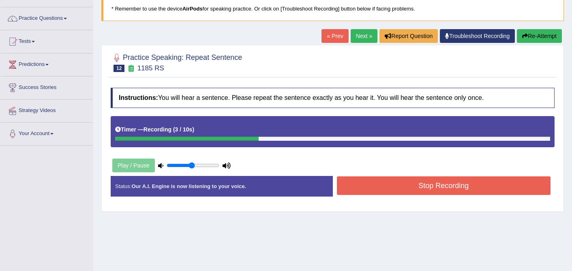
click at [417, 192] on button "Stop Recording" at bounding box center [444, 186] width 214 height 19
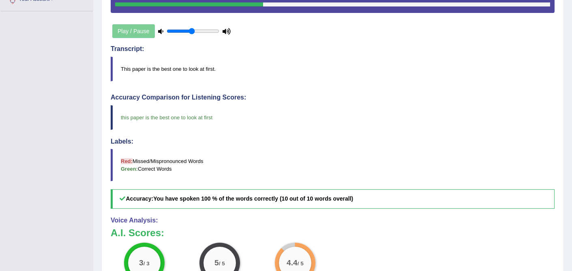
scroll to position [0, 0]
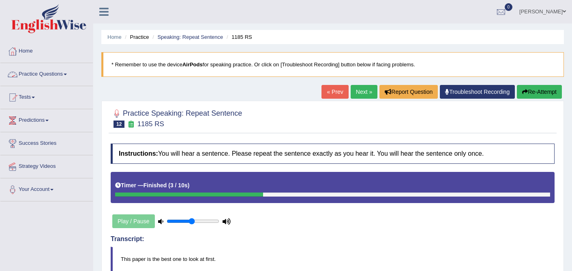
click at [71, 75] on link "Practice Questions" at bounding box center [46, 73] width 92 height 20
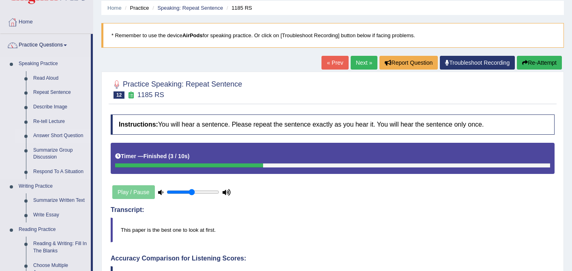
scroll to position [27, 0]
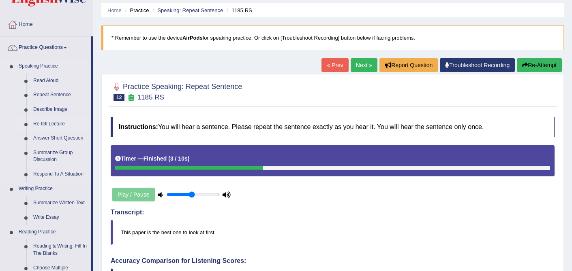
click at [54, 121] on link "Re-tell Lecture" at bounding box center [60, 124] width 61 height 15
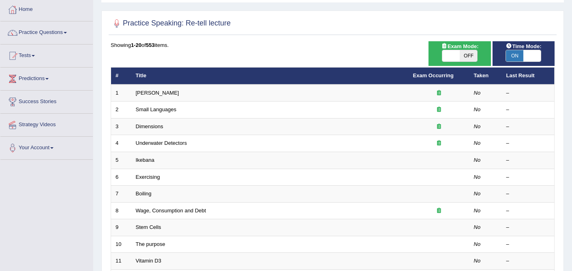
scroll to position [55, 0]
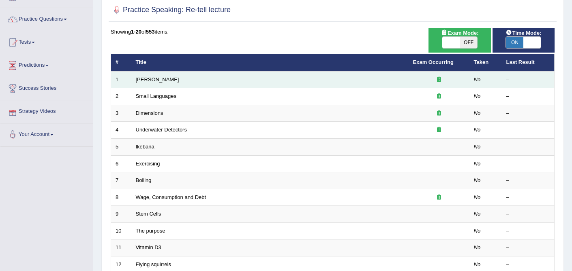
click at [142, 81] on link "[PERSON_NAME]" at bounding box center [157, 80] width 43 height 6
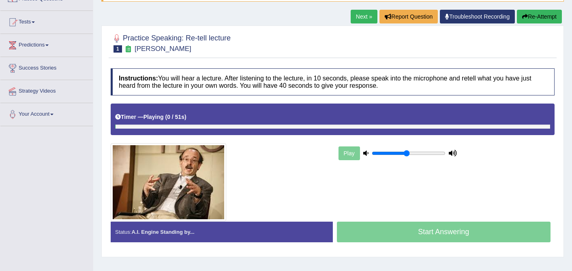
scroll to position [76, 0]
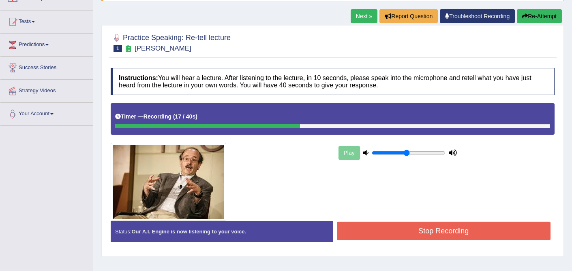
click at [352, 19] on link "Next »" at bounding box center [363, 16] width 27 height 14
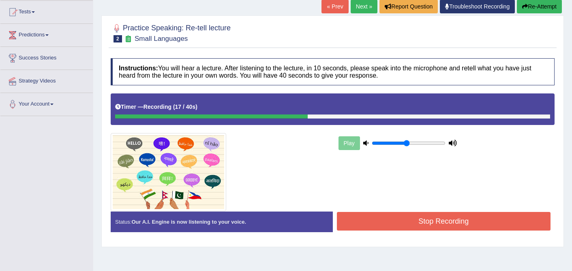
scroll to position [65, 0]
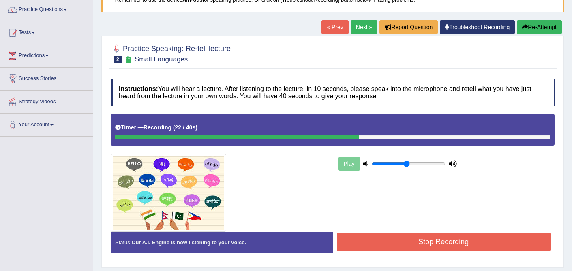
click at [355, 26] on link "Next »" at bounding box center [363, 27] width 27 height 14
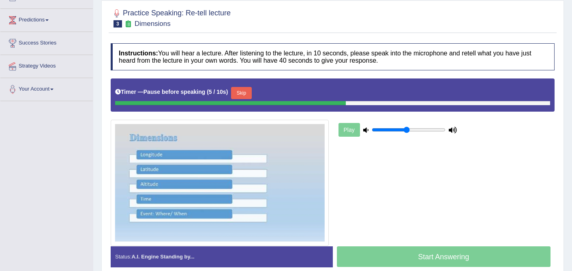
scroll to position [88, 0]
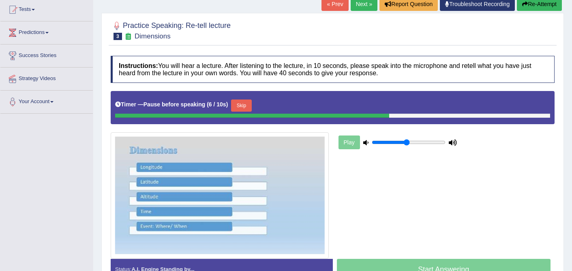
click at [352, 7] on link "Next »" at bounding box center [363, 4] width 27 height 14
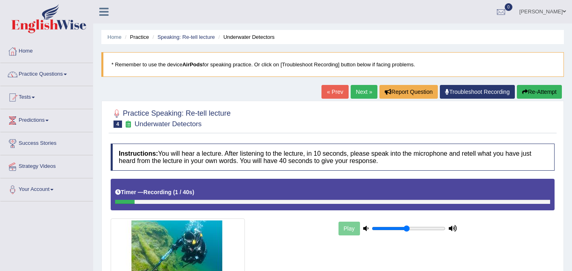
click at [525, 88] on button "Re-Attempt" at bounding box center [539, 92] width 45 height 14
click at [354, 97] on link "Next »" at bounding box center [363, 92] width 27 height 14
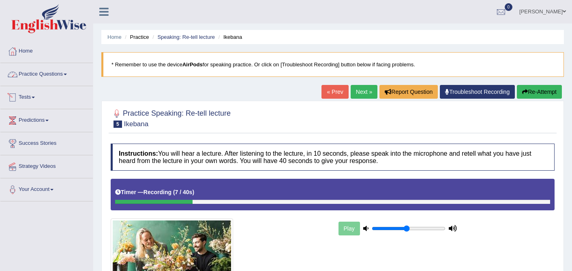
click at [64, 78] on link "Practice Questions" at bounding box center [46, 73] width 92 height 20
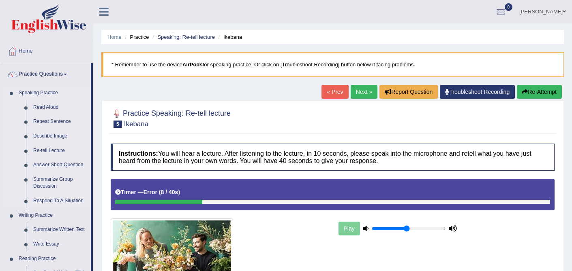
click at [54, 151] on link "Re-tell Lecture" at bounding box center [60, 151] width 61 height 15
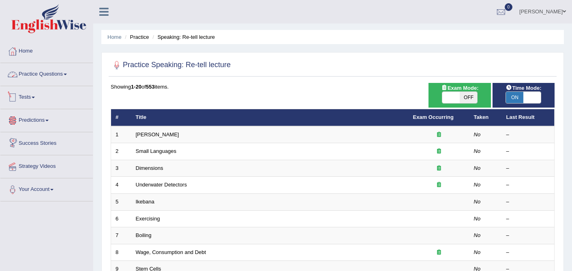
click at [62, 73] on link "Practice Questions" at bounding box center [46, 73] width 92 height 20
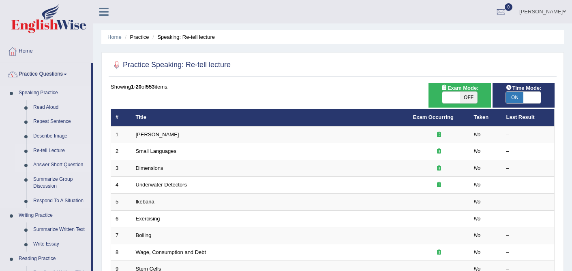
click at [66, 165] on link "Answer Short Question" at bounding box center [60, 165] width 61 height 15
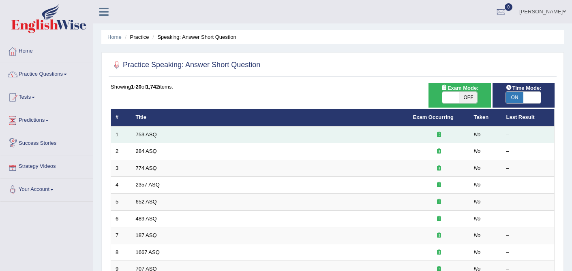
click at [143, 134] on link "753 ASQ" at bounding box center [146, 135] width 21 height 6
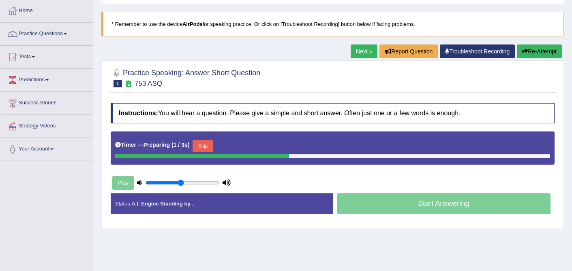
scroll to position [49, 0]
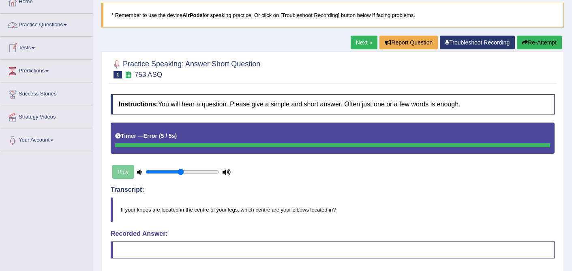
click at [59, 24] on link "Practice Questions" at bounding box center [46, 24] width 92 height 20
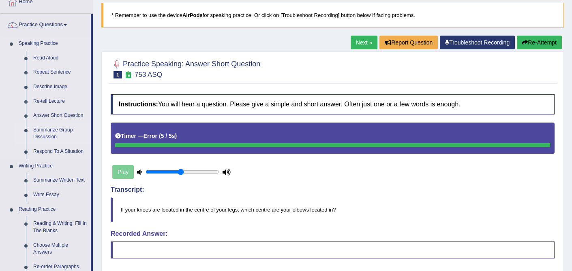
click at [52, 130] on link "Summarize Group Discussion" at bounding box center [60, 133] width 61 height 21
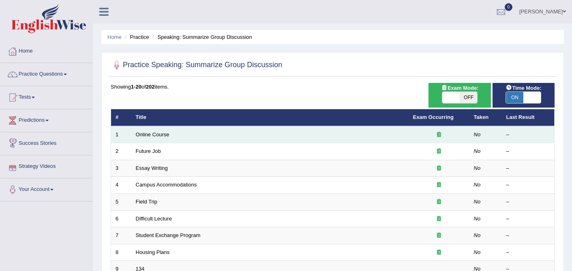
click at [172, 135] on td "Online Course" at bounding box center [269, 134] width 277 height 17
click at [159, 132] on link "Online Course" at bounding box center [153, 135] width 34 height 6
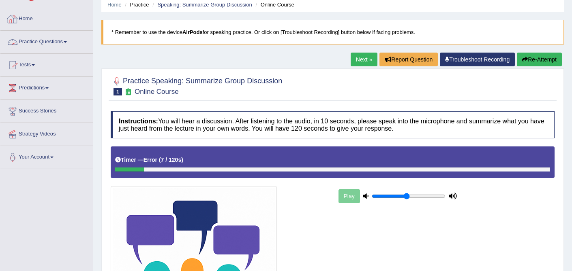
scroll to position [24, 0]
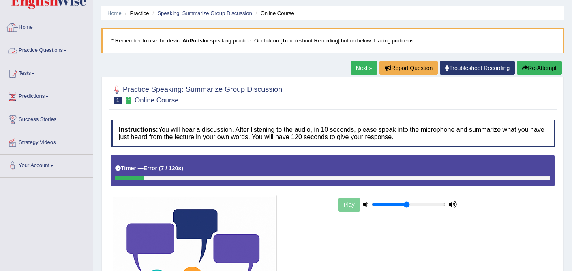
click at [64, 54] on link "Practice Questions" at bounding box center [46, 49] width 92 height 20
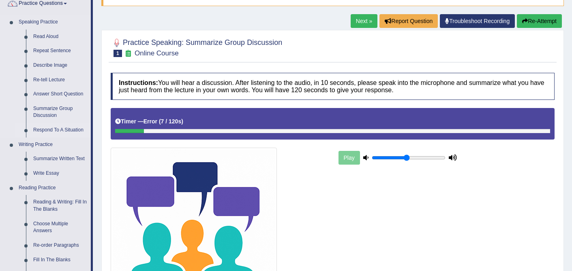
scroll to position [87, 0]
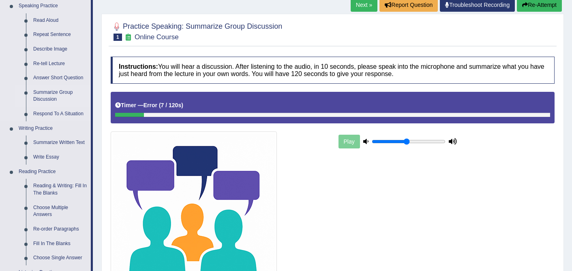
click at [59, 96] on link "Summarize Group Discussion" at bounding box center [60, 95] width 61 height 21
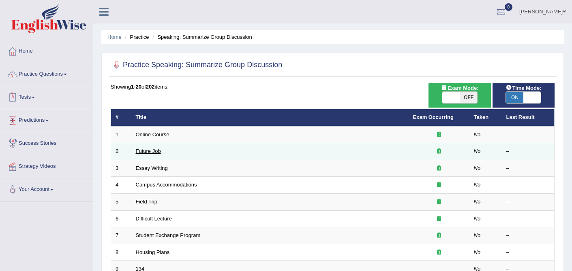
click at [159, 152] on link "Future Job" at bounding box center [148, 151] width 25 height 6
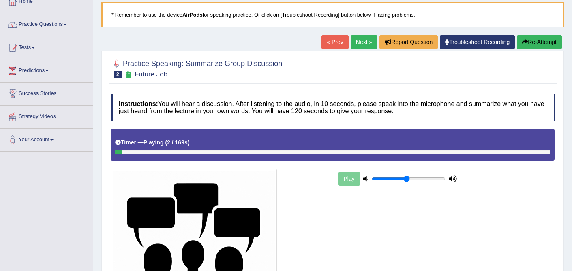
scroll to position [51, 0]
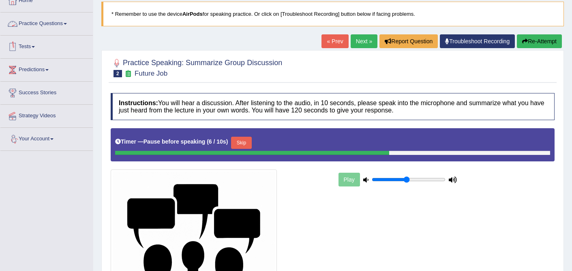
click at [68, 28] on link "Practice Questions" at bounding box center [46, 23] width 92 height 20
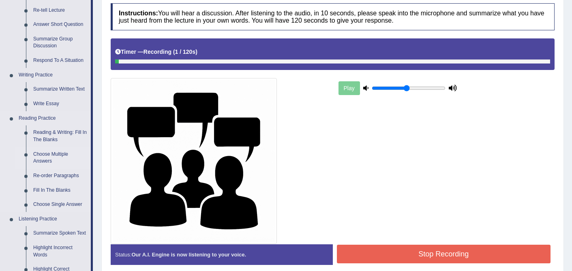
scroll to position [140, 0]
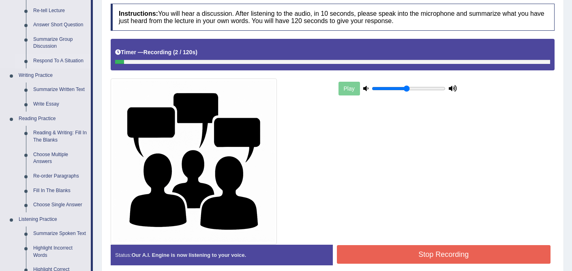
click at [54, 61] on link "Respond To A Situation" at bounding box center [60, 61] width 61 height 15
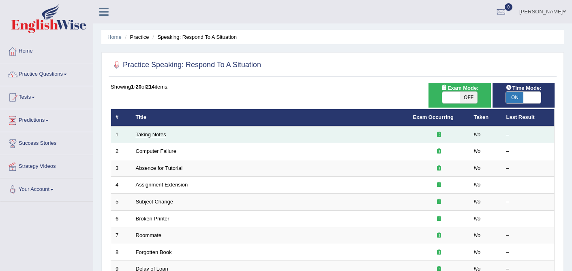
click at [156, 134] on link "Taking Notes" at bounding box center [151, 135] width 30 height 6
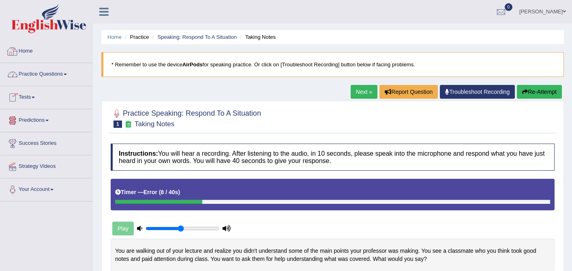
click at [41, 79] on link "Practice Questions" at bounding box center [46, 73] width 92 height 20
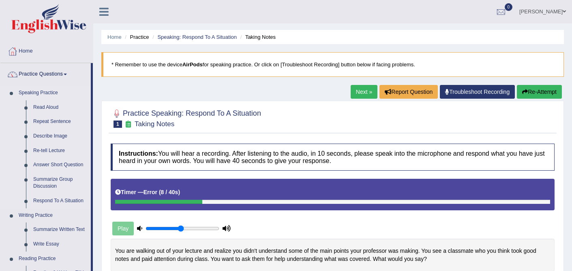
click at [50, 94] on link "Speaking Practice" at bounding box center [53, 93] width 76 height 15
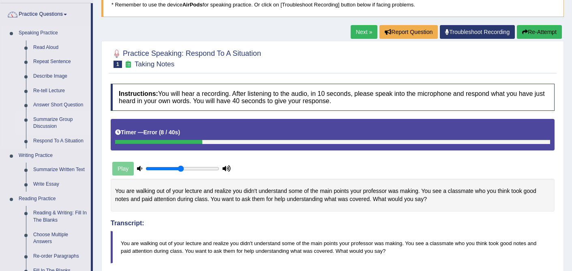
scroll to position [61, 0]
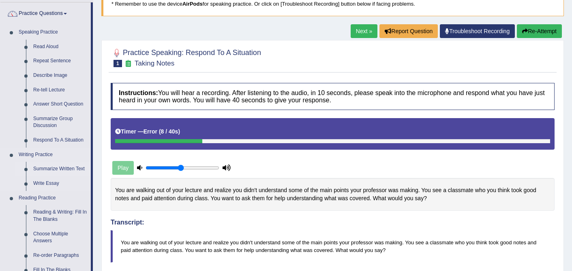
click at [64, 170] on link "Summarize Written Text" at bounding box center [60, 169] width 61 height 15
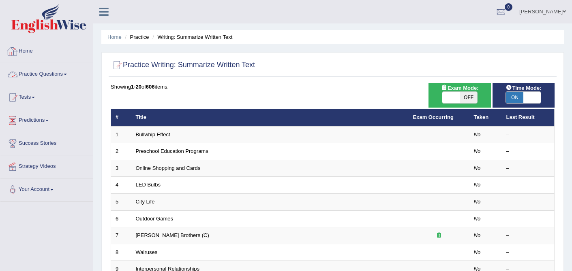
click at [31, 47] on link "Home" at bounding box center [46, 50] width 92 height 20
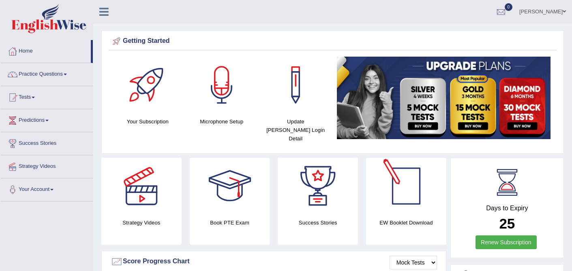
click at [408, 184] on div at bounding box center [406, 186] width 57 height 57
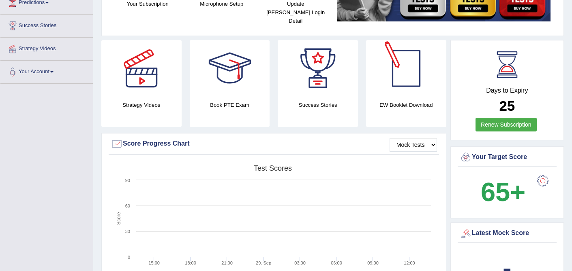
scroll to position [124, 0]
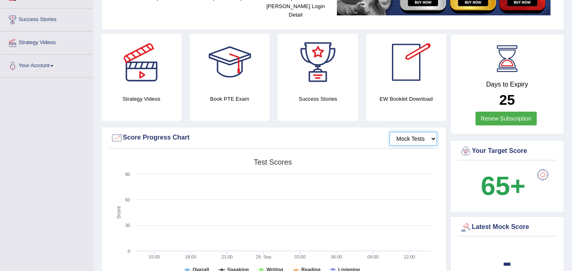
click at [410, 132] on select "Mock Tests" at bounding box center [412, 139] width 47 height 14
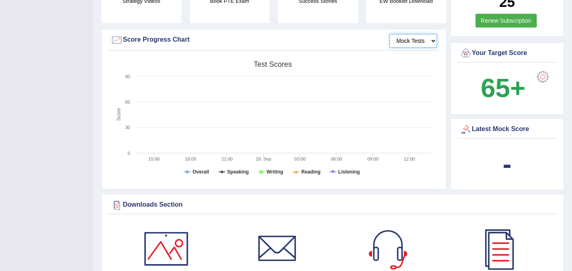
scroll to position [0, 0]
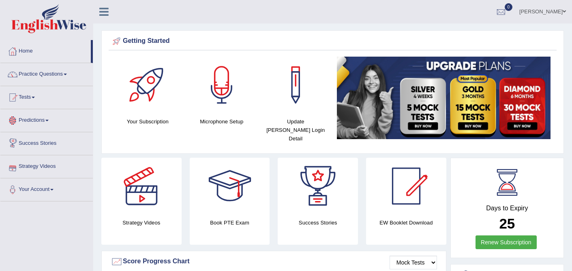
click at [49, 121] on span at bounding box center [46, 121] width 3 height 2
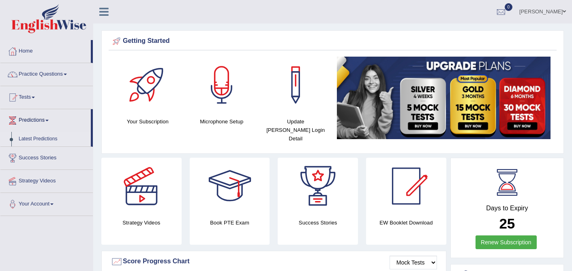
click at [55, 139] on link "Latest Predictions" at bounding box center [53, 139] width 76 height 15
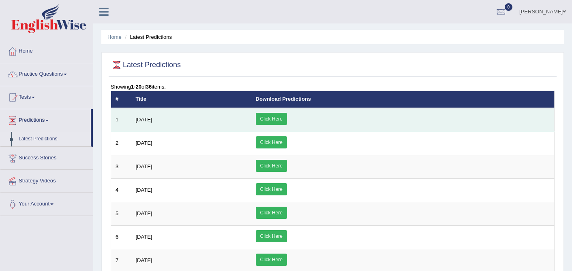
click at [287, 115] on link "Click Here" at bounding box center [271, 119] width 31 height 12
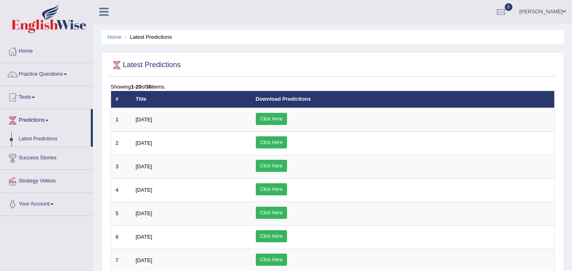
click at [66, 69] on link "Practice Questions" at bounding box center [46, 73] width 92 height 20
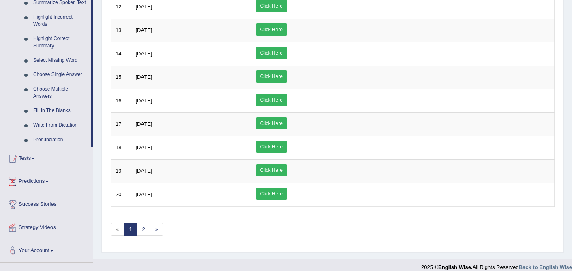
scroll to position [372, 0]
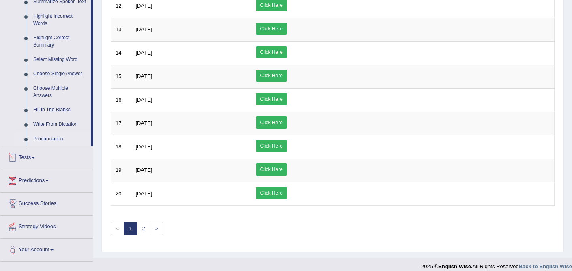
click at [54, 144] on link "Pronunciation" at bounding box center [60, 139] width 61 height 15
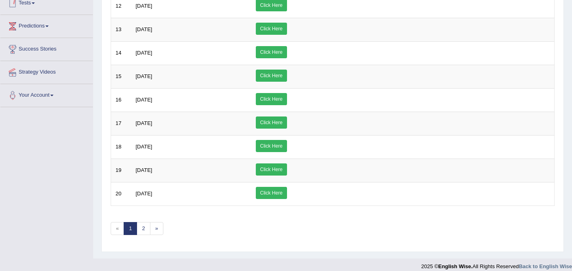
scroll to position [102, 0]
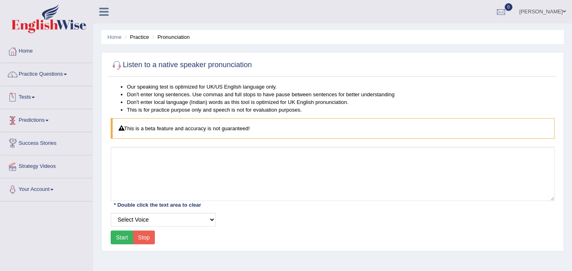
click at [100, 9] on icon at bounding box center [103, 11] width 9 height 11
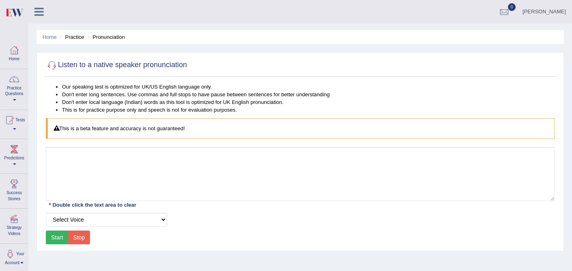
click at [100, 9] on div "[PERSON_NAME] Toggle navigation Username: 0410675043 Access Type: Online Subscr…" at bounding box center [299, 11] width 543 height 23
click at [43, 17] on div at bounding box center [42, 9] width 28 height 18
click at [14, 60] on link "Home" at bounding box center [14, 53] width 28 height 26
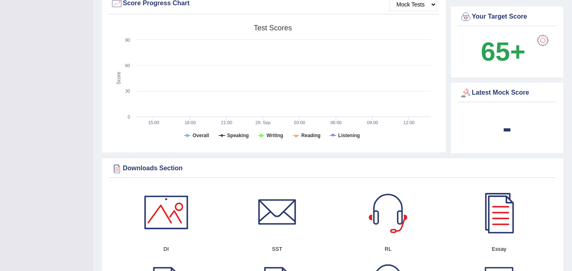
scroll to position [260, 0]
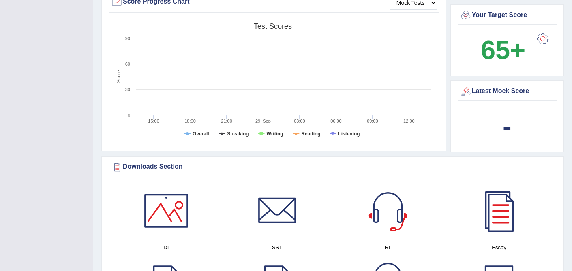
click at [344, 170] on div "Downloads Section DI SST RL Essay Vocab List Collocation List SWT Grammar × Sor…" at bounding box center [332, 246] width 462 height 180
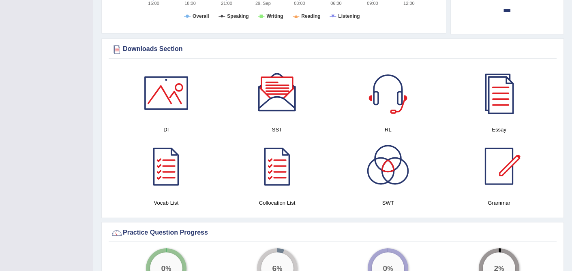
scroll to position [377, 0]
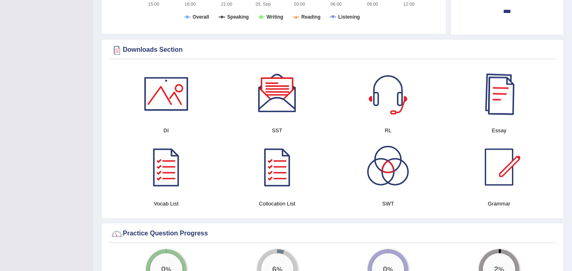
click at [492, 88] on div at bounding box center [498, 94] width 57 height 57
click at [275, 154] on div at bounding box center [277, 167] width 57 height 57
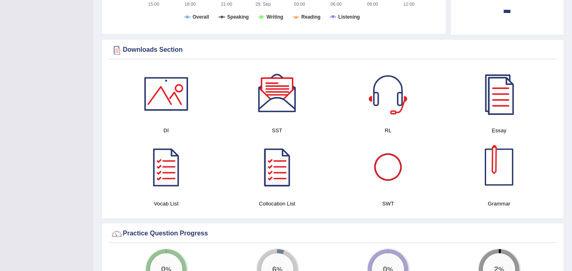
click at [499, 177] on div at bounding box center [498, 167] width 57 height 57
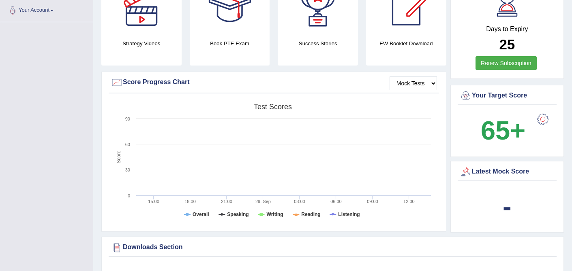
scroll to position [0, 0]
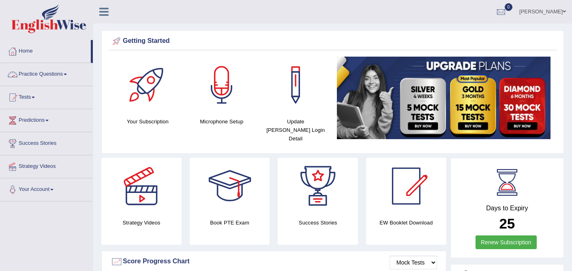
click at [66, 73] on link "Practice Questions" at bounding box center [46, 73] width 92 height 20
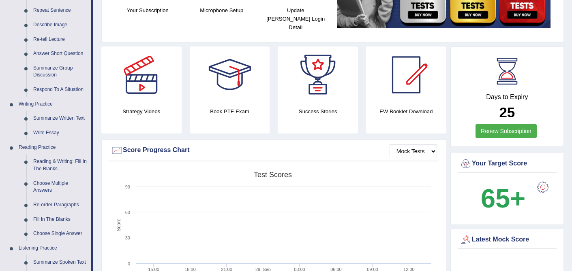
scroll to position [113, 0]
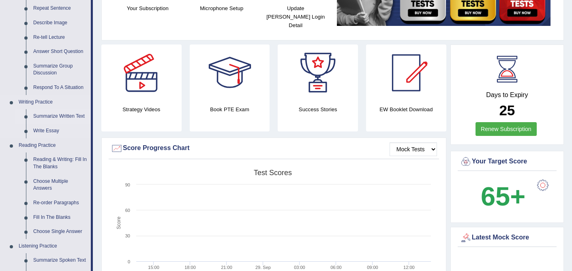
click at [57, 115] on link "Summarize Written Text" at bounding box center [60, 116] width 61 height 15
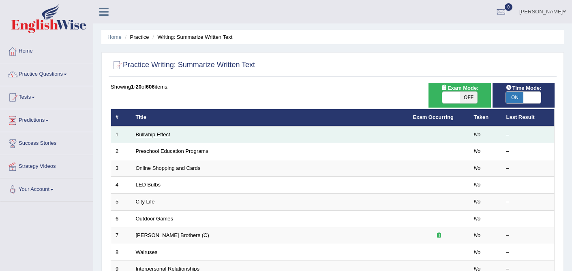
click at [158, 135] on link "Bullwhip Effect" at bounding box center [153, 135] width 34 height 6
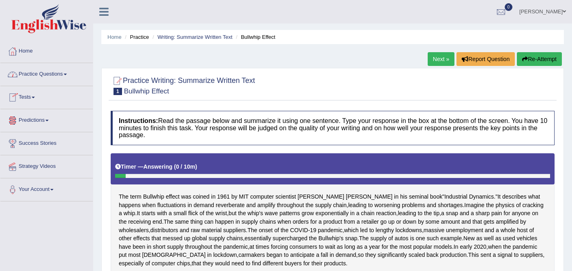
click at [60, 78] on link "Practice Questions" at bounding box center [46, 73] width 92 height 20
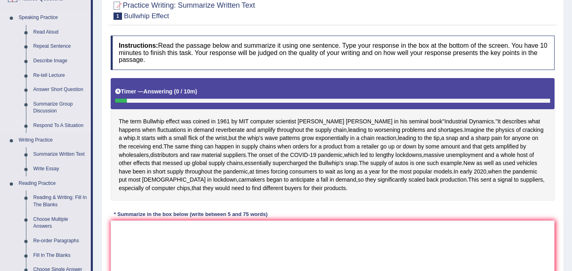
scroll to position [79, 0]
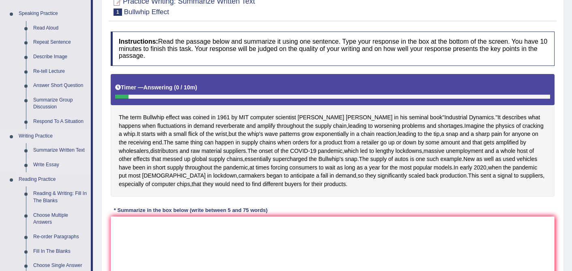
click at [57, 166] on link "Write Essay" at bounding box center [60, 165] width 61 height 15
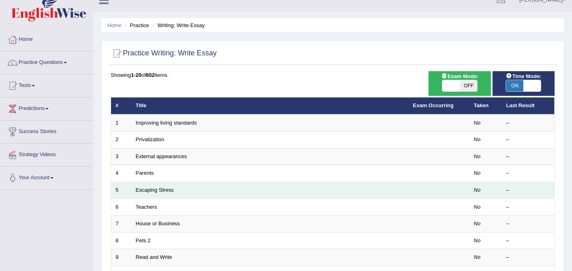
scroll to position [12, 0]
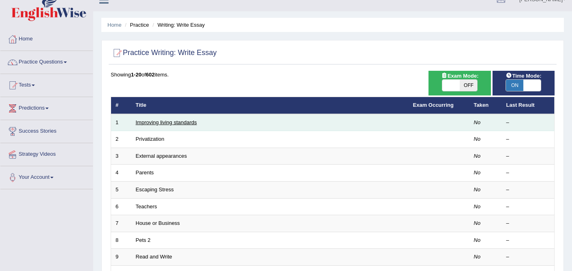
click at [177, 122] on link "Improving living standards" at bounding box center [166, 123] width 61 height 6
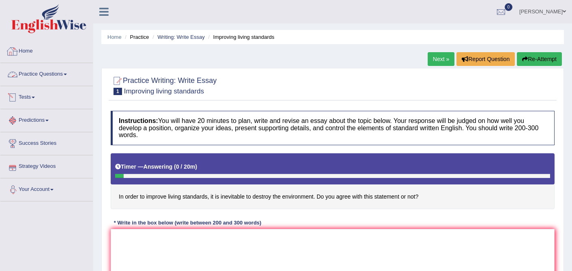
click at [23, 47] on link "Home" at bounding box center [46, 50] width 92 height 20
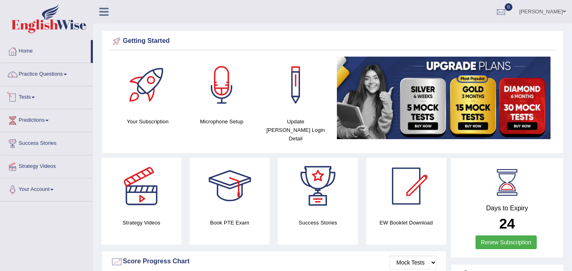
click at [33, 96] on link "Tests" at bounding box center [46, 96] width 92 height 20
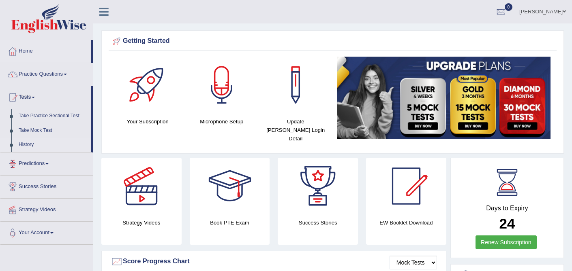
click at [32, 144] on link "History" at bounding box center [53, 145] width 76 height 15
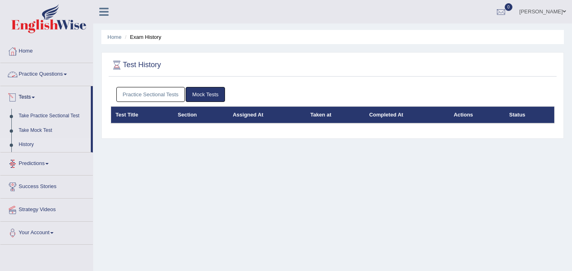
click at [53, 74] on link "Practice Questions" at bounding box center [46, 73] width 92 height 20
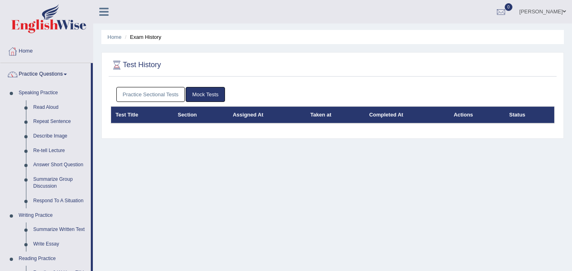
click at [299, 147] on div "Home Exam History Test History Practice Sectional Tests Mock Tests Test Title S…" at bounding box center [332, 202] width 478 height 405
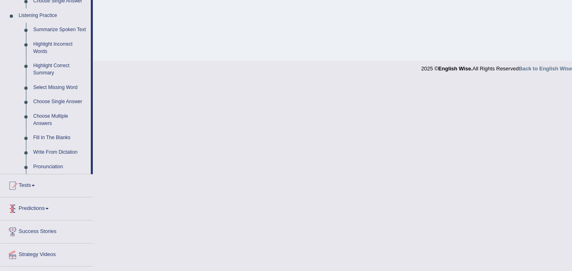
scroll to position [350, 0]
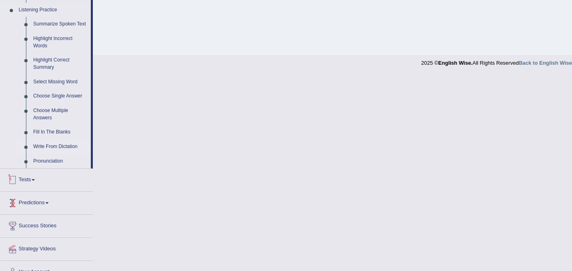
click at [70, 154] on link "Write From Dictation" at bounding box center [60, 147] width 61 height 15
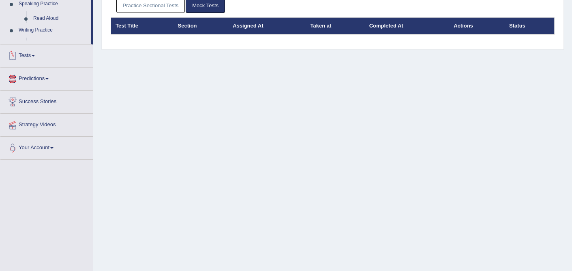
scroll to position [143, 0]
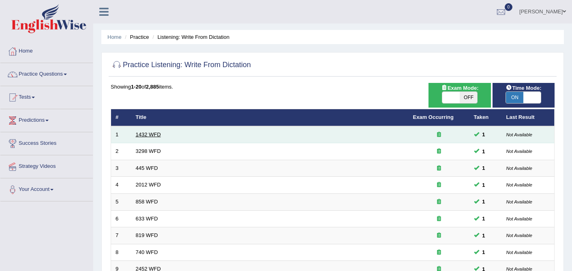
click at [147, 134] on link "1432 WFD" at bounding box center [148, 135] width 25 height 6
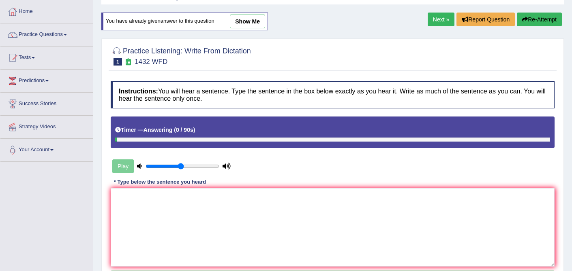
scroll to position [37, 0]
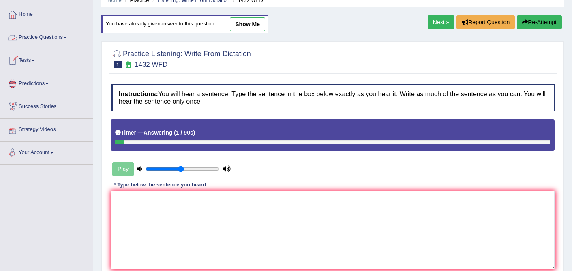
click at [61, 35] on link "Practice Questions" at bounding box center [46, 36] width 92 height 20
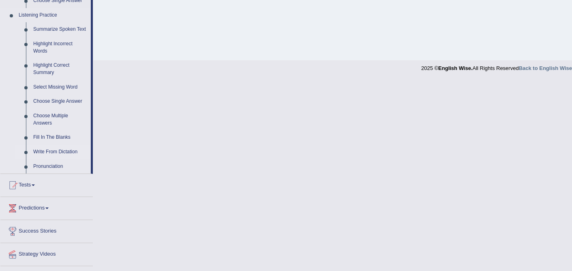
scroll to position [371, 0]
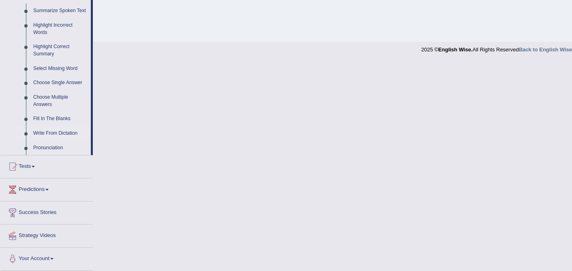
click at [62, 133] on link "Write From Dictation" at bounding box center [60, 133] width 61 height 15
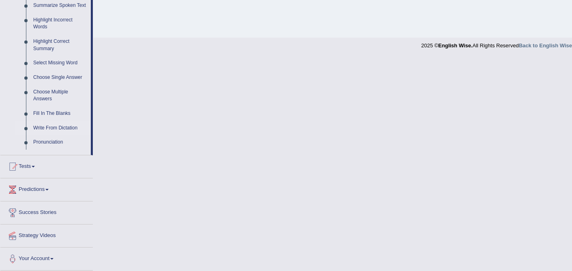
scroll to position [276, 0]
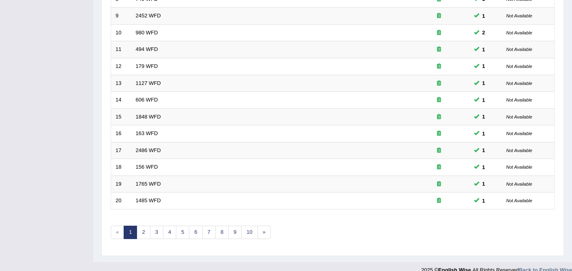
scroll to position [265, 0]
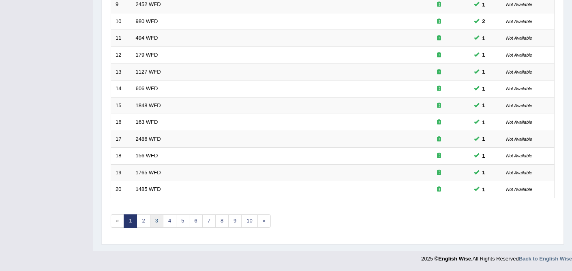
click at [153, 220] on link "3" at bounding box center [156, 221] width 13 height 13
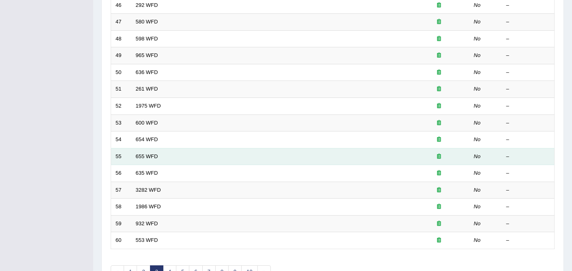
scroll to position [265, 0]
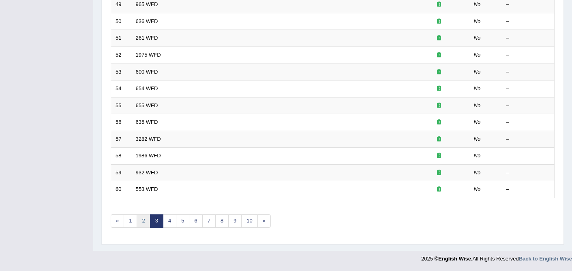
click at [141, 228] on link "2" at bounding box center [143, 221] width 13 height 13
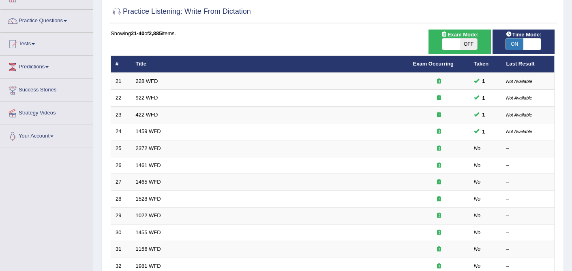
scroll to position [58, 0]
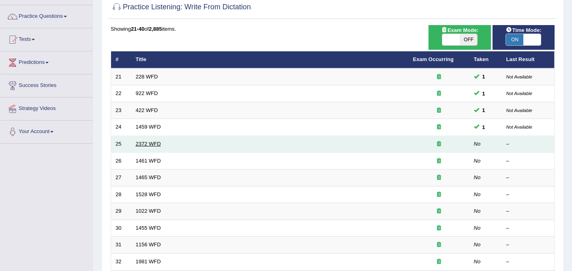
click at [141, 143] on link "2372 WFD" at bounding box center [148, 144] width 25 height 6
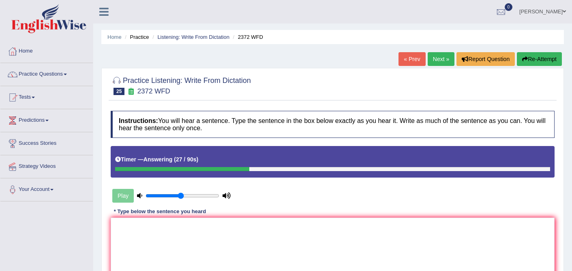
scroll to position [53, 0]
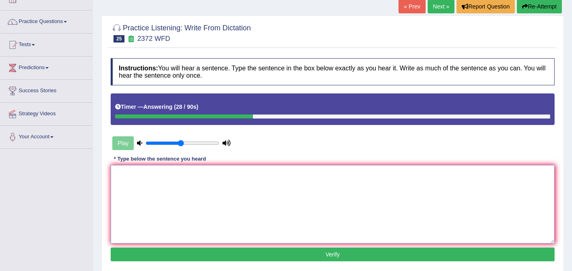
click at [161, 173] on textarea at bounding box center [333, 204] width 444 height 79
click at [202, 175] on textarea "We must hand in our assignment by the end of semester" at bounding box center [333, 204] width 444 height 79
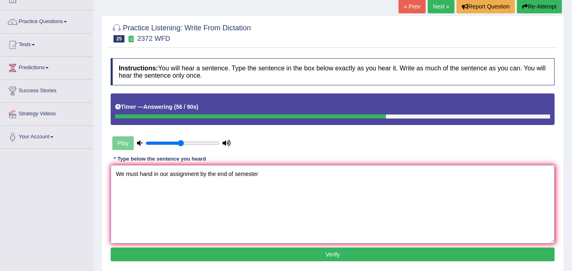
click at [237, 174] on textarea "We must hand in our assignment by the end of semester" at bounding box center [333, 204] width 444 height 79
click at [273, 174] on textarea "We must hand in our assignment by the end of the semester" at bounding box center [333, 204] width 444 height 79
click at [200, 173] on textarea "We must hand in our assignment by the end of the semester." at bounding box center [333, 204] width 444 height 79
type textarea "We must hand in our assignment assignments by the end of the semester."
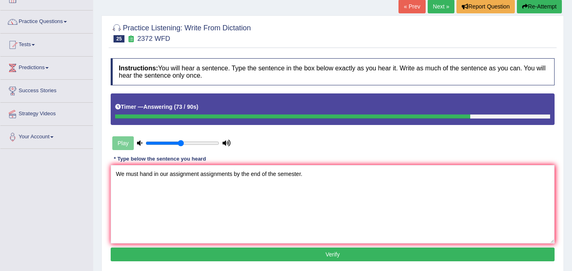
click at [304, 255] on button "Verify" at bounding box center [333, 255] width 444 height 14
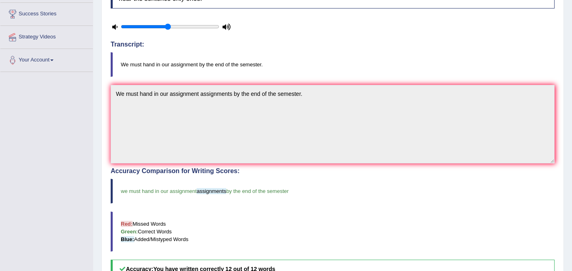
scroll to position [0, 0]
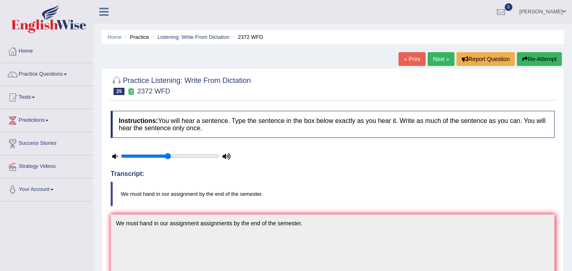
click at [442, 60] on link "Next »" at bounding box center [440, 59] width 27 height 14
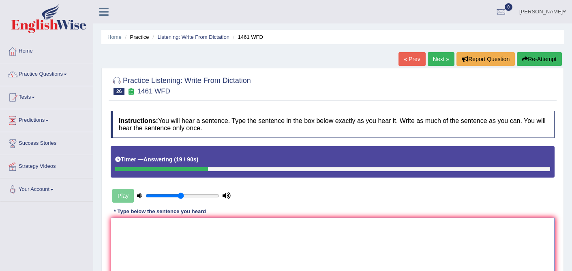
click at [252, 254] on textarea at bounding box center [333, 257] width 444 height 79
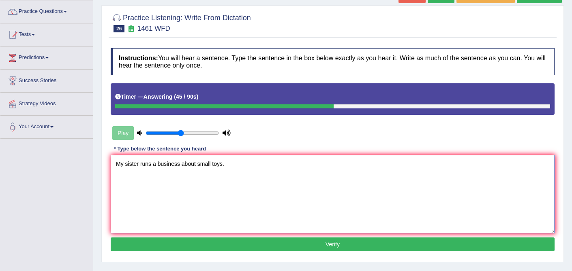
scroll to position [63, 0]
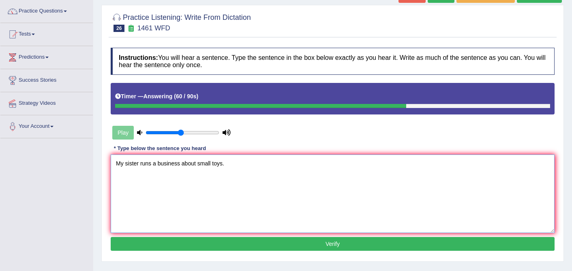
type textarea "My sister runs a business about small toys."
click at [295, 243] on button "Verify" at bounding box center [333, 244] width 444 height 14
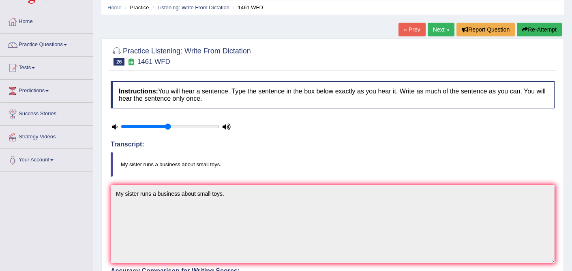
scroll to position [0, 0]
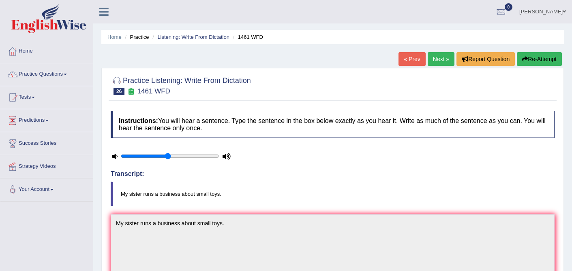
click at [439, 54] on link "Next »" at bounding box center [440, 59] width 27 height 14
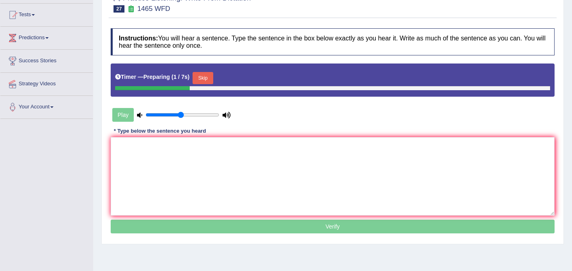
scroll to position [84, 0]
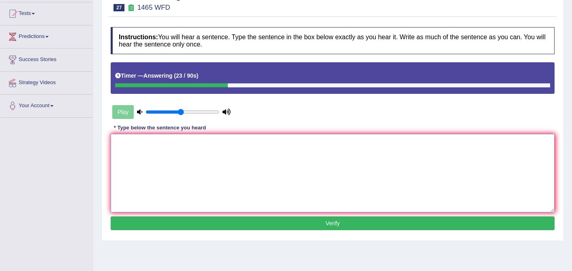
click at [179, 174] on textarea at bounding box center [333, 173] width 444 height 79
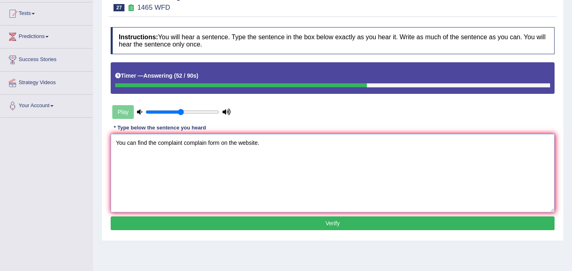
type textarea "You can find the complaint complain form on the website."
click at [286, 220] on button "Verify" at bounding box center [333, 224] width 444 height 14
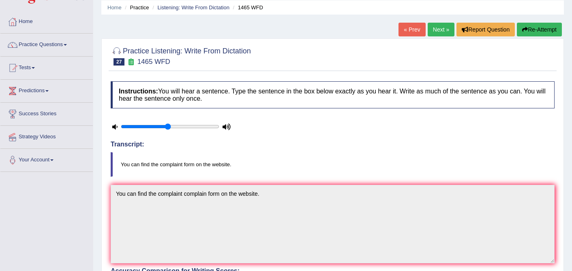
scroll to position [28, 0]
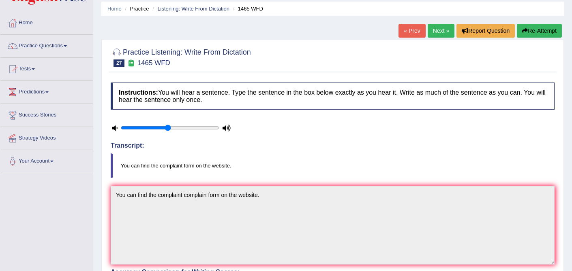
click at [431, 32] on link "Next »" at bounding box center [440, 31] width 27 height 14
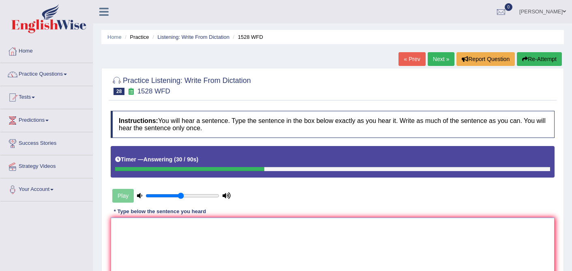
click at [241, 228] on textarea at bounding box center [333, 257] width 444 height 79
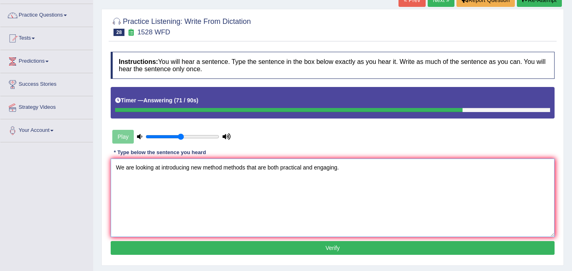
scroll to position [69, 0]
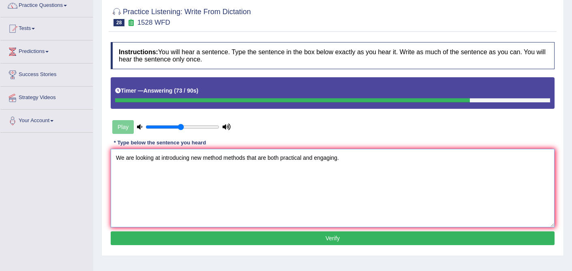
type textarea "We are looking at introducing new method methods that are both practical and en…"
click at [340, 236] on button "Verify" at bounding box center [333, 239] width 444 height 14
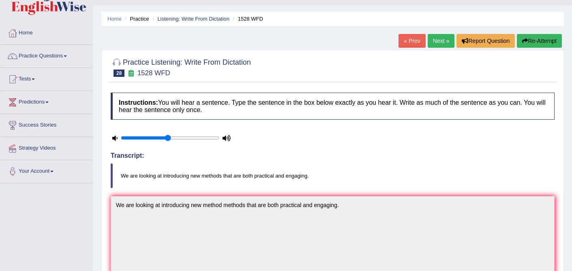
scroll to position [20, 0]
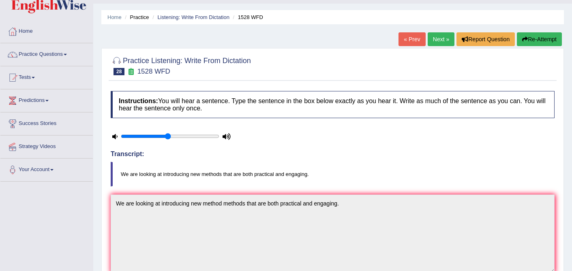
click at [435, 40] on link "Next »" at bounding box center [440, 39] width 27 height 14
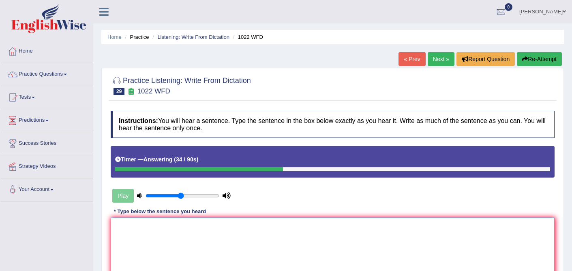
click at [187, 226] on textarea at bounding box center [333, 257] width 444 height 79
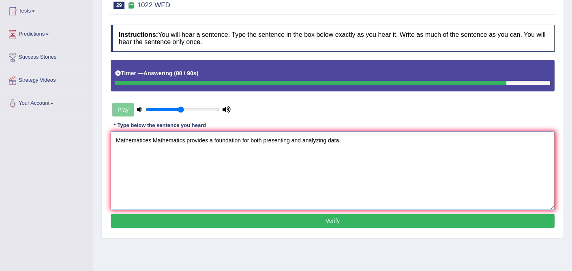
scroll to position [95, 0]
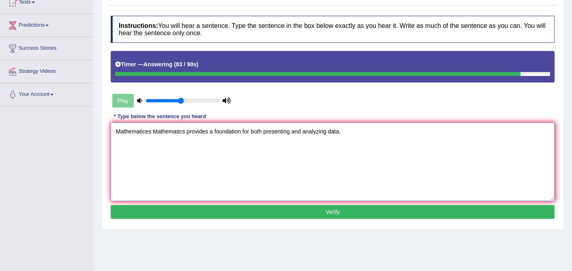
type textarea "Mathematices Mathematics provides a foundation for both presenting and analyzin…"
click at [312, 214] on button "Verify" at bounding box center [333, 212] width 444 height 14
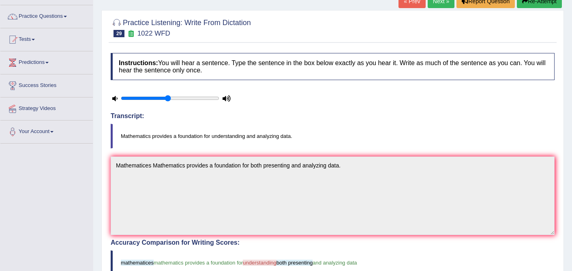
scroll to position [43, 0]
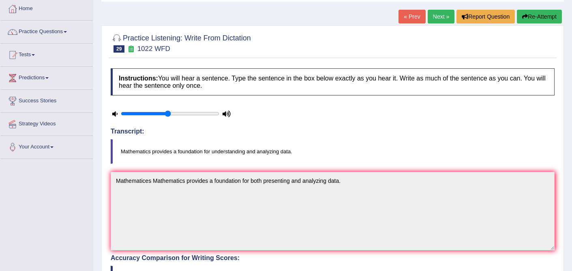
click at [441, 17] on link "Next »" at bounding box center [440, 17] width 27 height 14
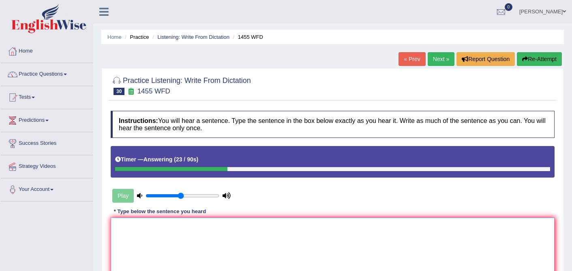
click at [205, 233] on textarea at bounding box center [333, 257] width 444 height 79
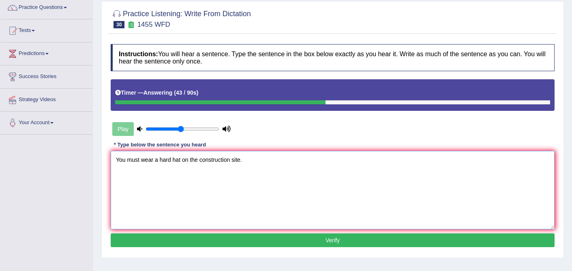
scroll to position [68, 0]
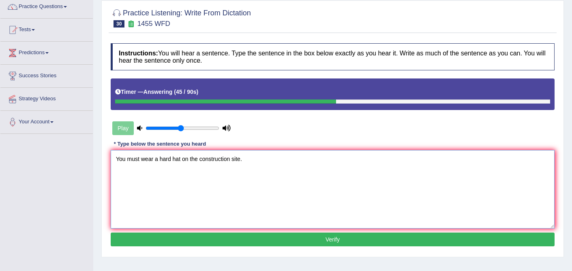
type textarea "You must wear a hard hat on the construction site."
click at [323, 242] on button "Verify" at bounding box center [333, 240] width 444 height 14
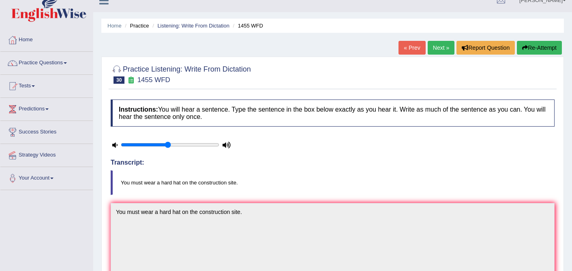
scroll to position [0, 0]
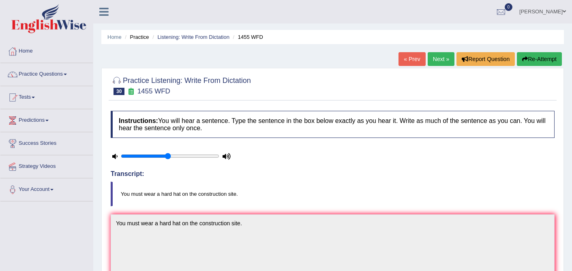
click at [436, 60] on link "Next »" at bounding box center [440, 59] width 27 height 14
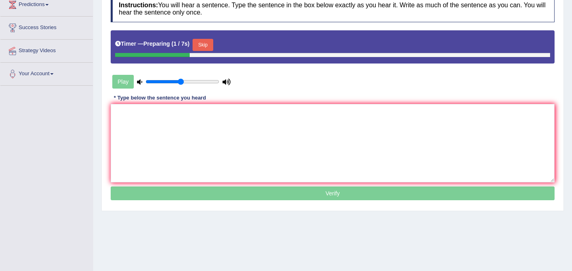
scroll to position [114, 0]
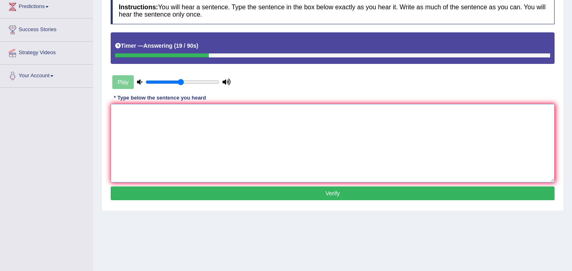
click at [226, 141] on textarea at bounding box center [333, 143] width 444 height 79
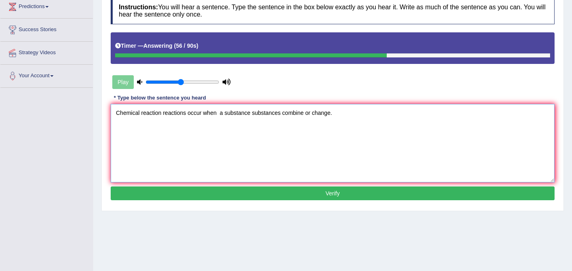
type textarea "Chemical reaction reactions occur when a substance substances combine or change."
click at [284, 199] on button "Verify" at bounding box center [333, 194] width 444 height 14
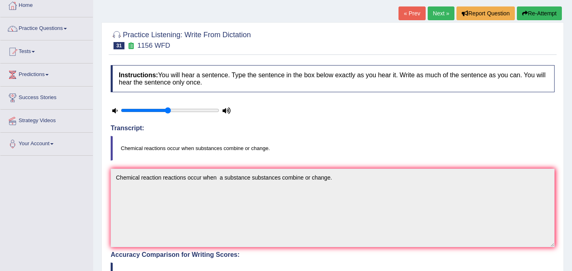
scroll to position [0, 0]
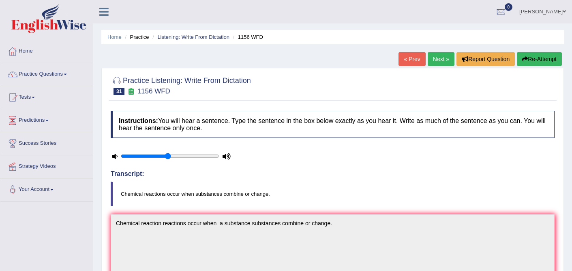
click at [444, 56] on link "Next »" at bounding box center [440, 59] width 27 height 14
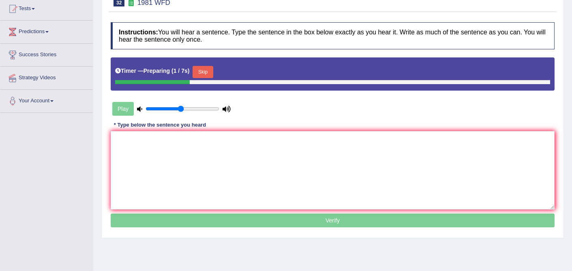
scroll to position [90, 0]
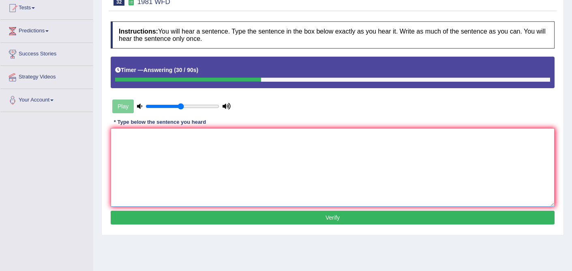
click at [265, 135] on textarea at bounding box center [333, 167] width 444 height 79
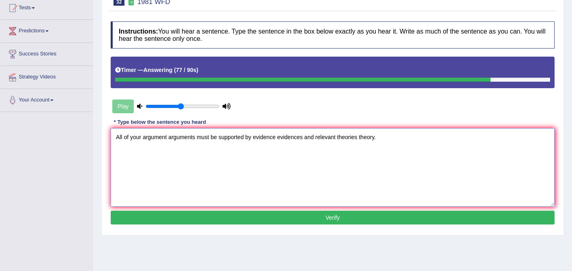
type textarea "All of your argument arguments must be supported by evidence evidences and rele…"
click at [279, 211] on button "Verify" at bounding box center [333, 218] width 444 height 14
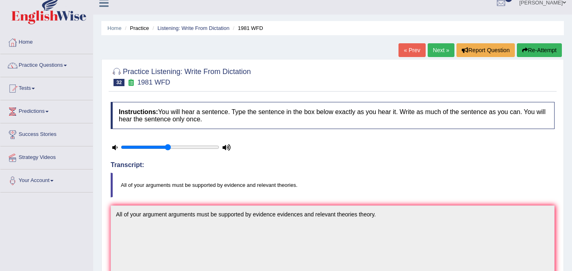
scroll to position [0, 0]
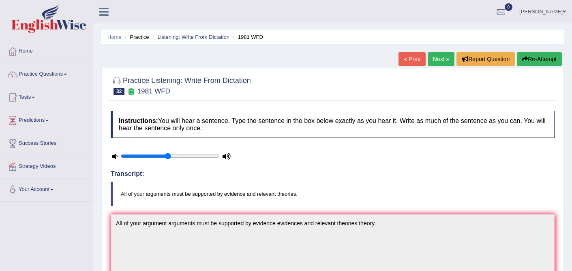
click at [438, 58] on link "Next »" at bounding box center [440, 59] width 27 height 14
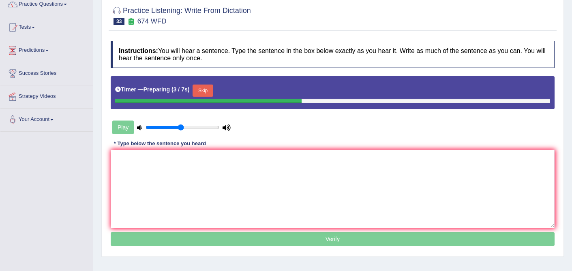
scroll to position [71, 0]
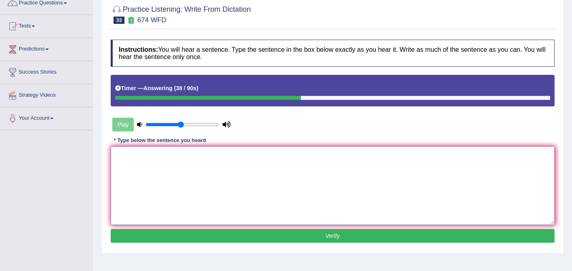
click at [286, 148] on textarea at bounding box center [333, 186] width 444 height 79
click at [156, 158] on textarea "Unemployment rates has have been" at bounding box center [333, 186] width 444 height 79
click at [232, 152] on textarea "Unemployment rate rates has have been" at bounding box center [333, 186] width 444 height 79
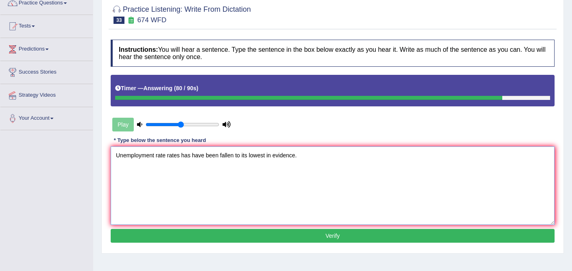
type textarea "Unemployment rate rates has have been fallen to its lowest in evidence."
click at [316, 243] on div "Instructions: You will hear a sentence. Type the sentence in the box below exac…" at bounding box center [333, 143] width 448 height 214
click at [326, 237] on button "Verify" at bounding box center [333, 236] width 444 height 14
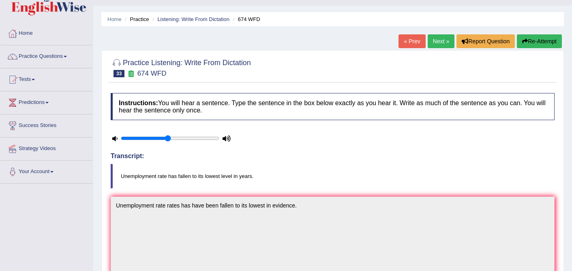
scroll to position [0, 0]
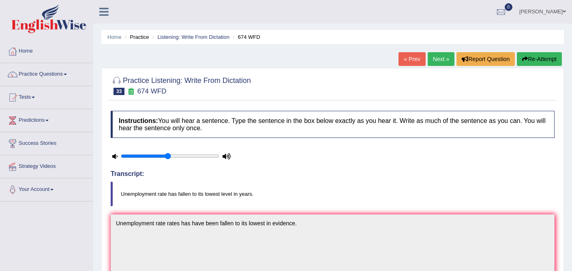
click at [437, 60] on link "Next »" at bounding box center [440, 59] width 27 height 14
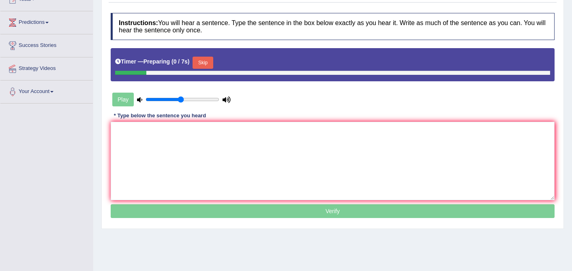
scroll to position [108, 0]
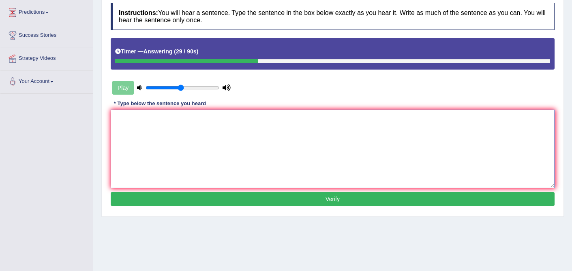
click at [199, 142] on textarea at bounding box center [333, 149] width 444 height 79
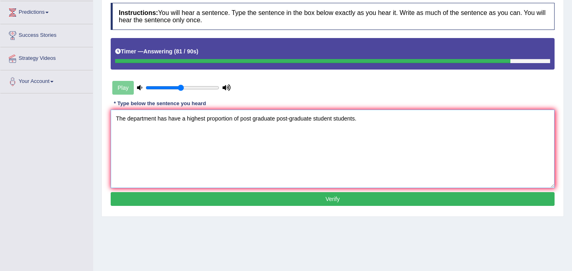
type textarea "The department has have a highest proportion of post graduate post-graduate stu…"
click at [322, 197] on button "Verify" at bounding box center [333, 199] width 444 height 14
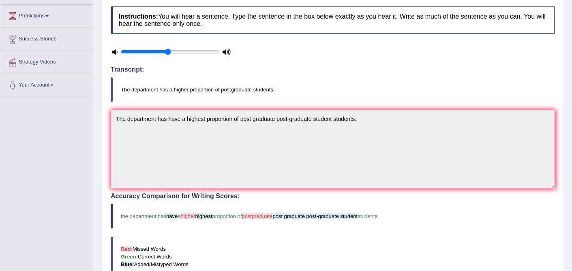
scroll to position [0, 0]
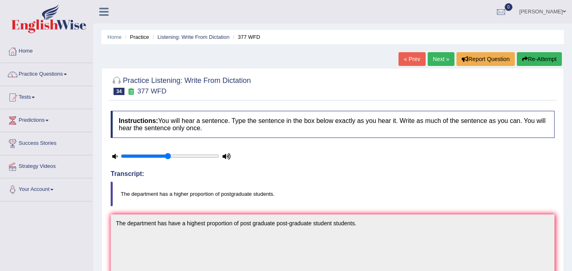
click at [433, 60] on link "Next »" at bounding box center [440, 59] width 27 height 14
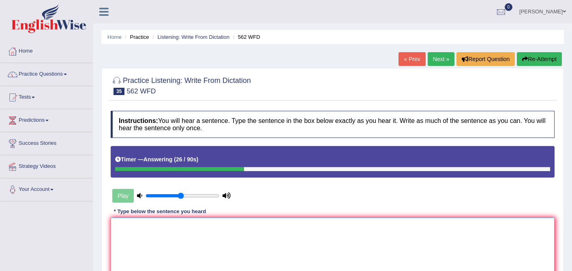
click at [163, 229] on textarea at bounding box center [333, 257] width 444 height 79
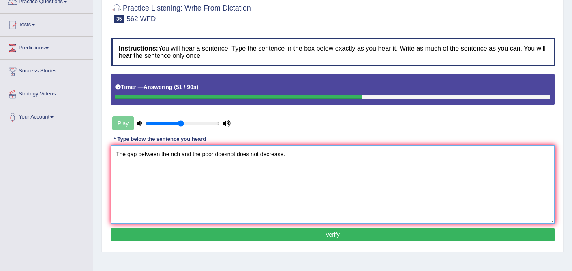
scroll to position [74, 0]
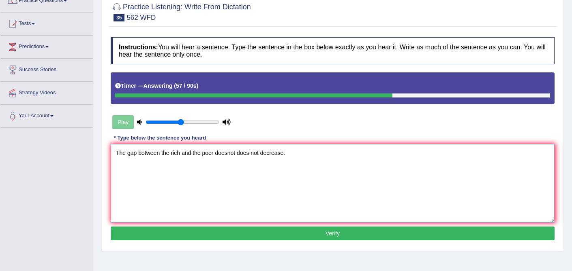
type textarea "The gap between the rich and the poor doesnot does not decrease."
click at [339, 235] on button "Verify" at bounding box center [333, 234] width 444 height 14
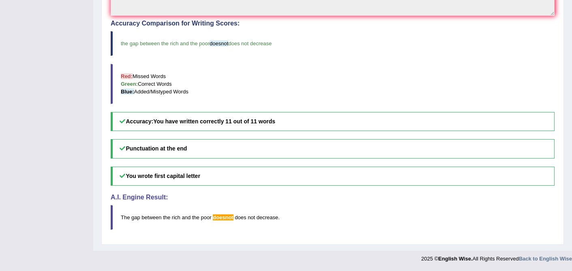
scroll to position [0, 0]
